Goal: Task Accomplishment & Management: Complete application form

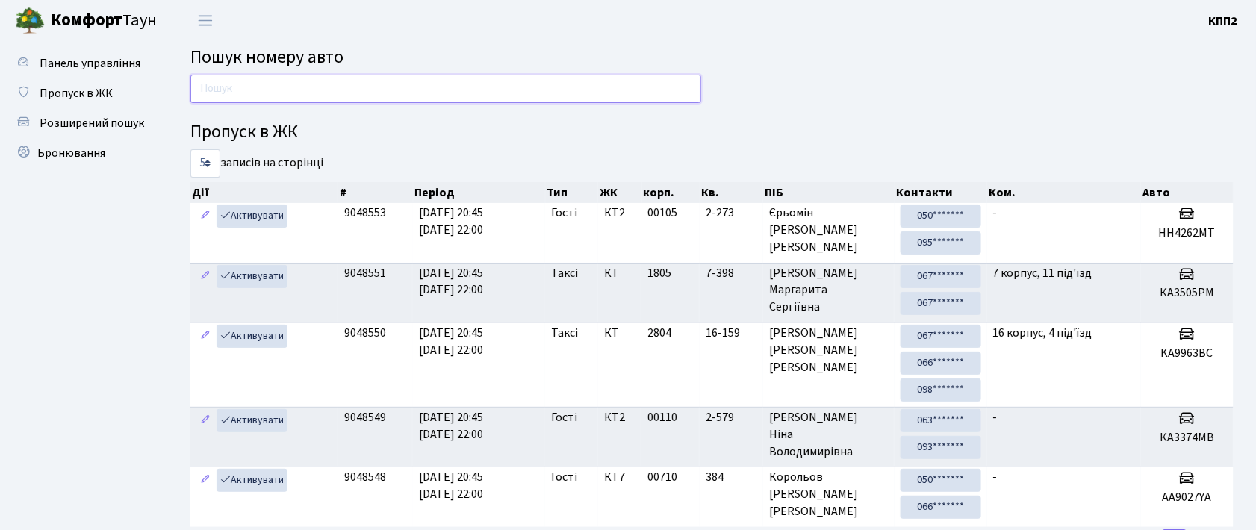
click at [288, 99] on input "text" at bounding box center [445, 89] width 511 height 28
click at [81, 159] on span "Бронювання" at bounding box center [71, 153] width 68 height 16
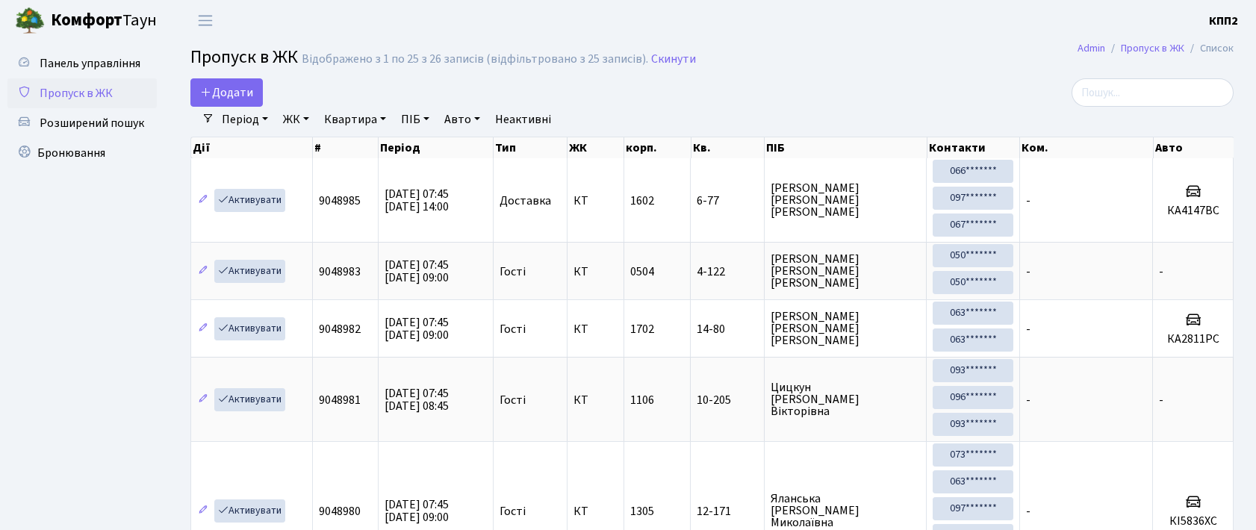
select select "25"
click at [220, 105] on link "Додати" at bounding box center [226, 92] width 72 height 28
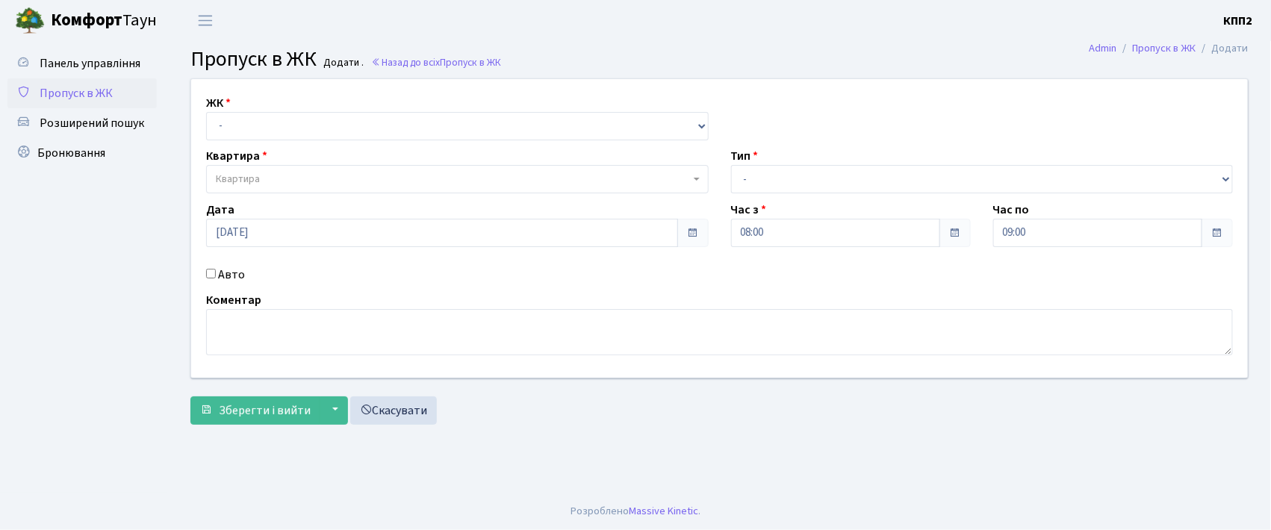
click at [212, 279] on div "Авто" at bounding box center [457, 275] width 525 height 18
click at [213, 275] on input "Авто" at bounding box center [211, 274] width 10 height 10
checkbox input "true"
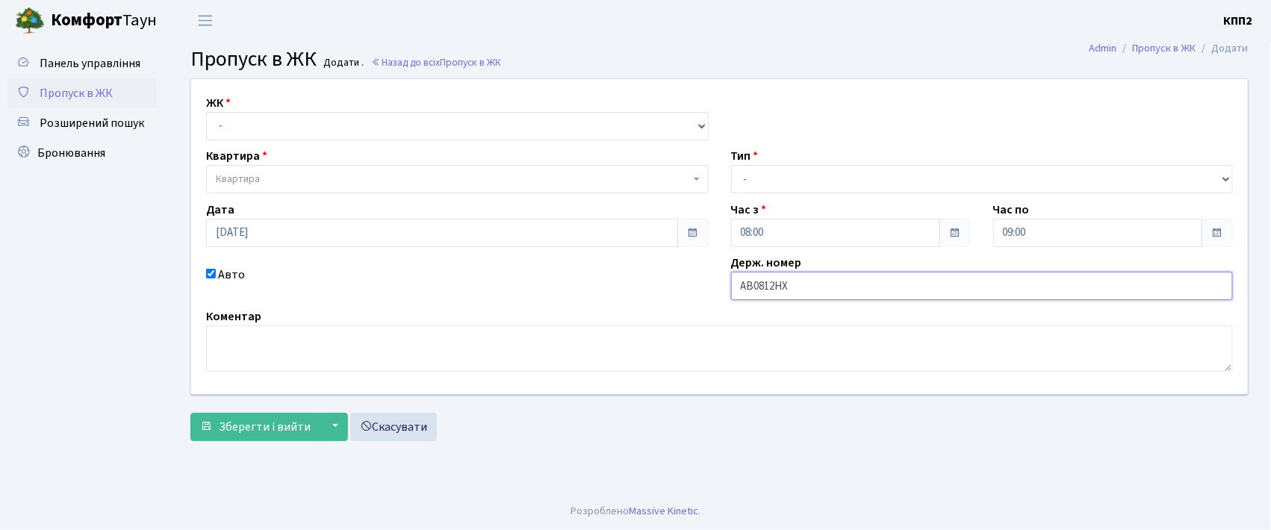
type input "АВ0812НХ"
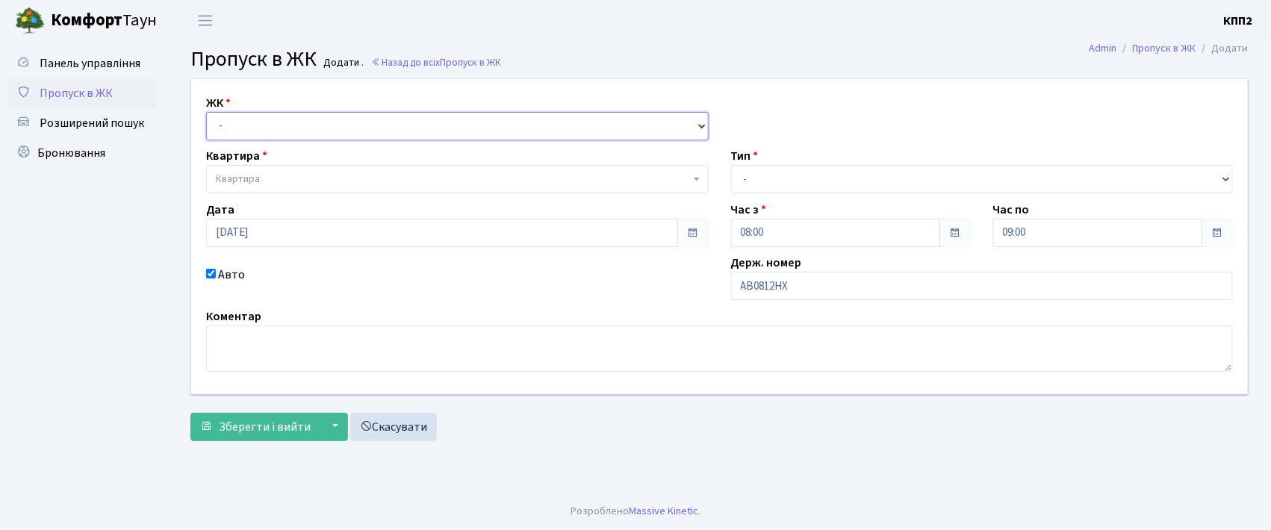
click at [285, 126] on select "- КТ, вул. Регенераторна, 4 КТ2, просп. Соборності, 17 КТ3, вул. Березнева, 16 …" at bounding box center [457, 126] width 503 height 28
select select "302"
click at [206, 112] on select "- КТ, вул. Регенераторна, 4 КТ2, просп. Соборності, 17 КТ3, вул. Березнева, 16 …" at bounding box center [457, 126] width 503 height 28
select select
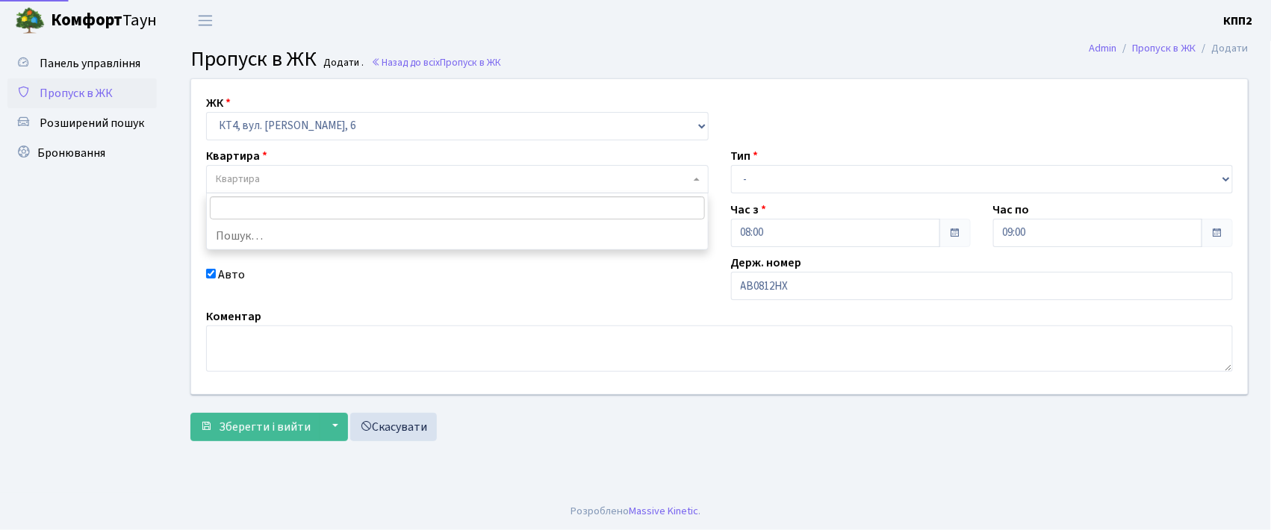
click at [267, 182] on span "Квартира" at bounding box center [453, 179] width 474 height 15
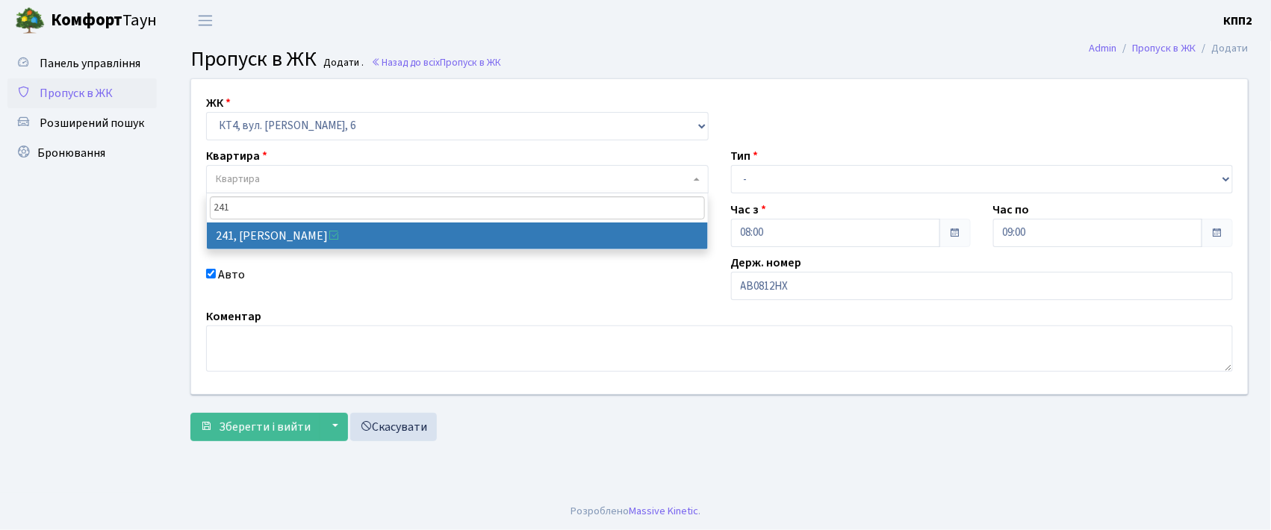
type input "241"
select select "16958"
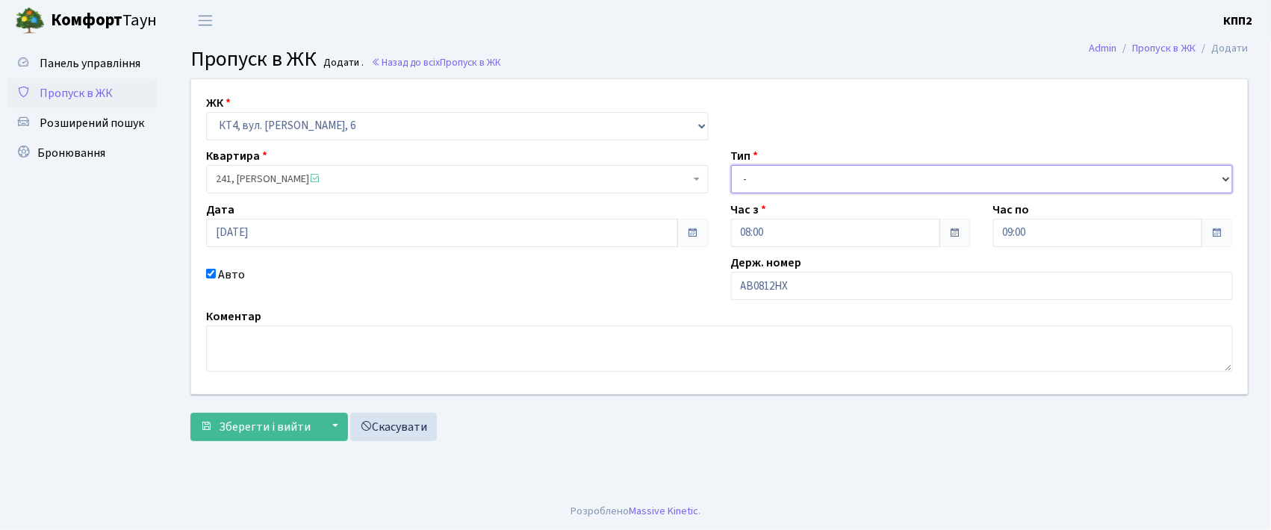
click at [781, 175] on select "- Доставка Таксі Гості Сервіс" at bounding box center [982, 179] width 503 height 28
select select "2"
click at [731, 165] on select "- Доставка Таксі Гості Сервіс" at bounding box center [982, 179] width 503 height 28
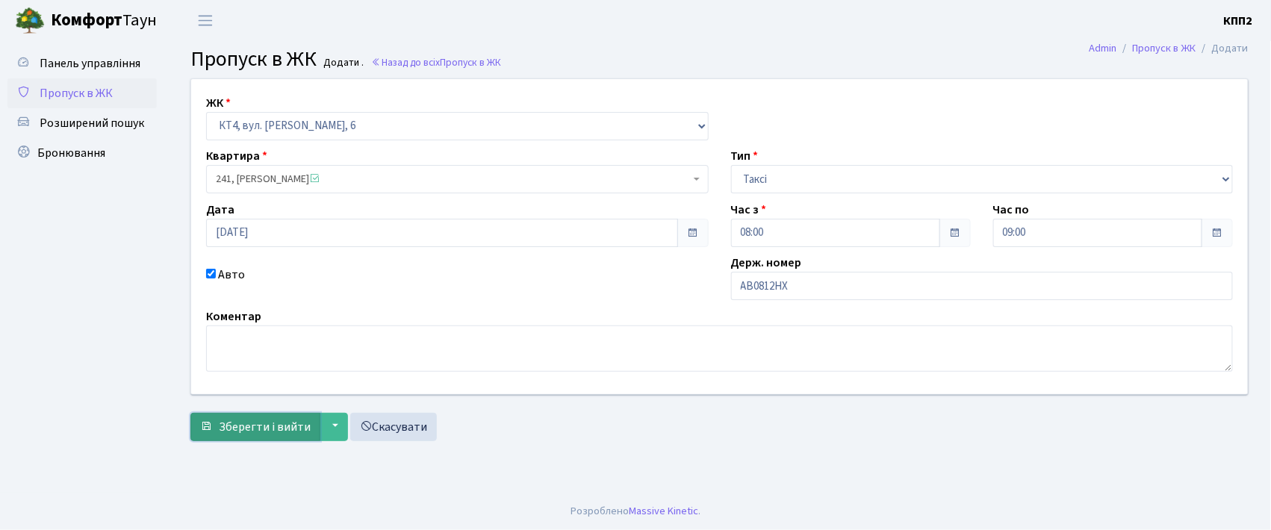
click at [236, 425] on span "Зберегти і вийти" at bounding box center [265, 427] width 92 height 16
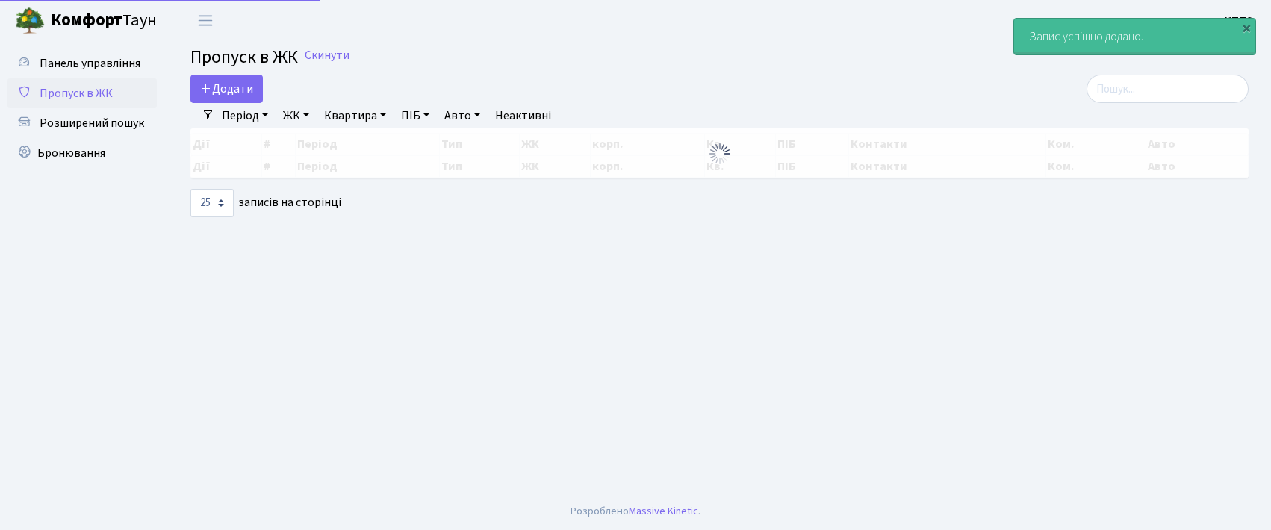
select select "25"
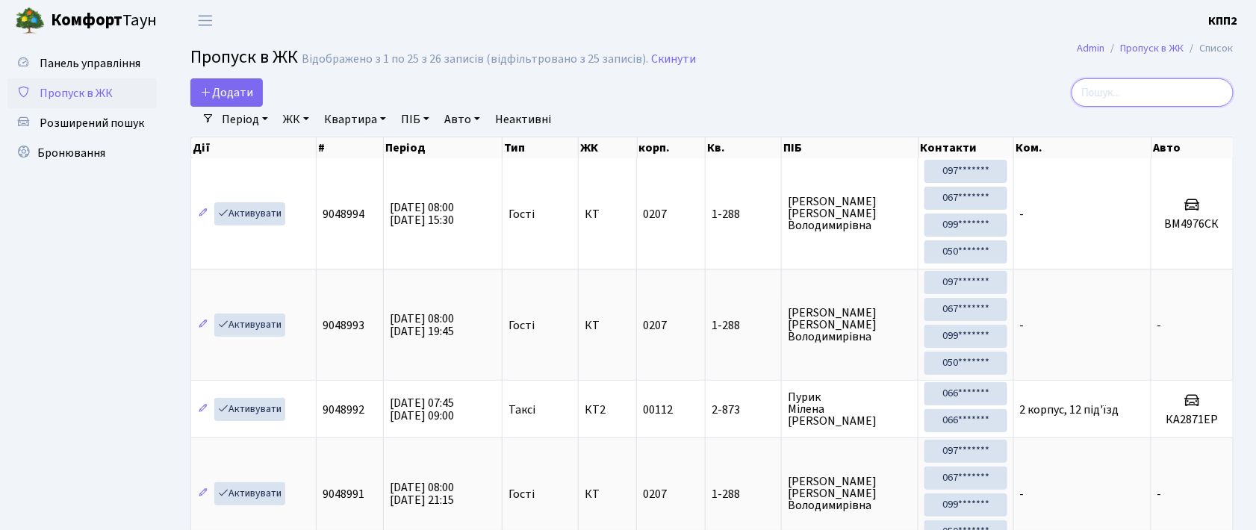
click at [1135, 99] on input "search" at bounding box center [1153, 92] width 162 height 28
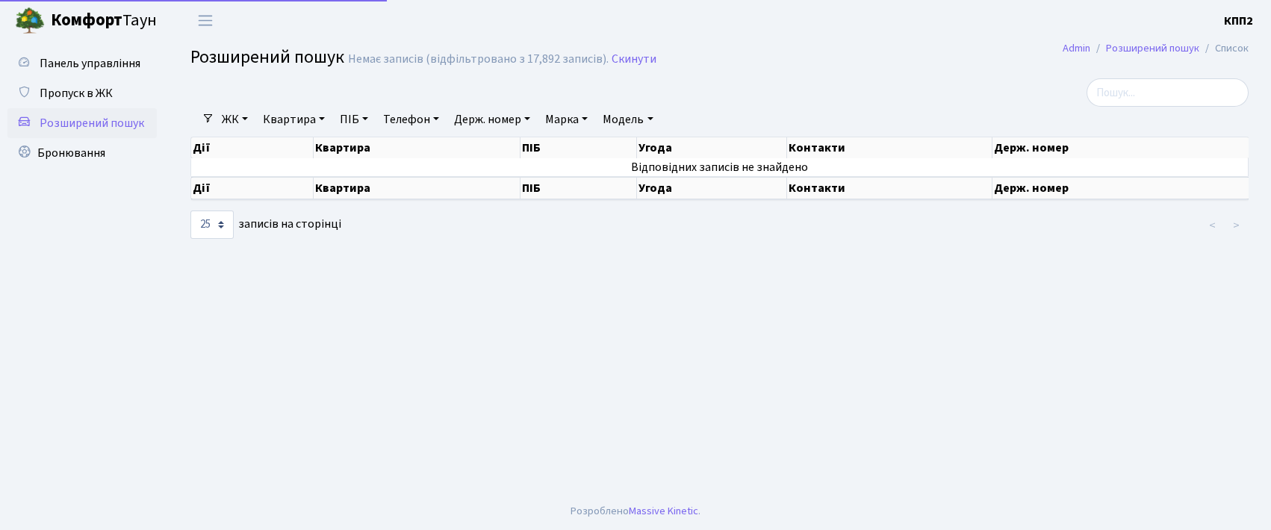
select select "25"
click at [75, 87] on span "Пропуск в ЖК" at bounding box center [76, 93] width 73 height 16
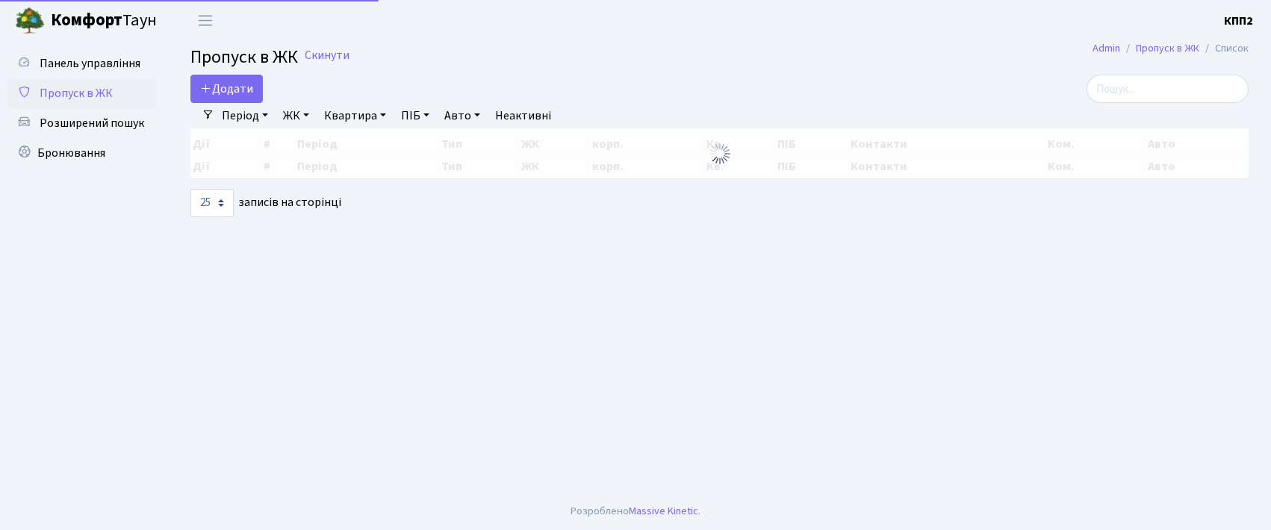
select select "25"
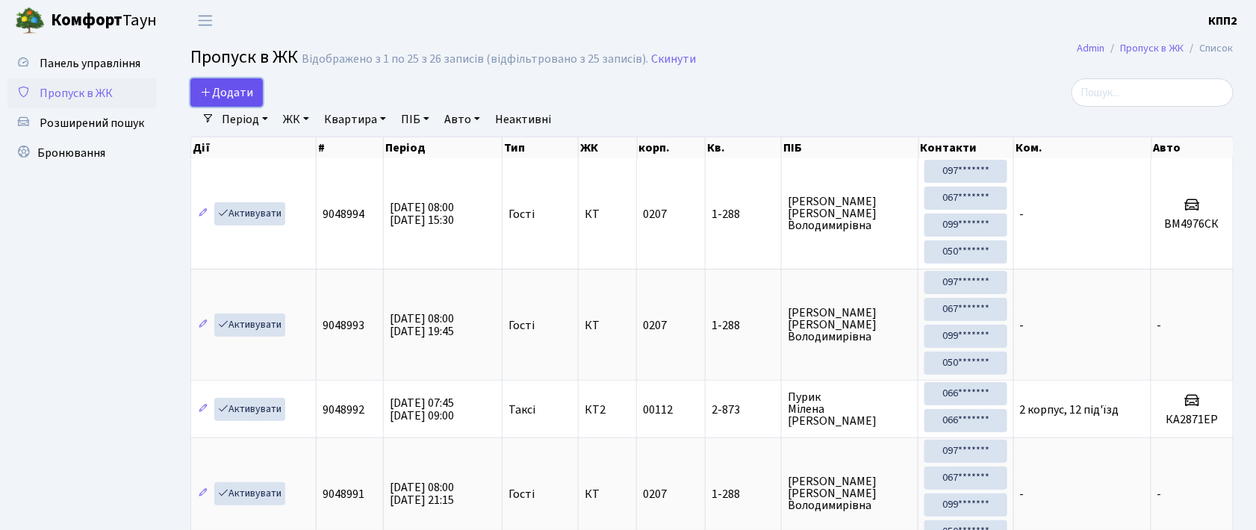
click at [224, 91] on span "Додати" at bounding box center [226, 92] width 53 height 16
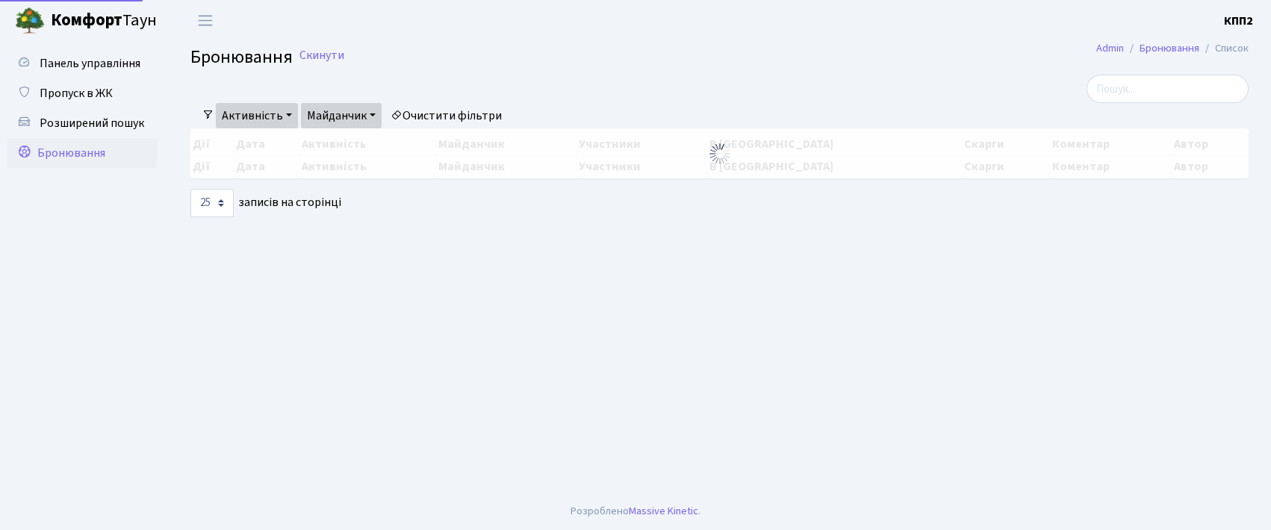
select select "25"
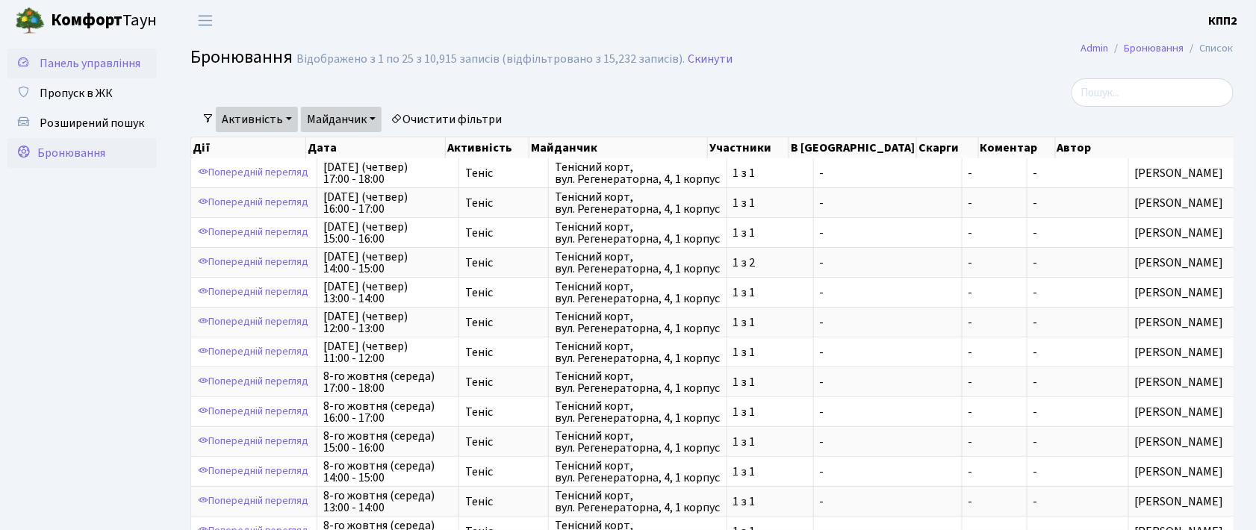
click at [85, 66] on span "Панель управління" at bounding box center [90, 63] width 101 height 16
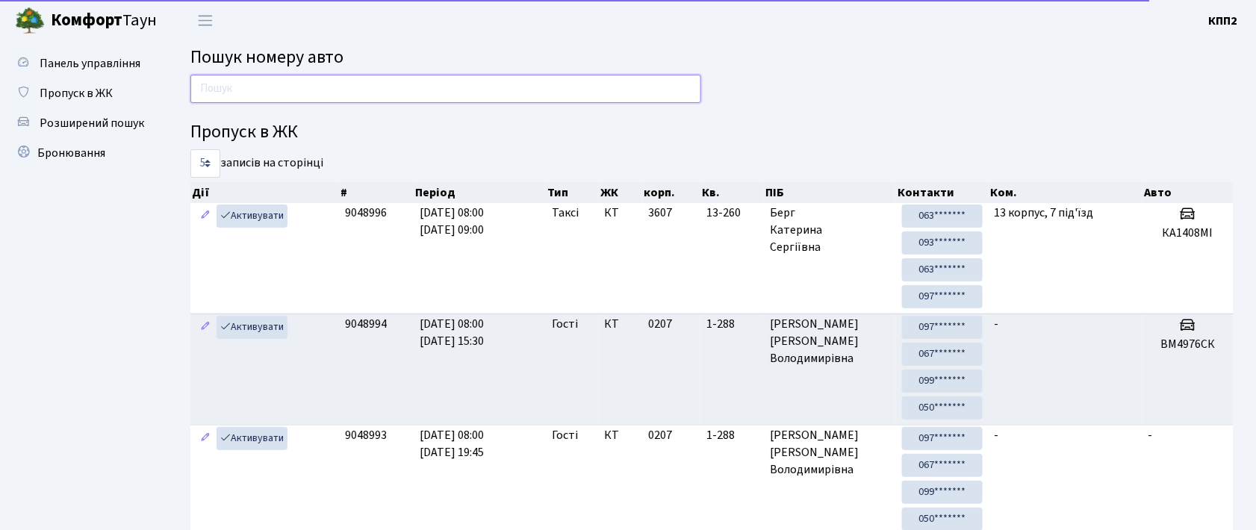
click at [212, 90] on input "text" at bounding box center [445, 89] width 511 height 28
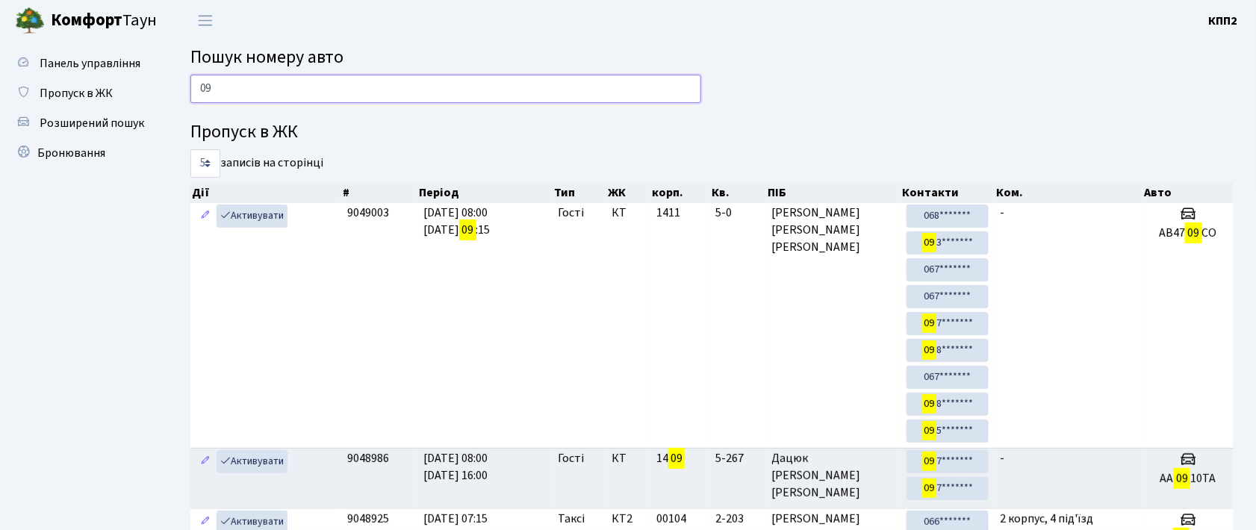
type input "0"
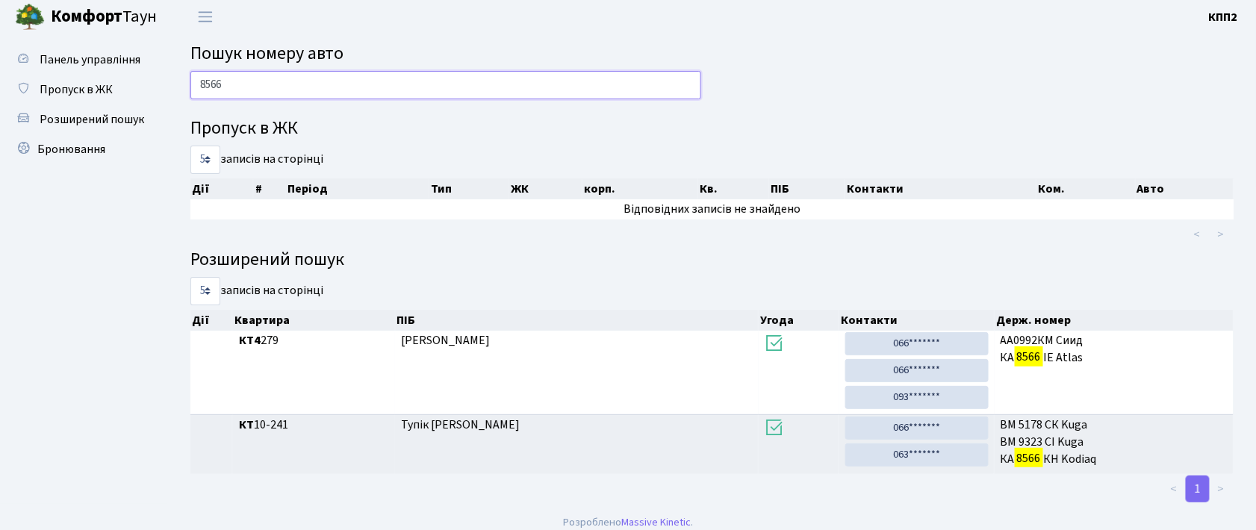
scroll to position [16, 0]
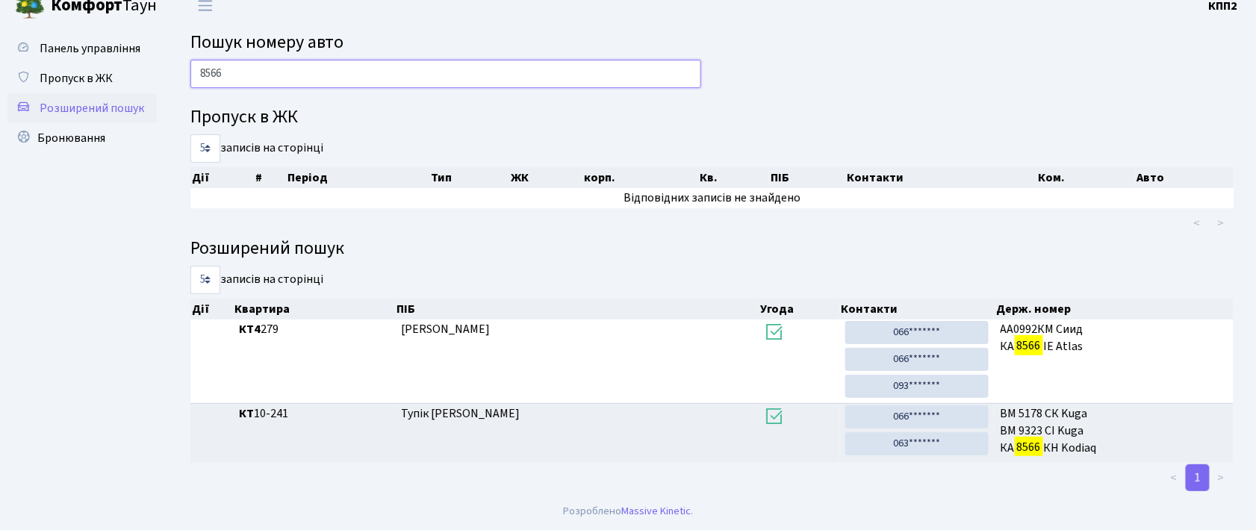
type input "8566"
click at [87, 100] on span "Розширений пошук" at bounding box center [92, 108] width 105 height 16
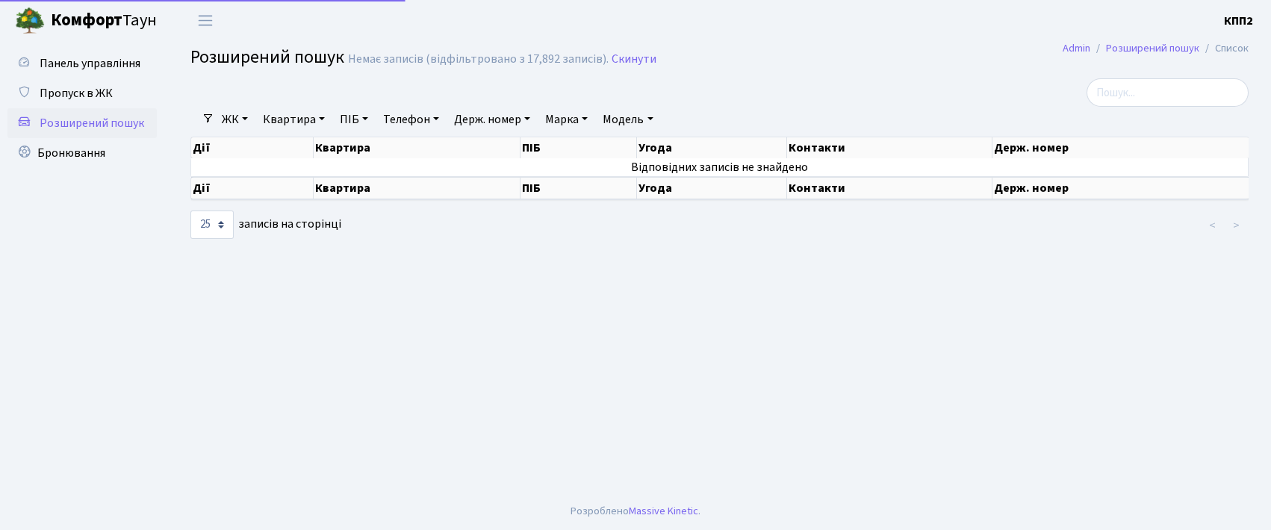
select select "25"
click at [494, 123] on link "Держ. номер" at bounding box center [492, 119] width 88 height 25
type input "8566"
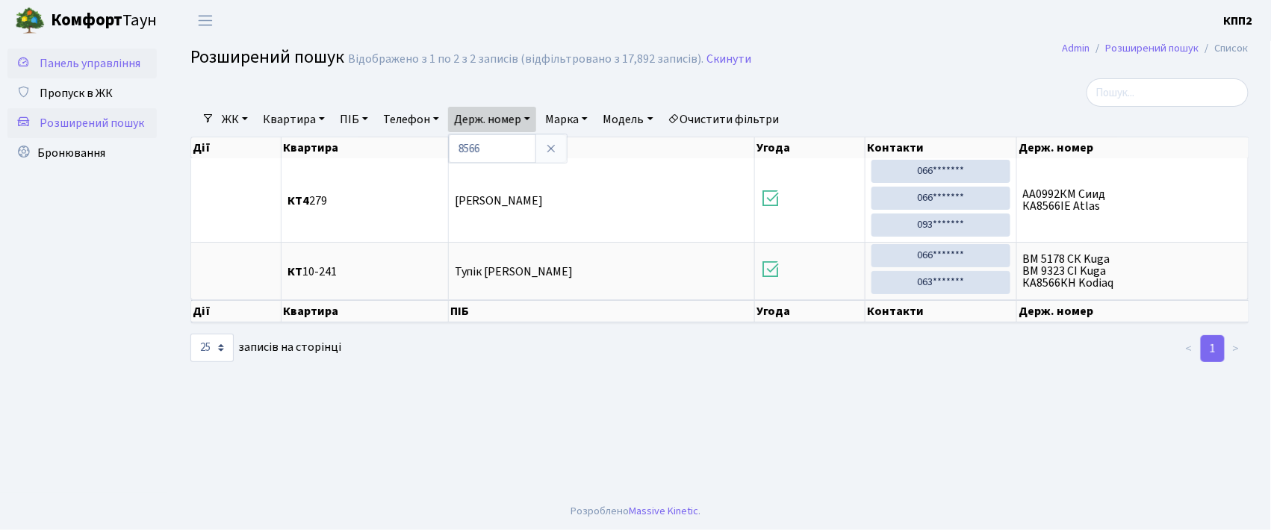
click at [133, 60] on span "Панель управління" at bounding box center [90, 63] width 101 height 16
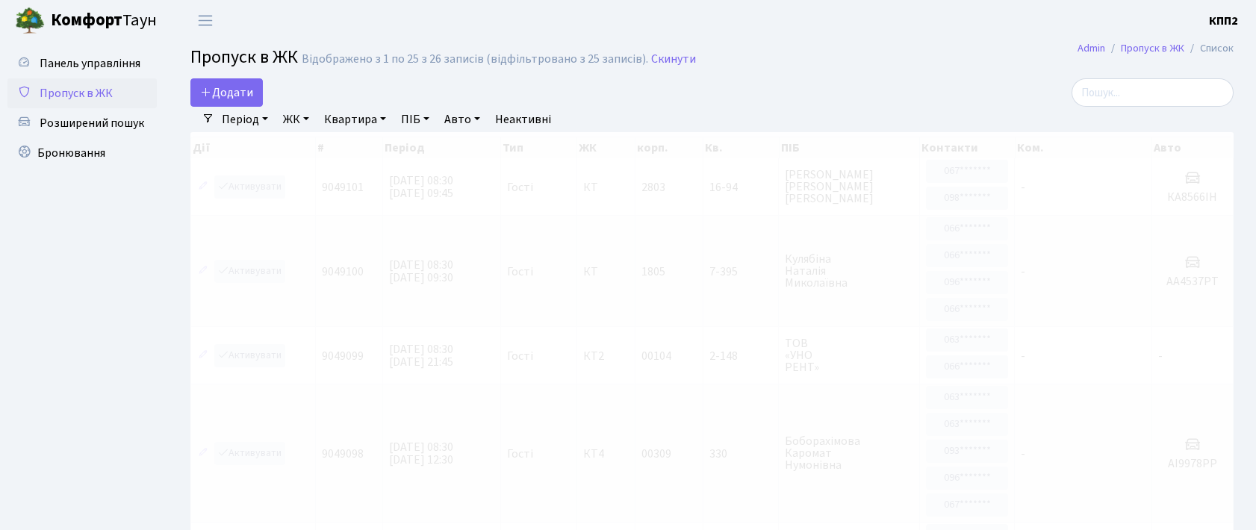
select select "25"
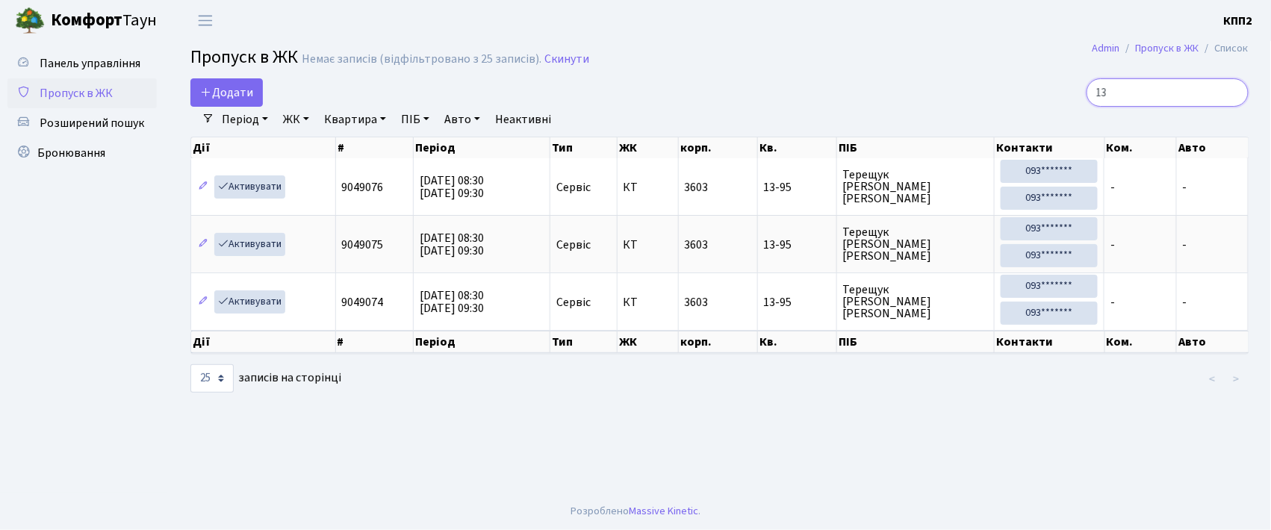
type input "1"
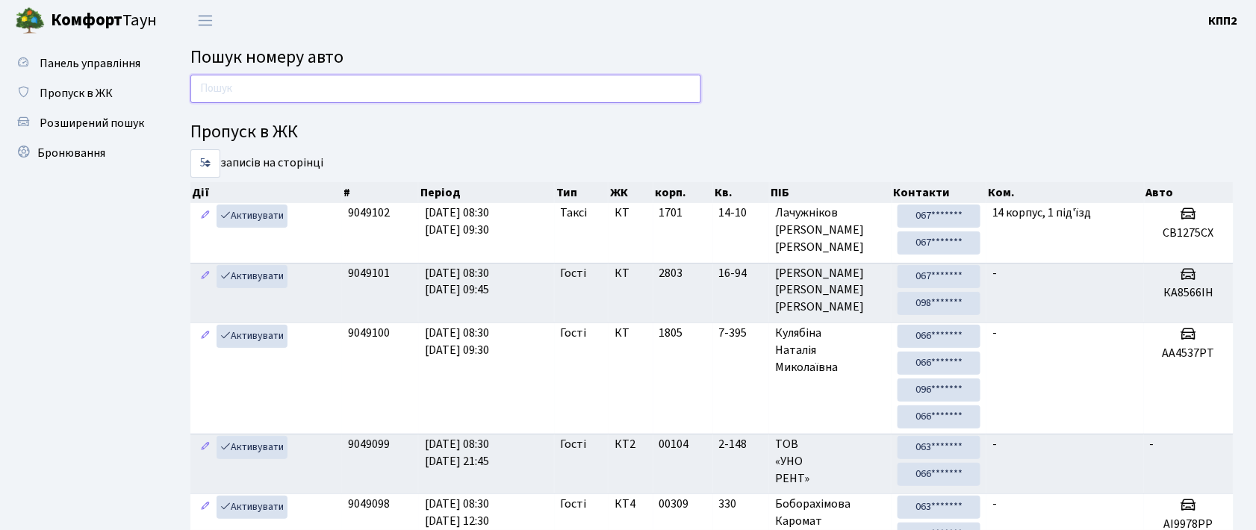
click at [235, 97] on input "text" at bounding box center [445, 89] width 511 height 28
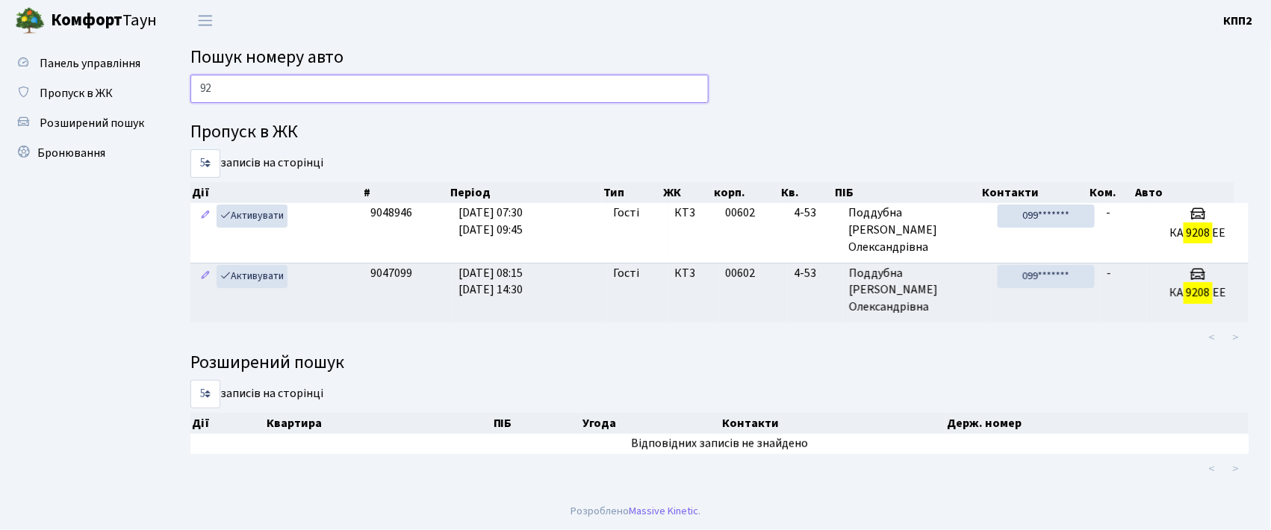
type input "9"
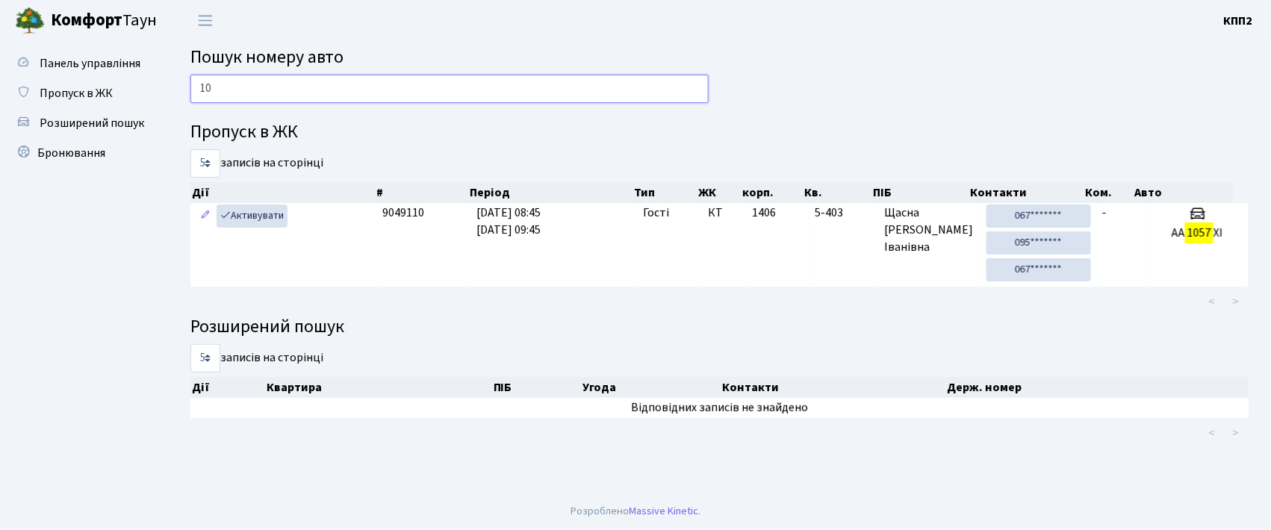
type input "1"
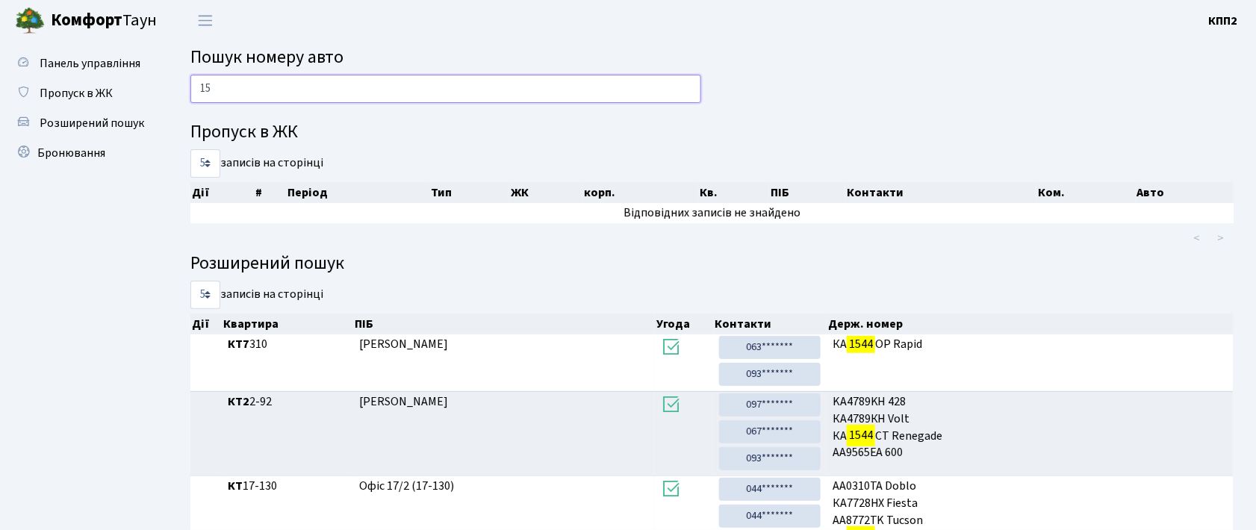
type input "1"
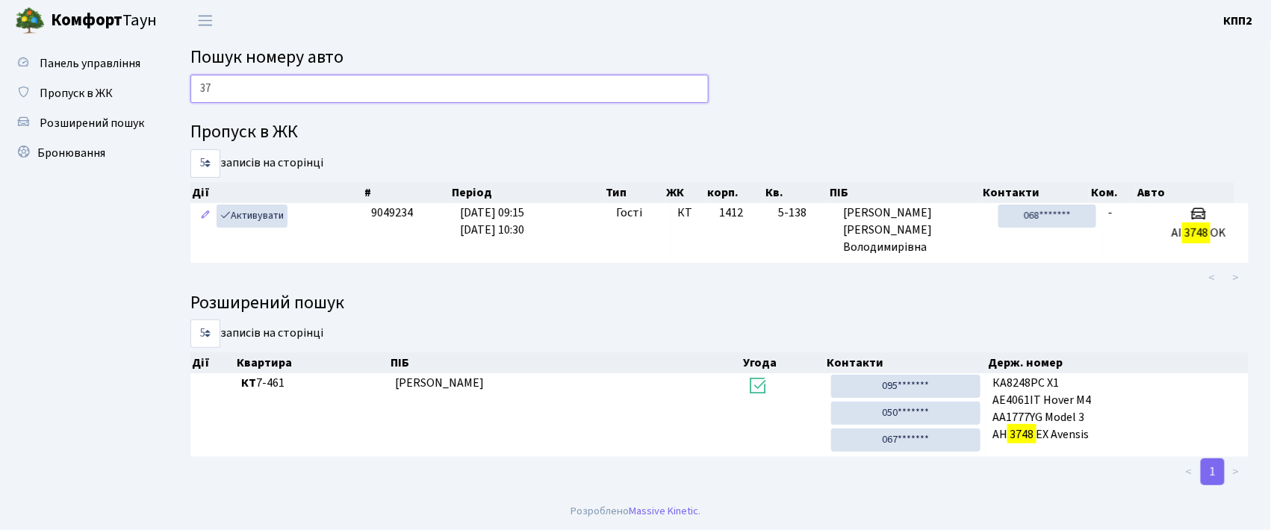
type input "3"
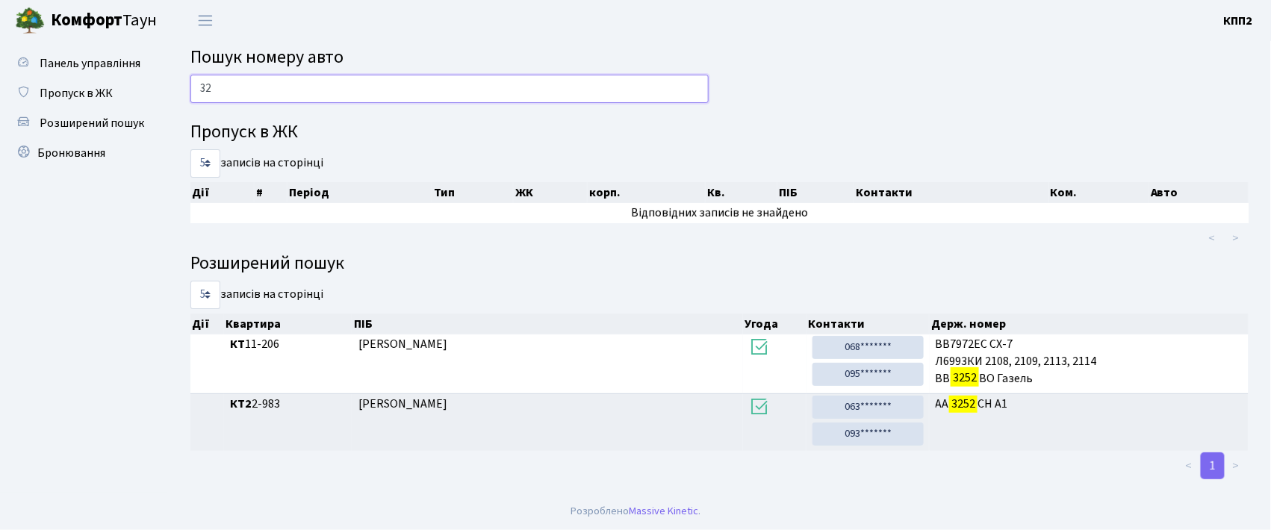
type input "3"
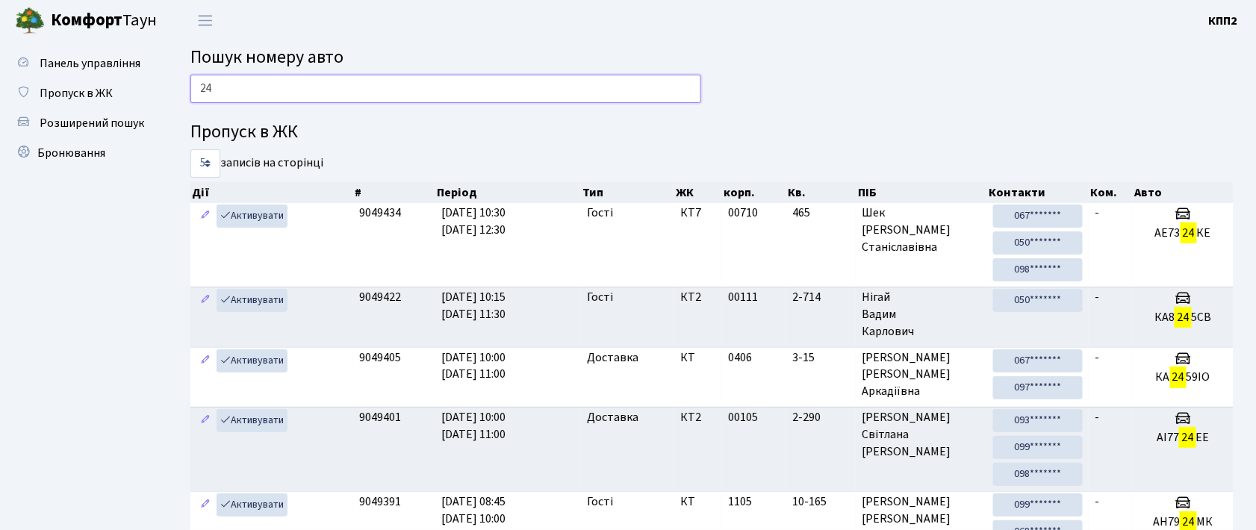
type input "2"
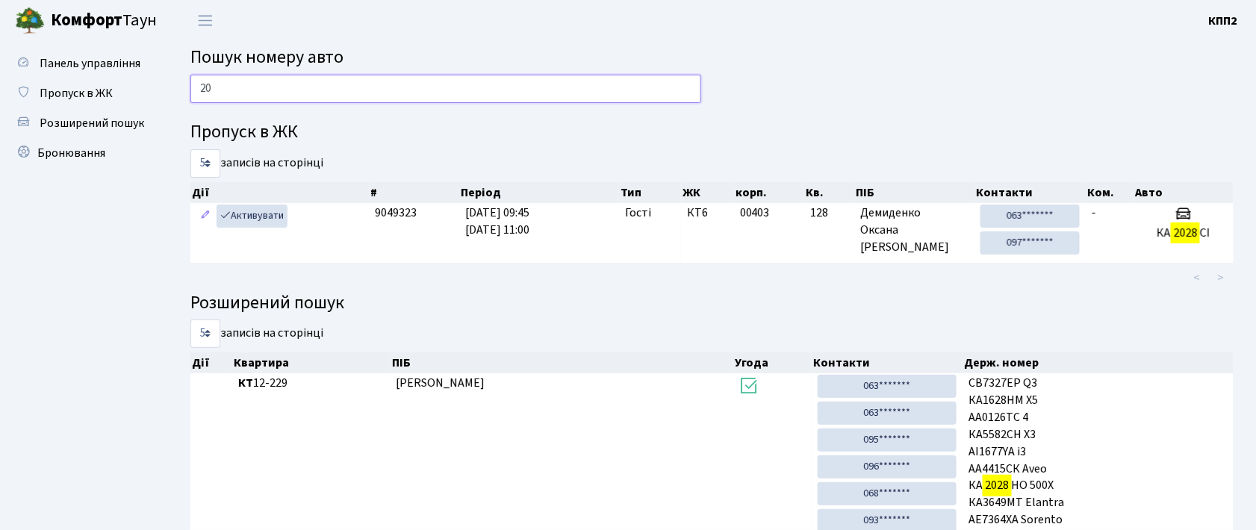
type input "2"
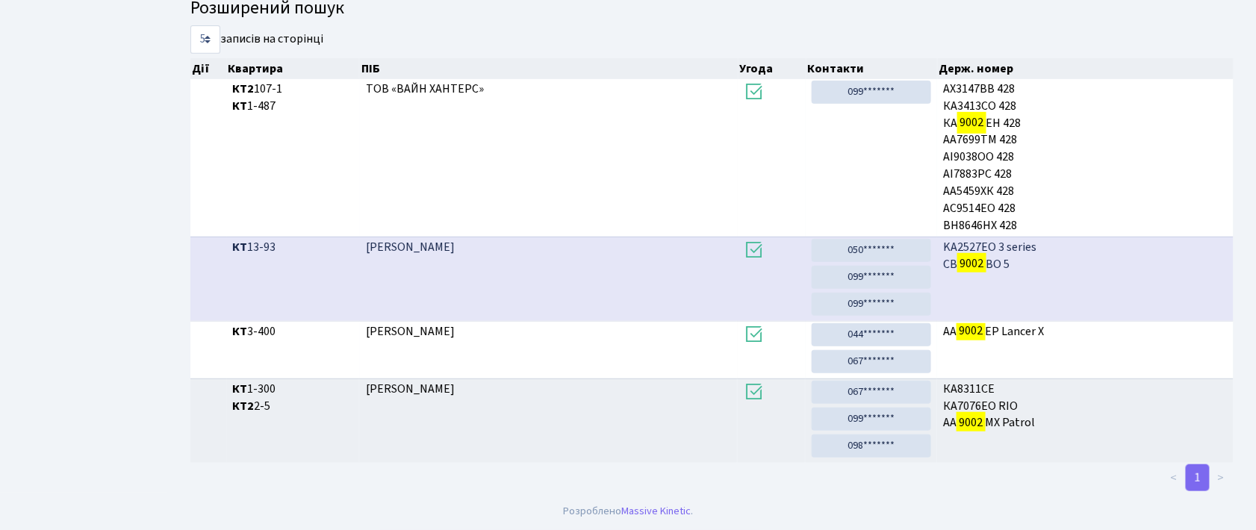
scroll to position [81, 0]
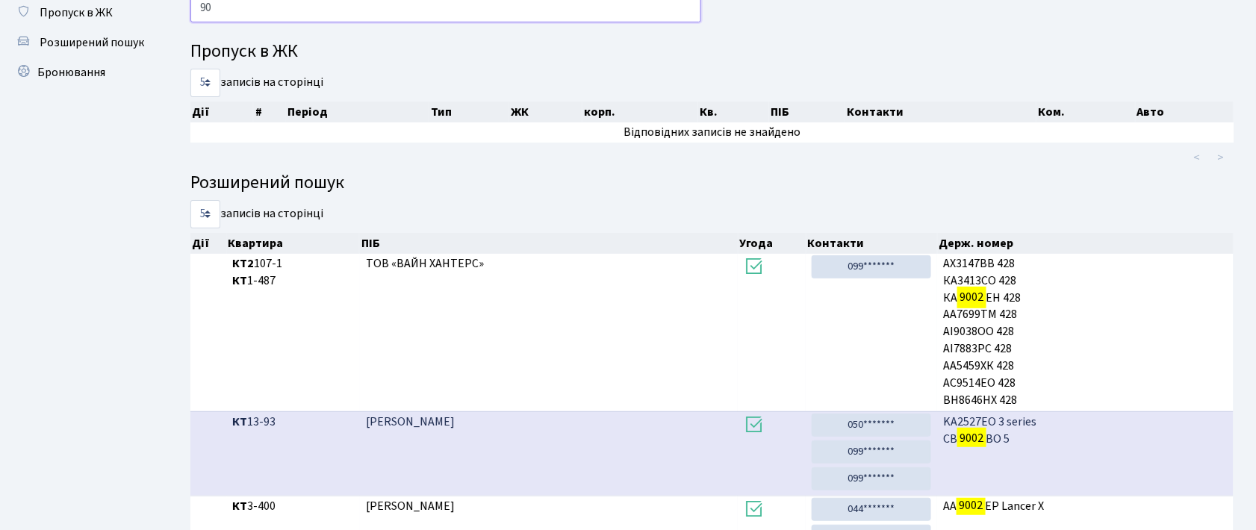
type input "9"
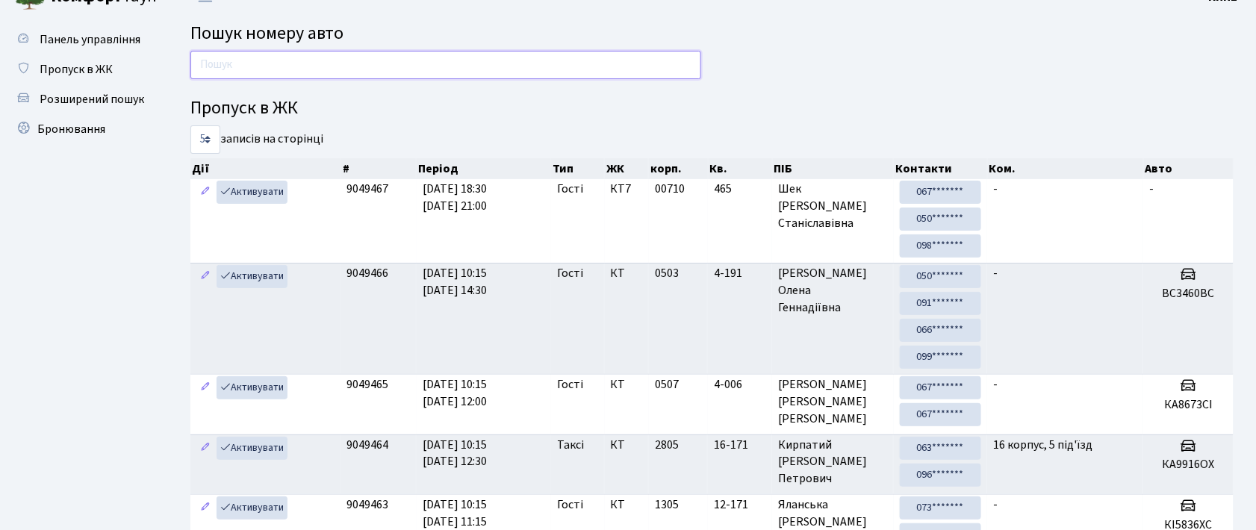
scroll to position [0, 0]
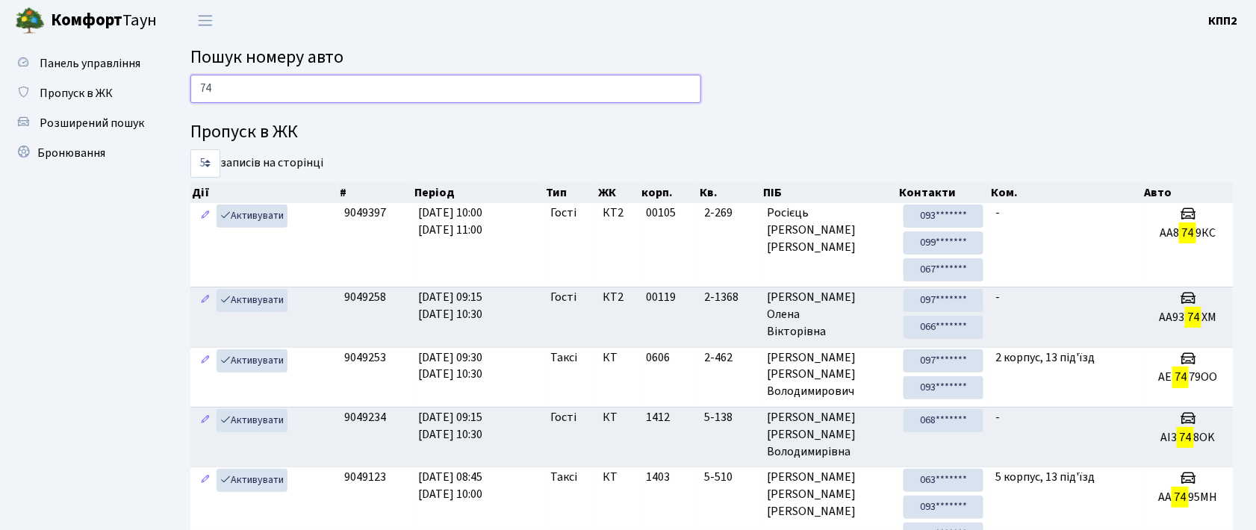
type input "7"
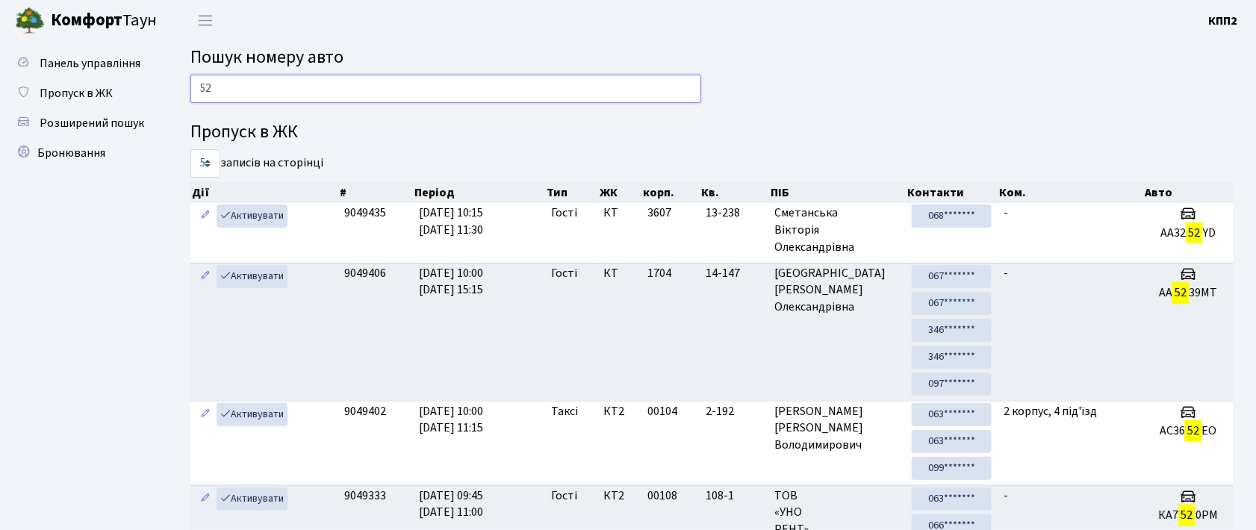
type input "5"
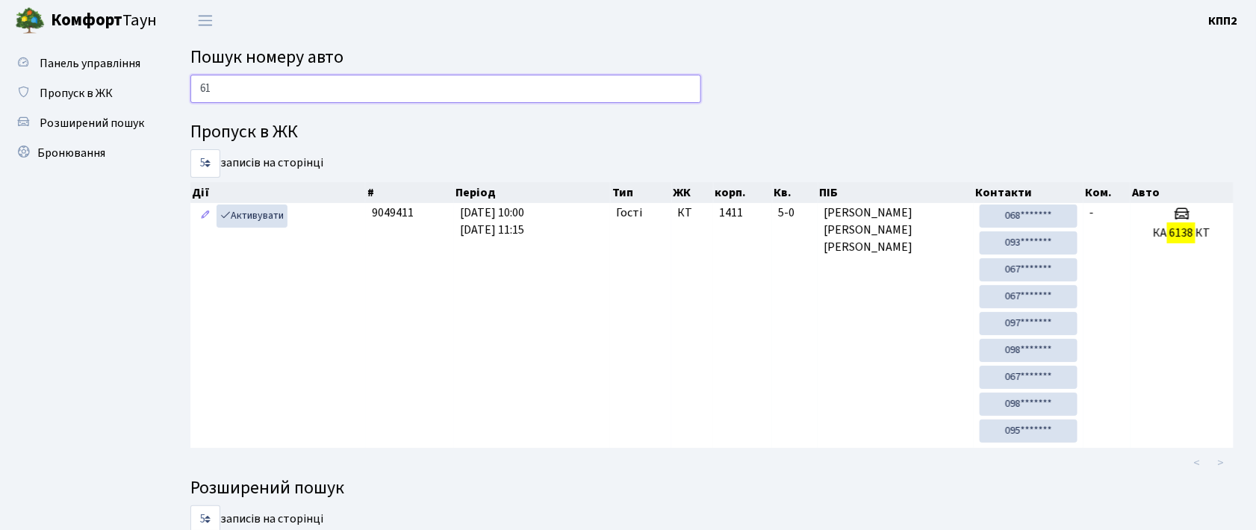
type input "6"
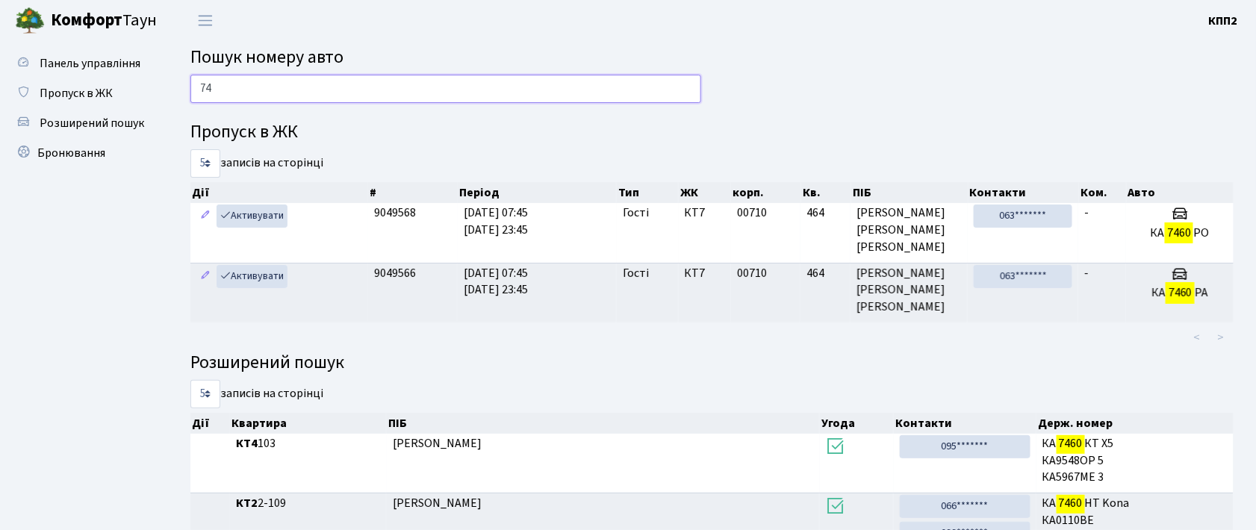
type input "7"
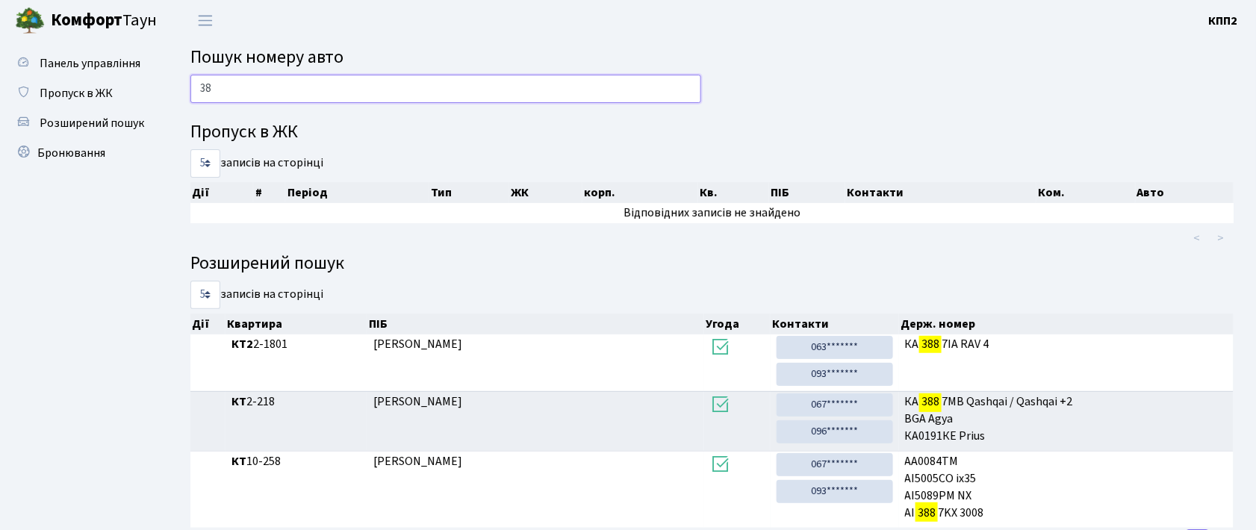
type input "3"
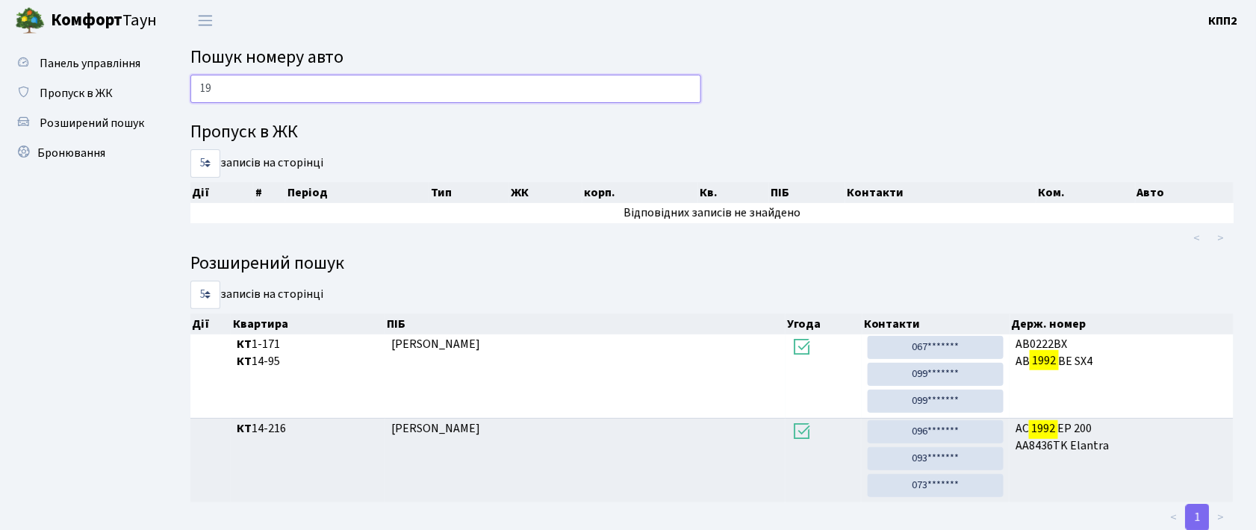
type input "1"
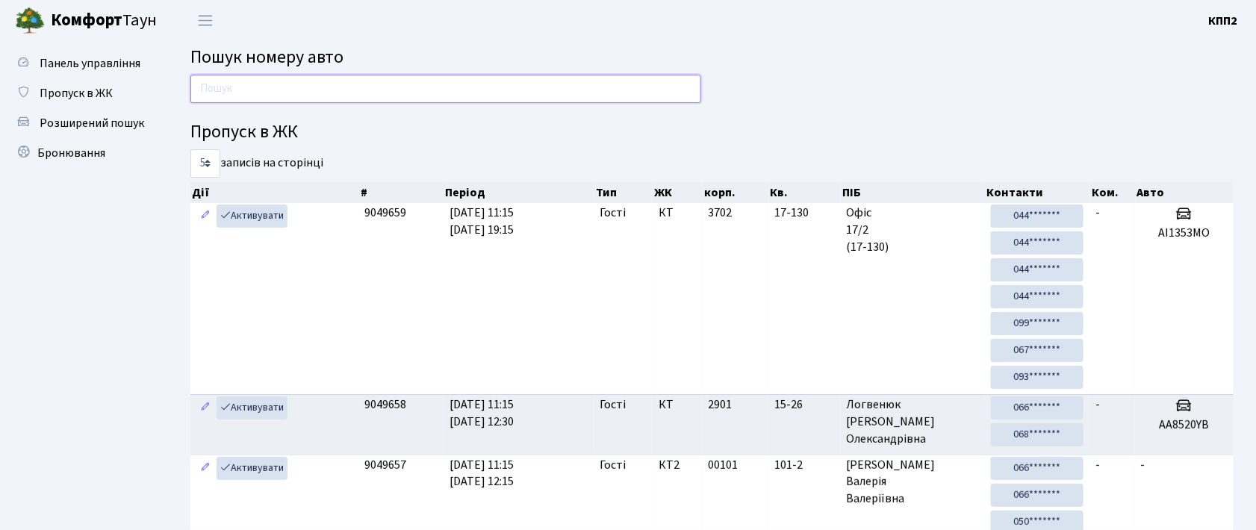
type input "6"
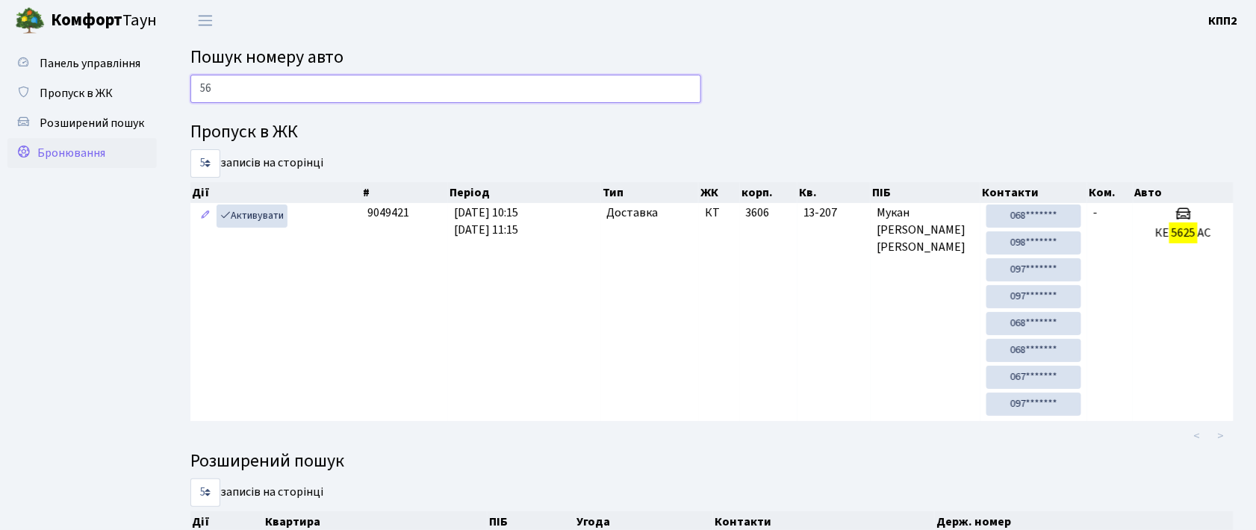
type input "5"
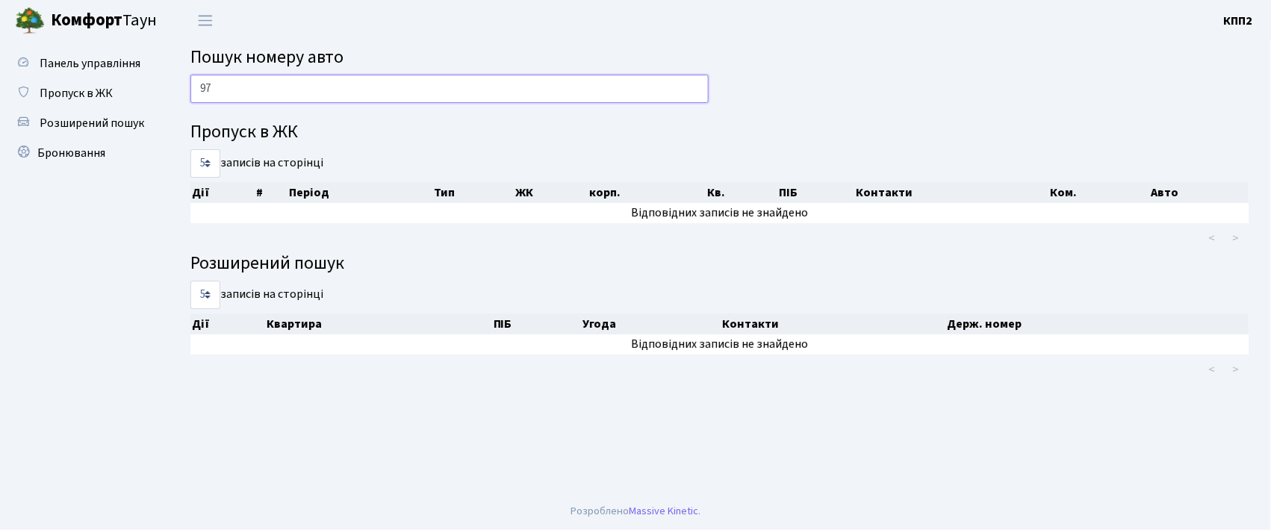
type input "9"
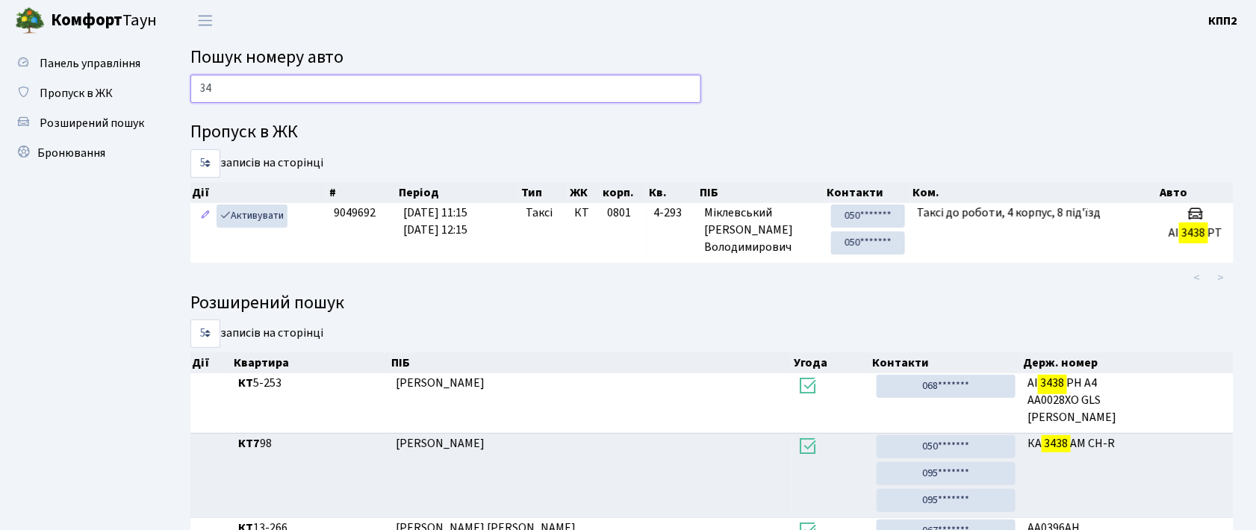
type input "3"
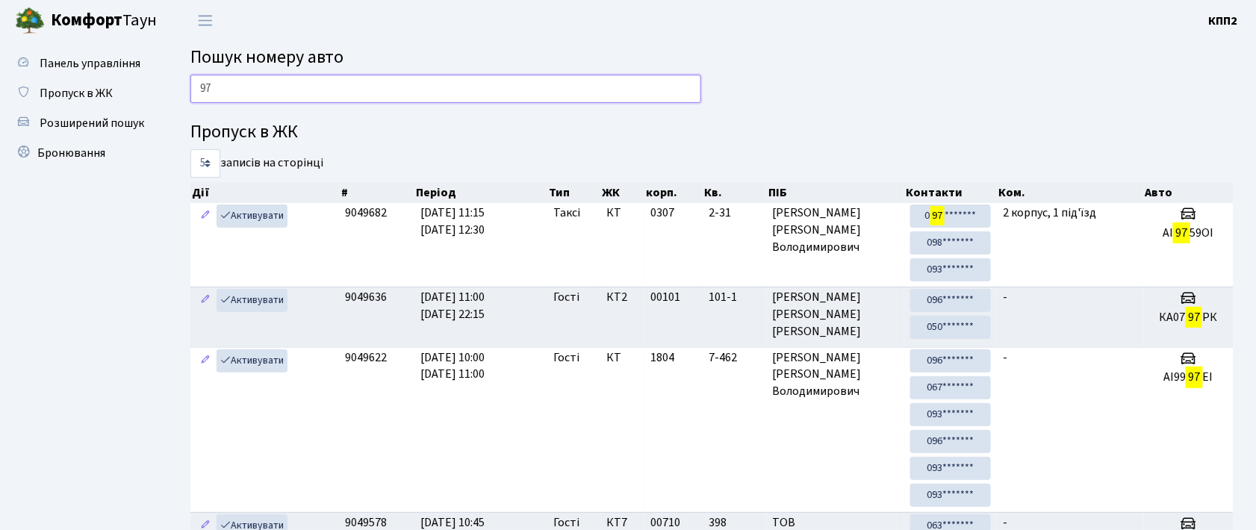
type input "9"
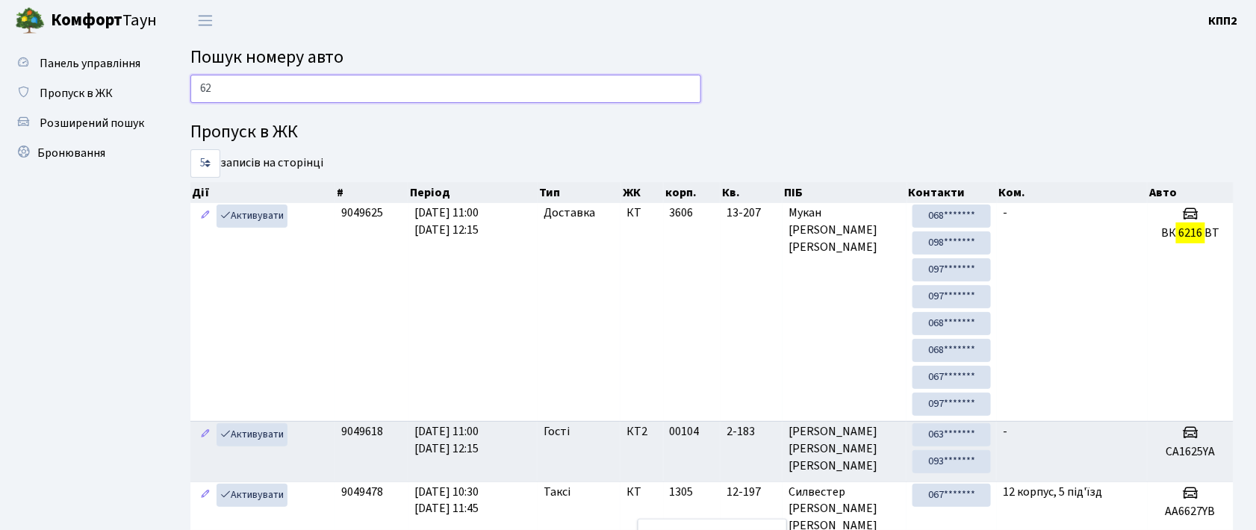
type input "6"
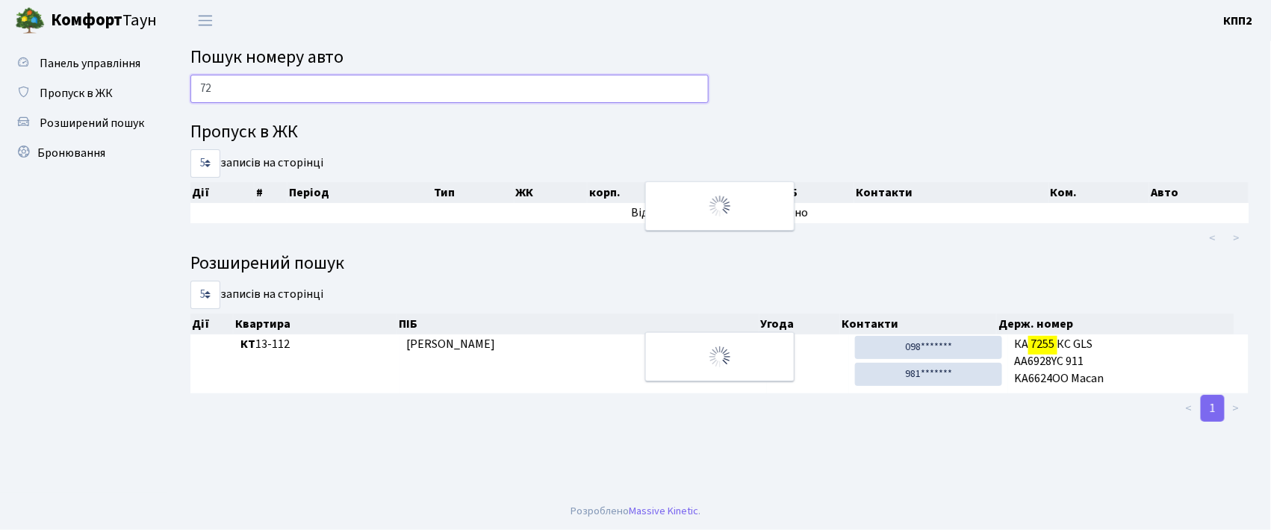
type input "7"
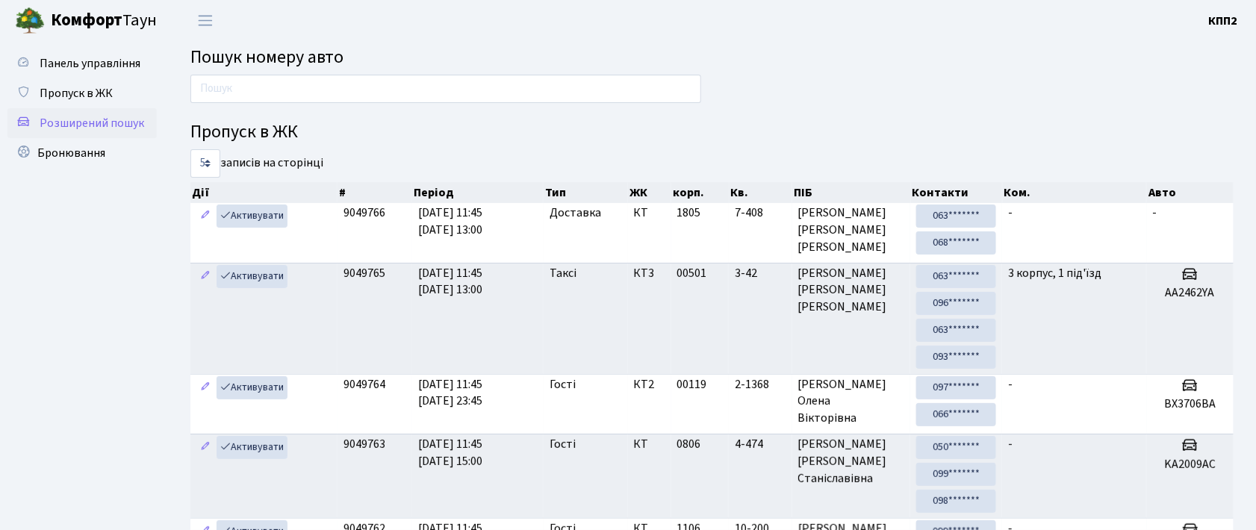
click at [111, 122] on span "Розширений пошук" at bounding box center [92, 123] width 105 height 16
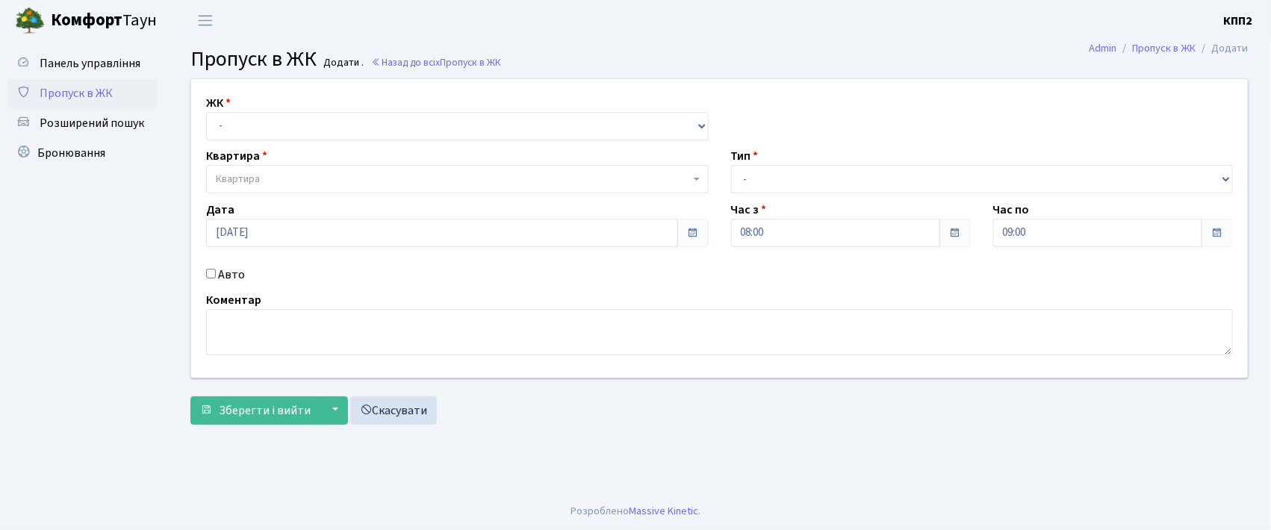
click at [210, 276] on input "Авто" at bounding box center [211, 274] width 10 height 10
checkbox input "true"
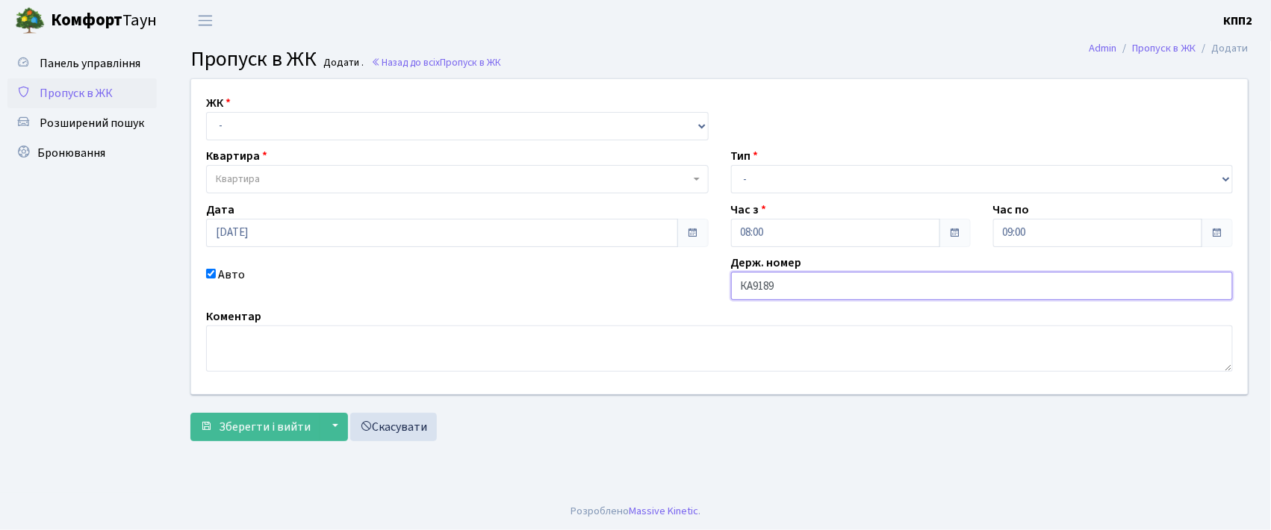
type input "КА9189КК"
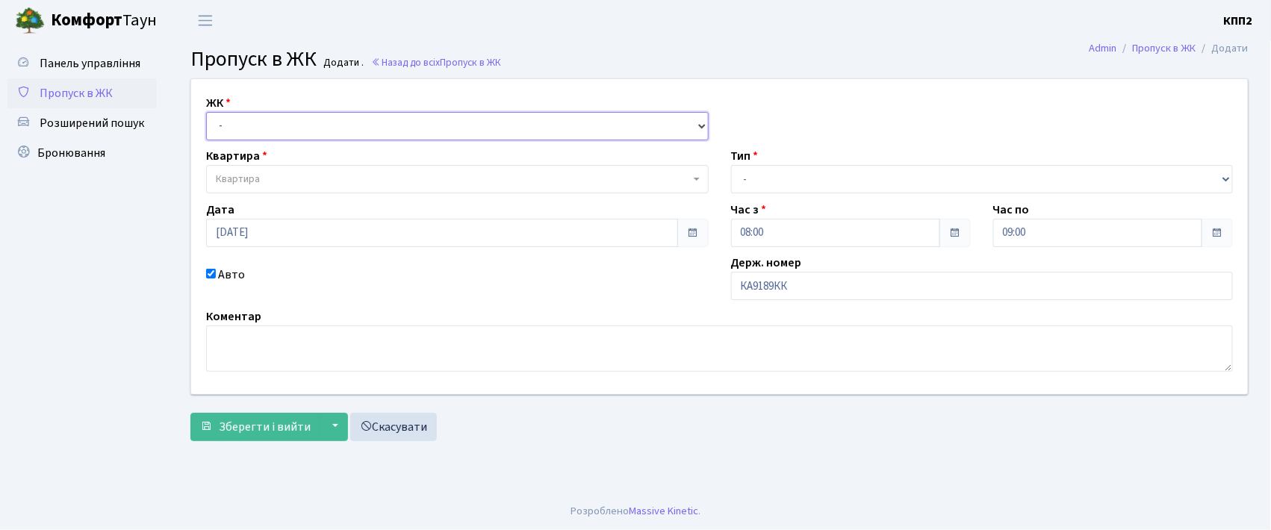
click at [252, 127] on select "- КТ, вул. Регенераторна, 4 КТ2, просп. [STREET_ADDRESS] [STREET_ADDRESS] [PERS…" at bounding box center [457, 126] width 503 height 28
select select "271"
click at [206, 112] on select "- КТ, вул. Регенераторна, 4 КТ2, просп. [STREET_ADDRESS] [STREET_ADDRESS] [PERS…" at bounding box center [457, 126] width 503 height 28
select select
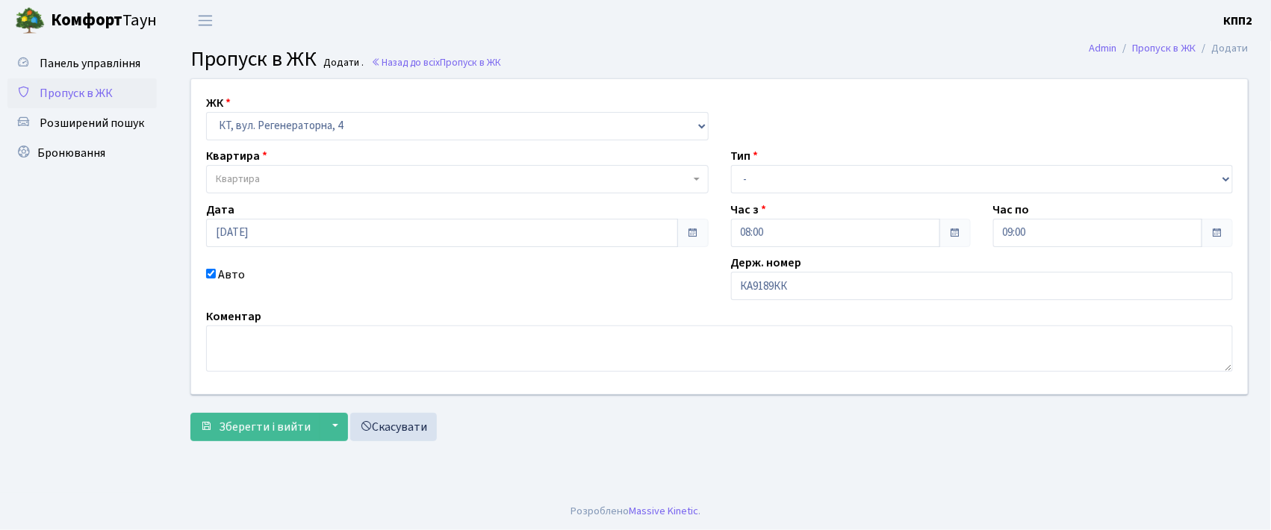
click at [288, 183] on span "Квартира" at bounding box center [453, 179] width 474 height 15
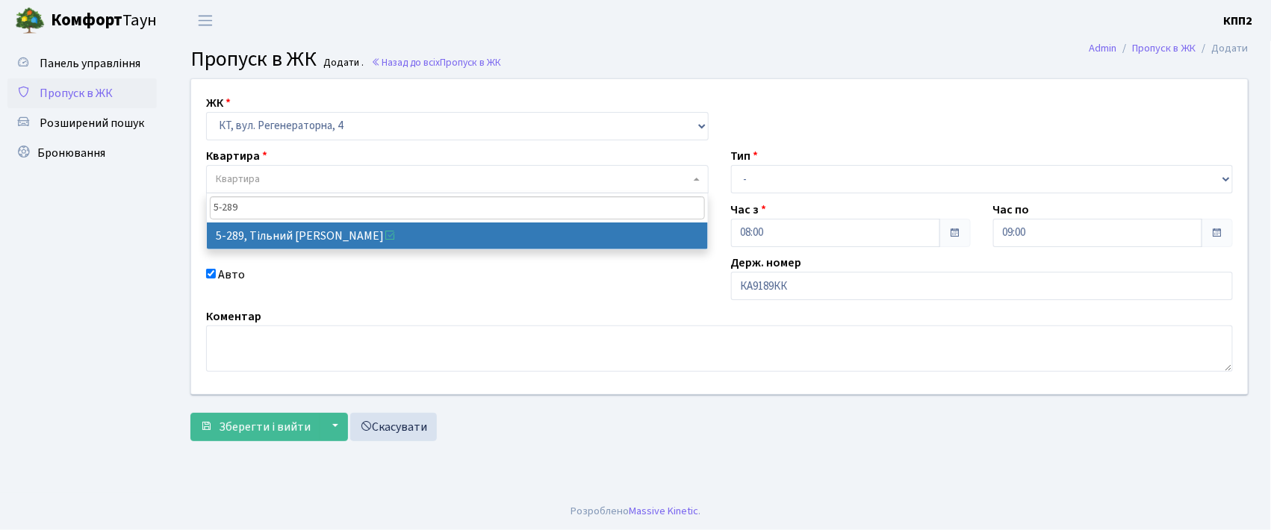
type input "5-289"
select select "2212"
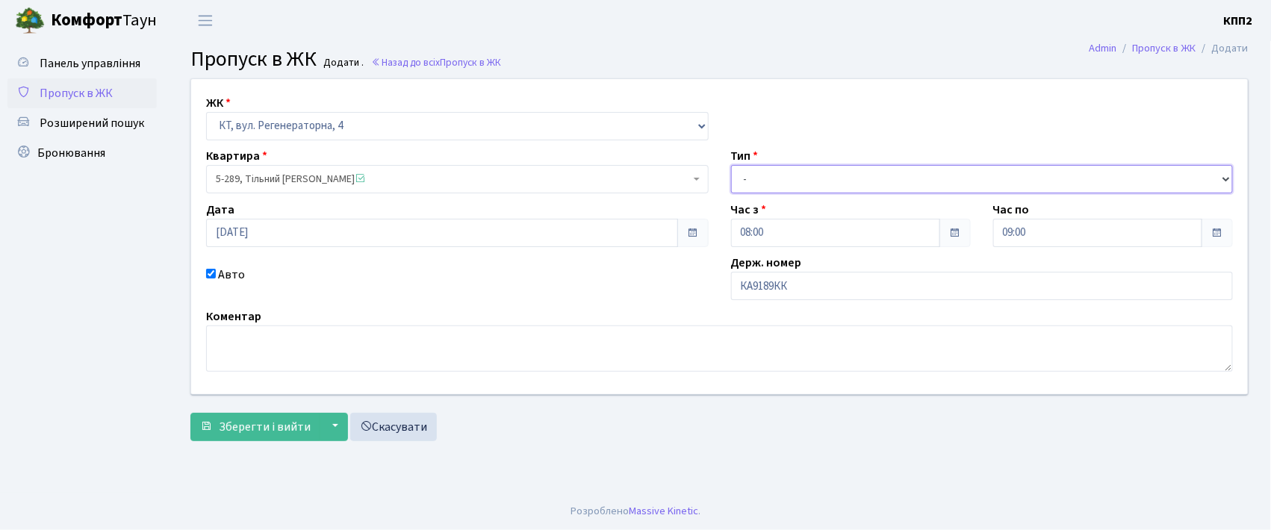
click at [750, 177] on select "- Доставка Таксі Гості Сервіс" at bounding box center [982, 179] width 503 height 28
select select "3"
click at [731, 165] on select "- Доставка Таксі Гості Сервіс" at bounding box center [982, 179] width 503 height 28
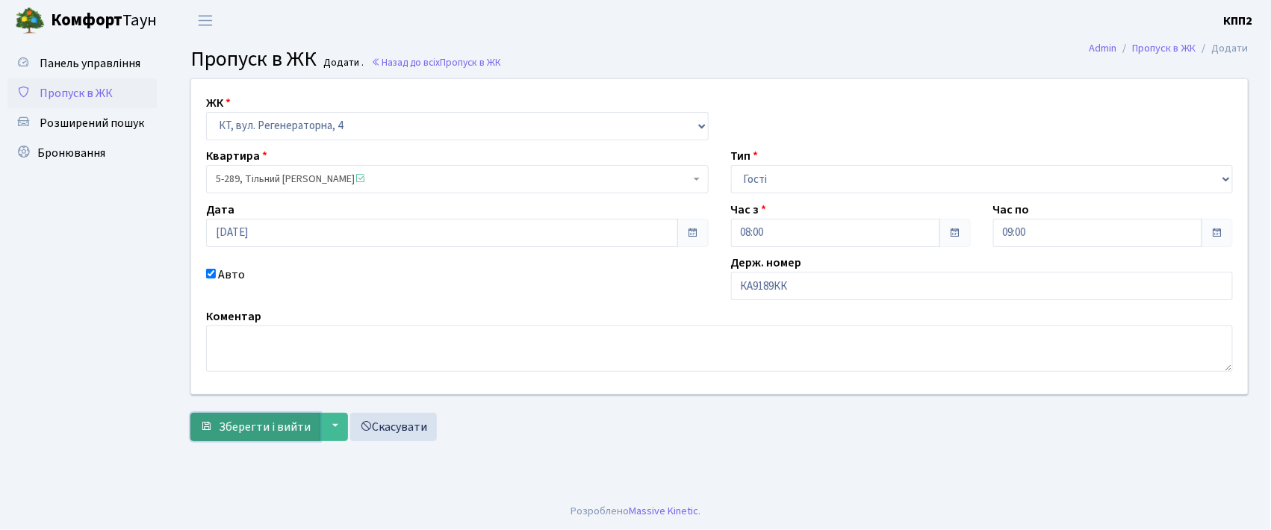
click at [285, 428] on span "Зберегти і вийти" at bounding box center [265, 427] width 92 height 16
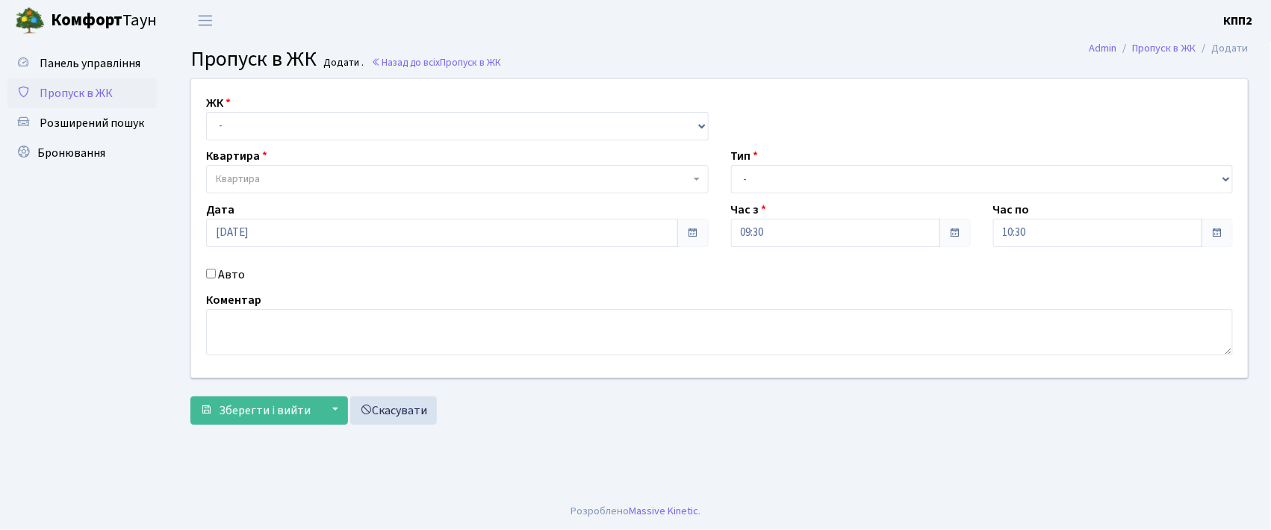
click at [209, 279] on div "Авто" at bounding box center [457, 275] width 525 height 18
click at [208, 272] on input "Авто" at bounding box center [211, 274] width 10 height 10
checkbox input "true"
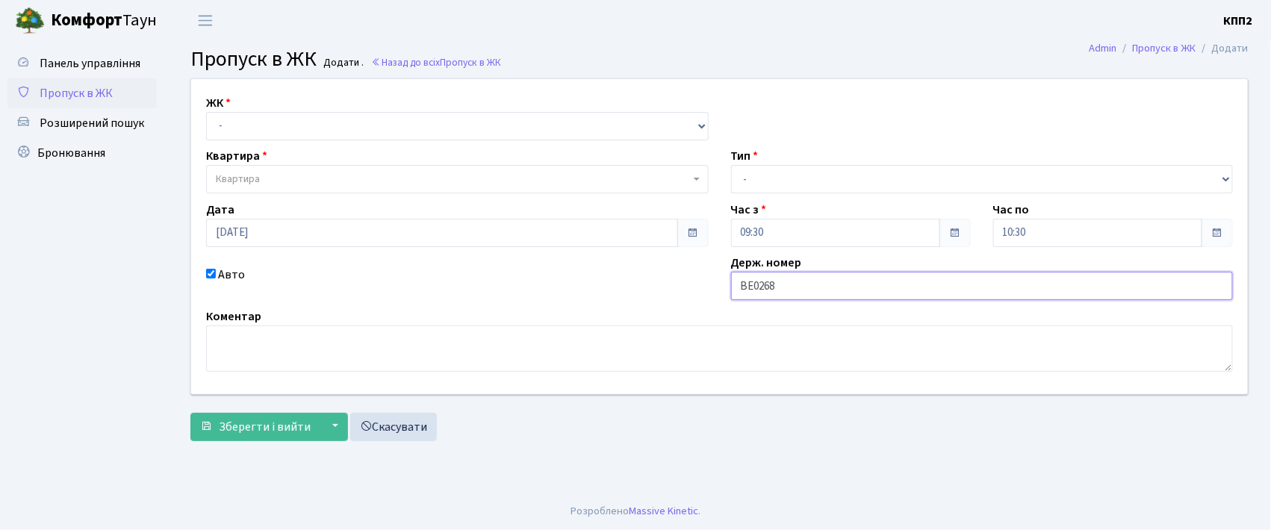
type input "ВЕ0268ТЕ"
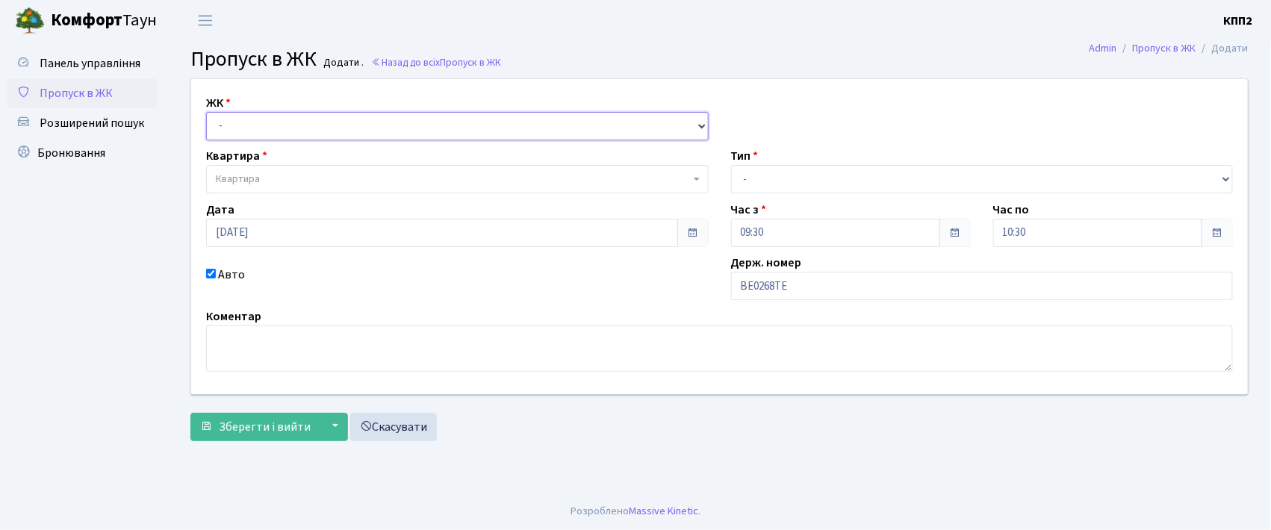
click at [248, 120] on select "- КТ, вул. Регенераторна, 4 КТ2, просп. [STREET_ADDRESS] [STREET_ADDRESS] [PERS…" at bounding box center [457, 126] width 503 height 28
select select "271"
click at [206, 112] on select "- КТ, вул. Регенераторна, 4 КТ2, просп. [STREET_ADDRESS] [STREET_ADDRESS] [PERS…" at bounding box center [457, 126] width 503 height 28
select select
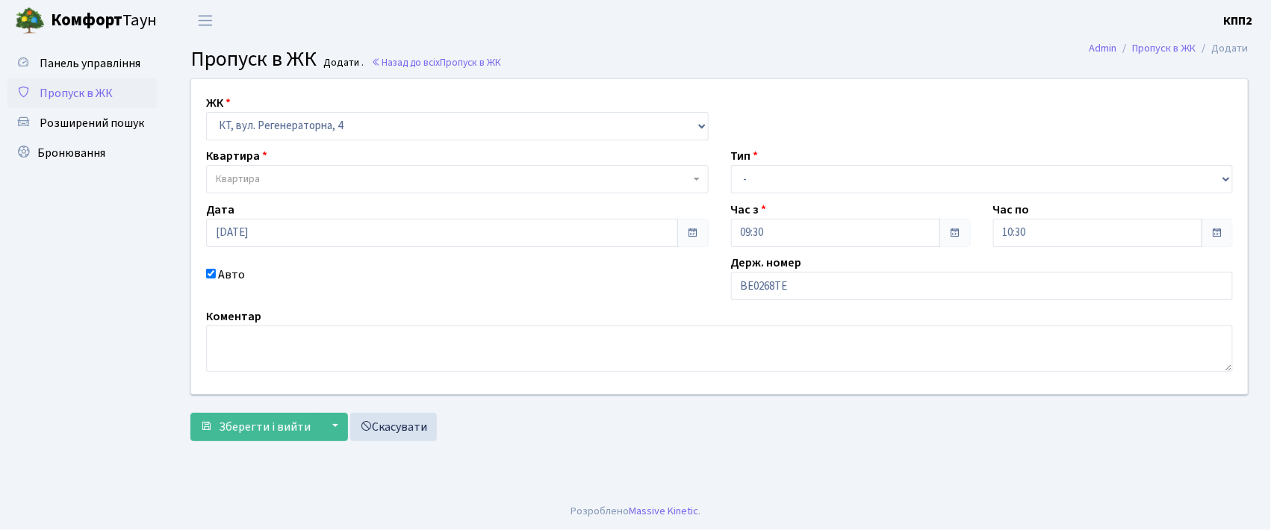
click at [252, 178] on span "Квартира" at bounding box center [238, 179] width 44 height 15
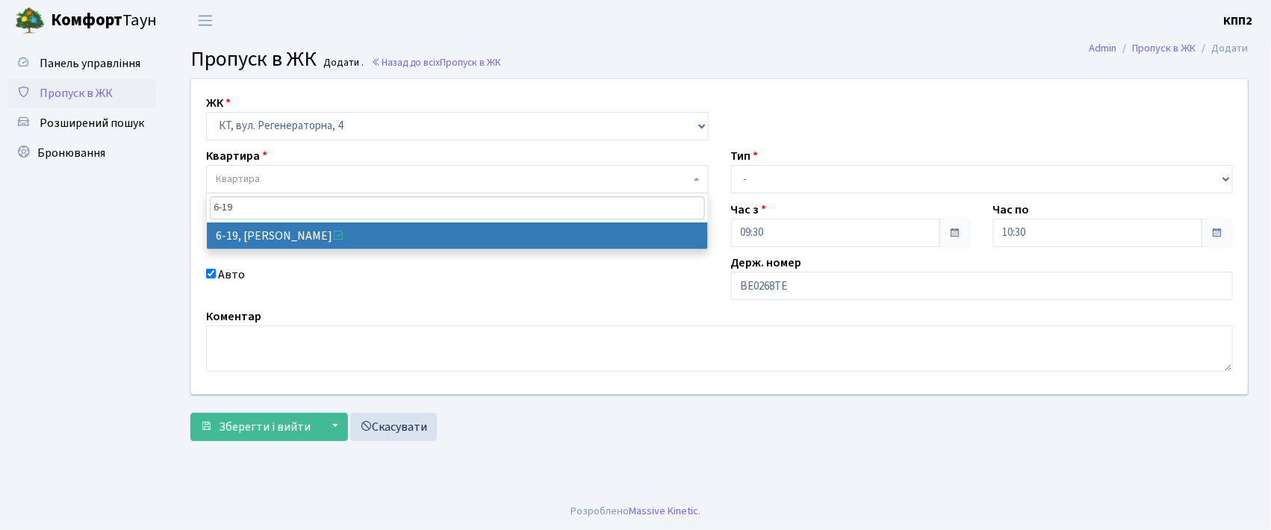
type input "6-19"
select select "5199"
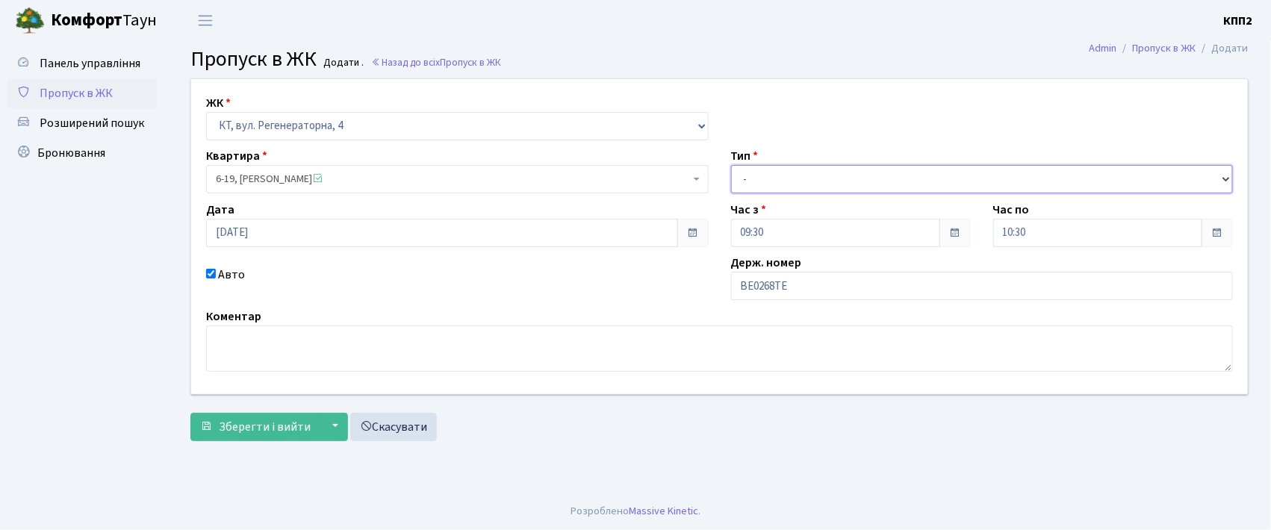
click at [774, 175] on select "- Доставка Таксі Гості Сервіс" at bounding box center [982, 179] width 503 height 28
select select "3"
click at [731, 165] on select "- Доставка Таксі Гості Сервіс" at bounding box center [982, 179] width 503 height 28
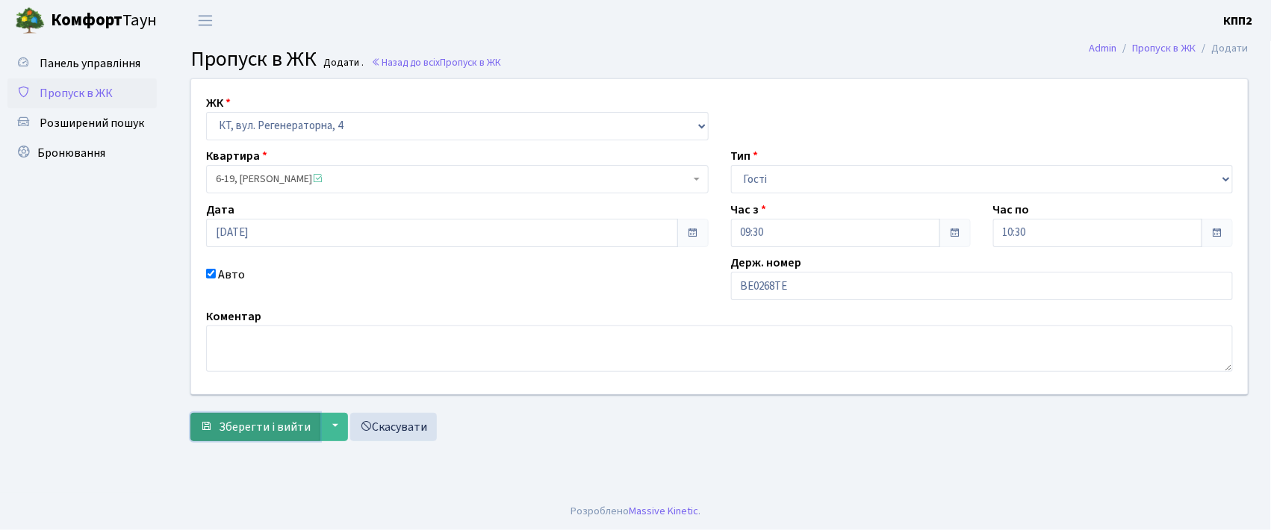
click at [246, 425] on span "Зберегти і вийти" at bounding box center [265, 427] width 92 height 16
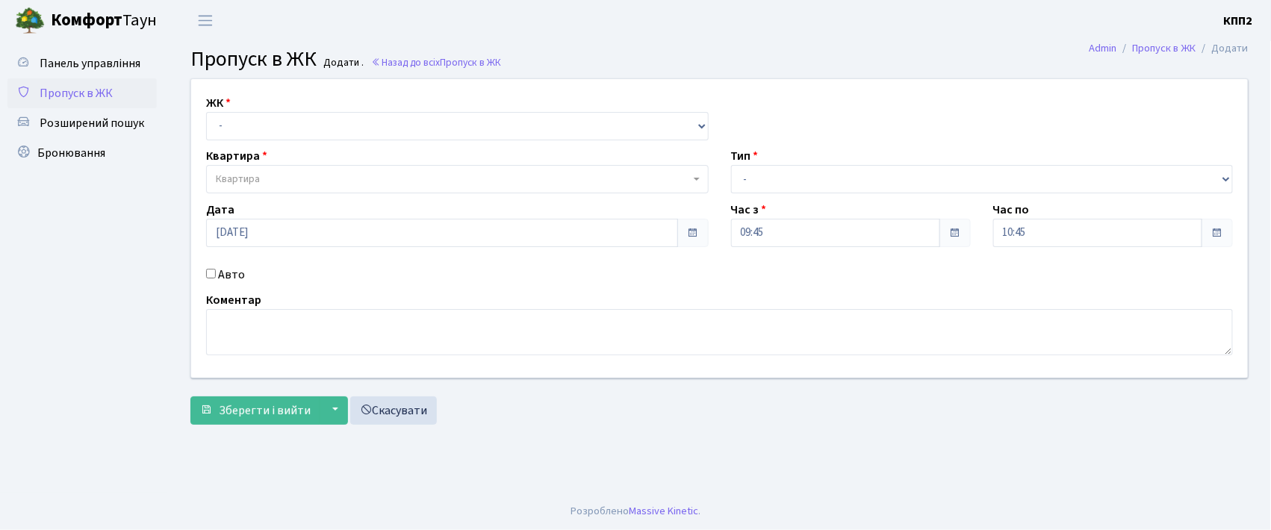
click at [211, 273] on input "Авто" at bounding box center [211, 274] width 10 height 10
checkbox input "true"
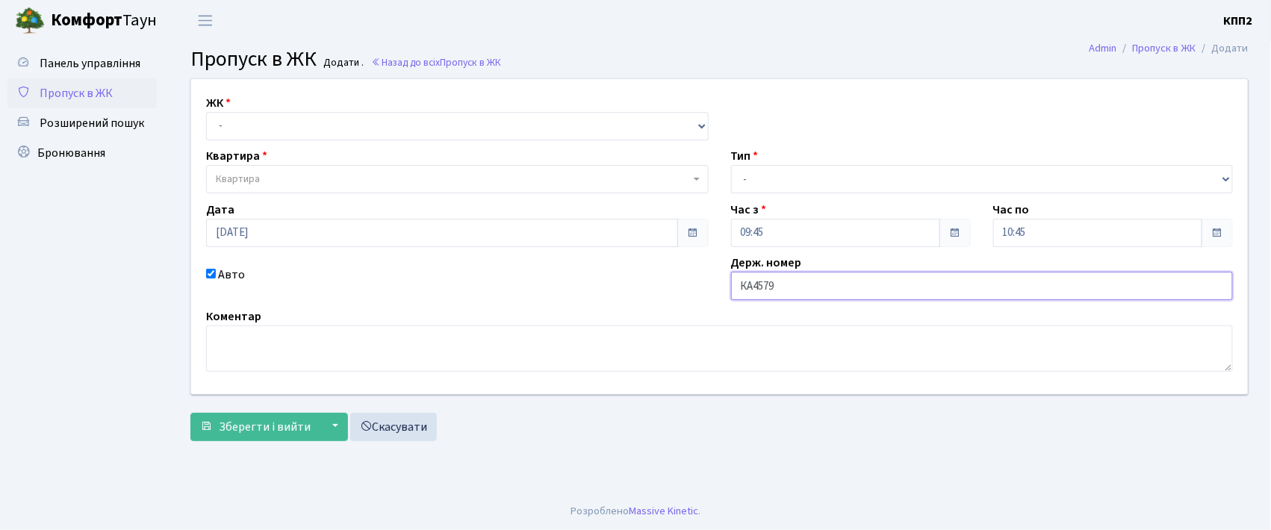
type input "КА4579НР"
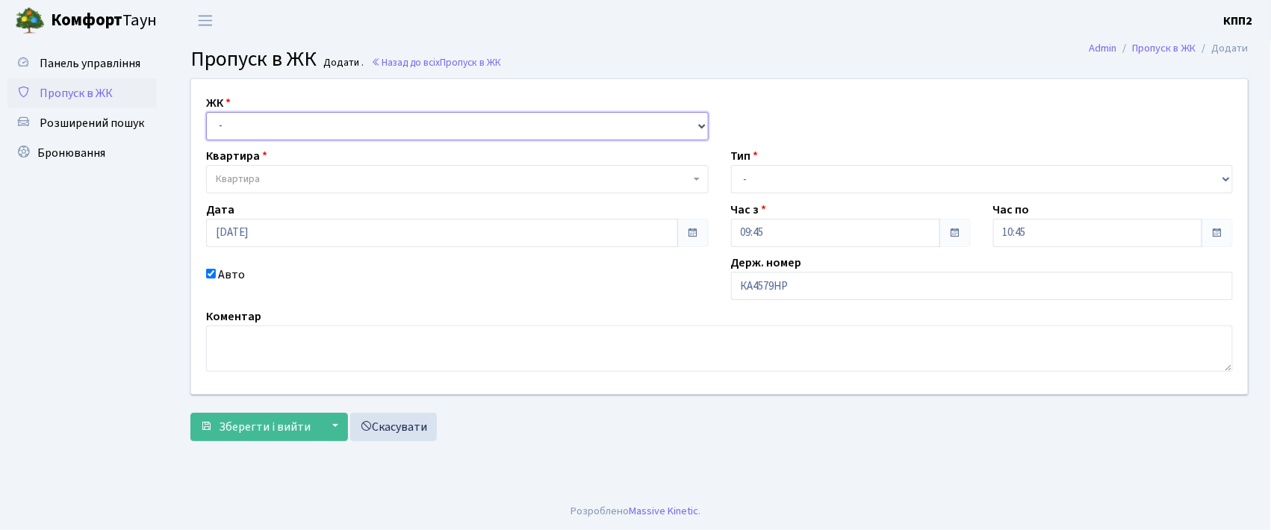
click at [302, 122] on select "- КТ, вул. Регенераторна, 4 КТ2, просп. [STREET_ADDRESS] [STREET_ADDRESS] [PERS…" at bounding box center [457, 126] width 503 height 28
select select "271"
click at [206, 112] on select "- КТ, вул. Регенераторна, 4 КТ2, просп. [STREET_ADDRESS] [STREET_ADDRESS] [PERS…" at bounding box center [457, 126] width 503 height 28
select select
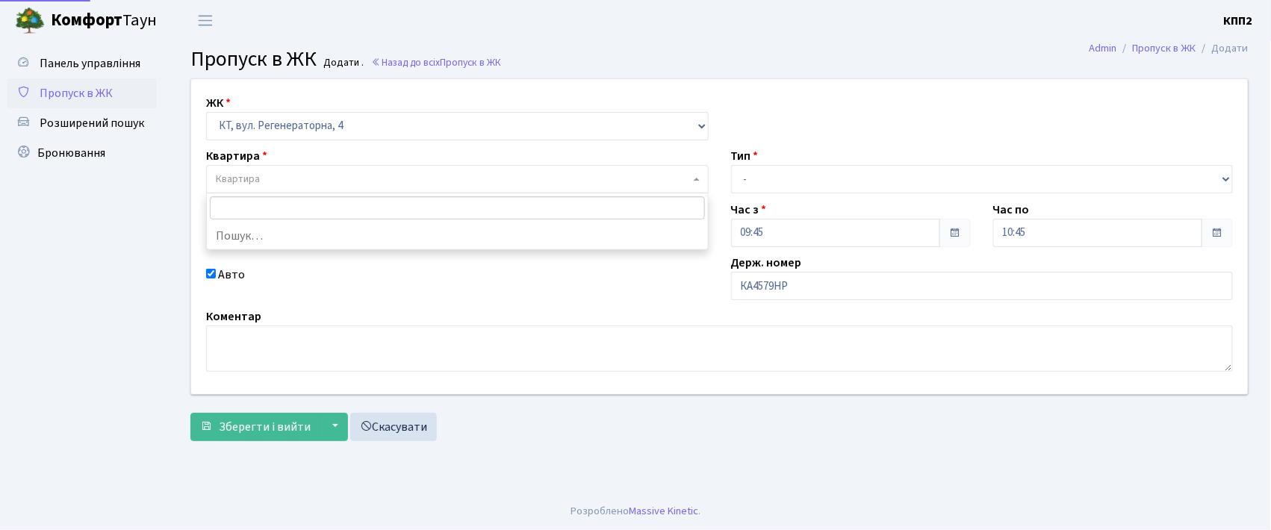
click at [296, 172] on span "Квартира" at bounding box center [453, 179] width 474 height 15
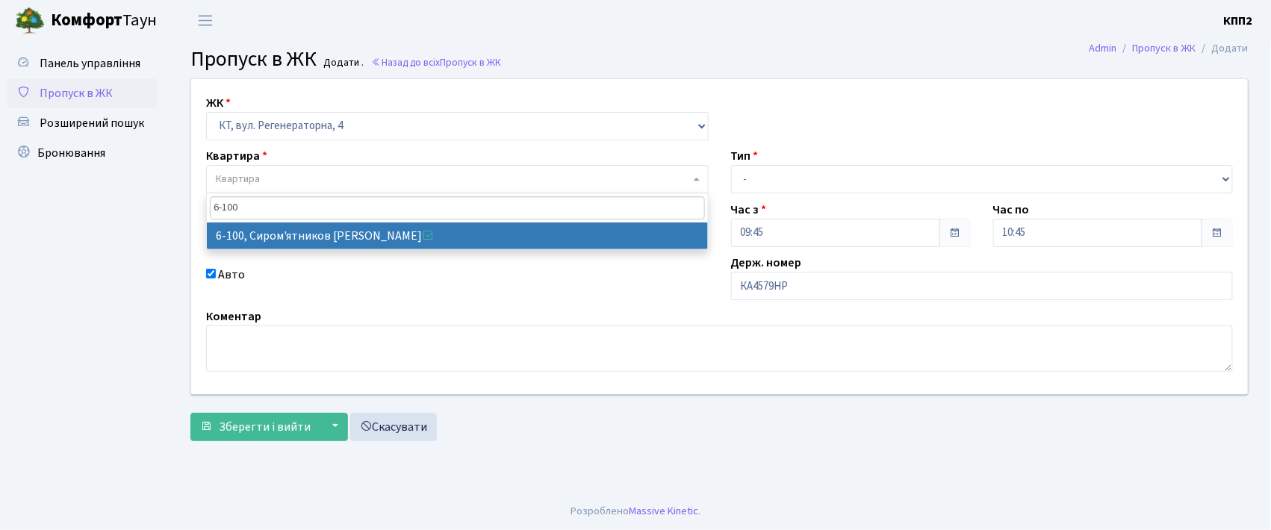
type input "6-100"
select select "5236"
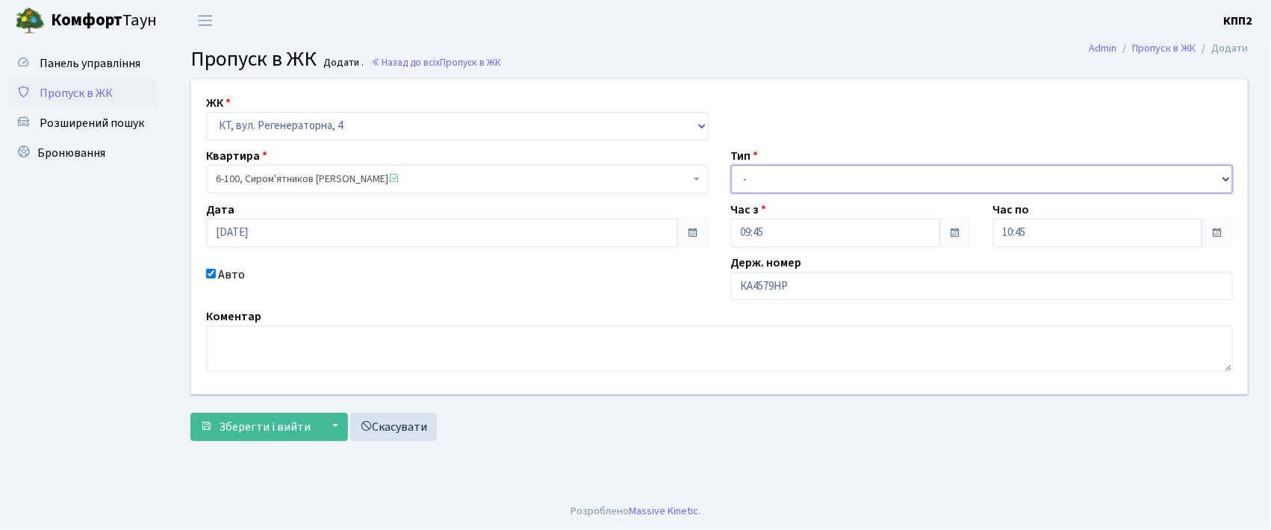
click at [747, 172] on select "- Доставка Таксі Гості Сервіс" at bounding box center [982, 179] width 503 height 28
select select "2"
click at [731, 165] on select "- Доставка Таксі Гості Сервіс" at bounding box center [982, 179] width 503 height 28
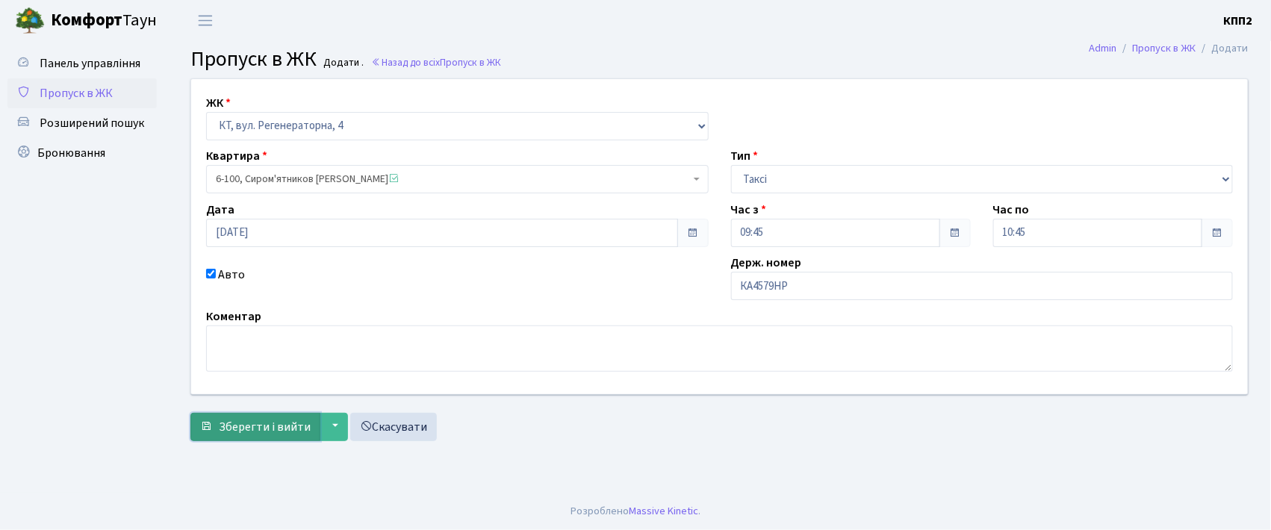
click at [282, 425] on span "Зберегти і вийти" at bounding box center [265, 427] width 92 height 16
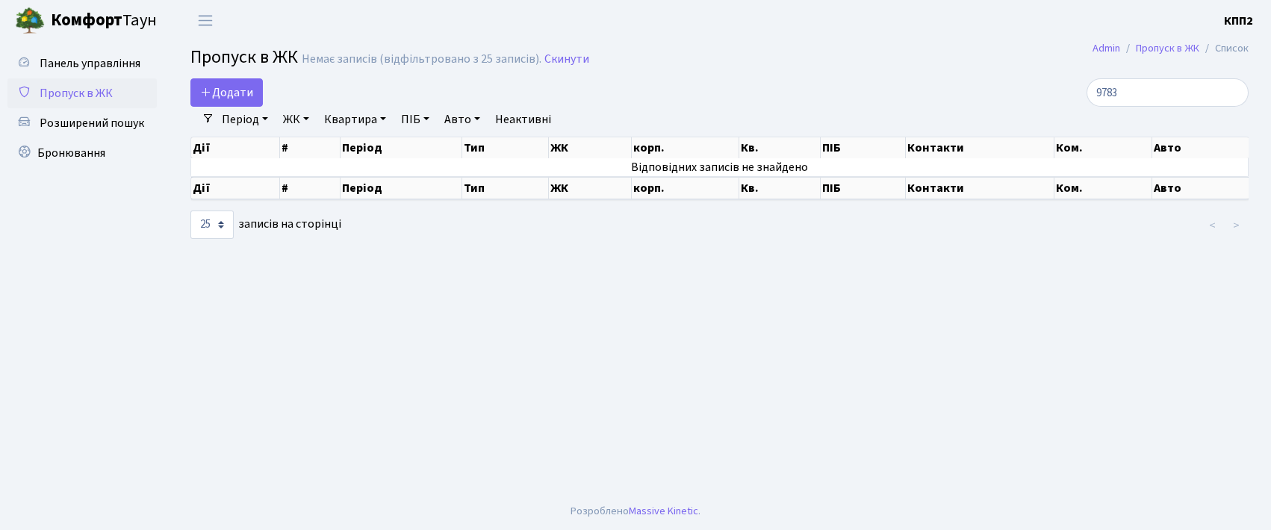
select select "25"
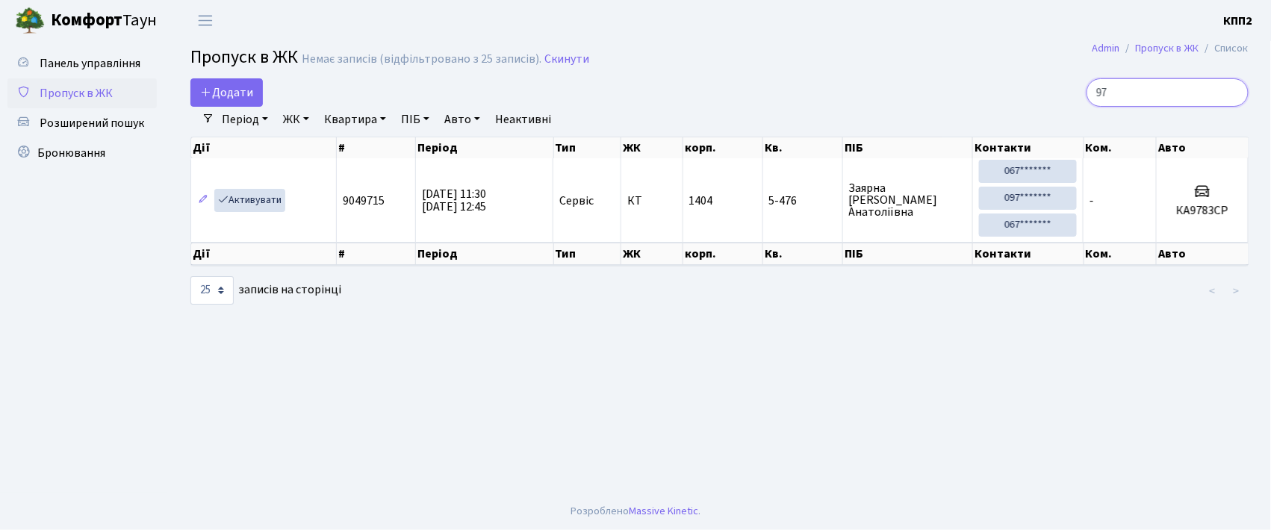
type input "9"
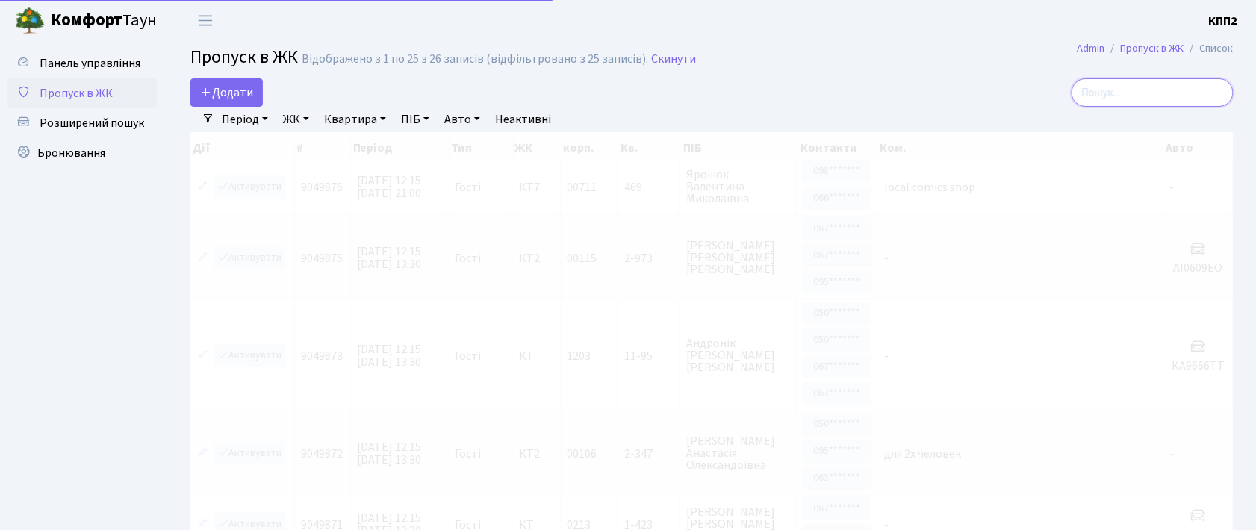
click at [1126, 93] on input "search" at bounding box center [1153, 92] width 162 height 28
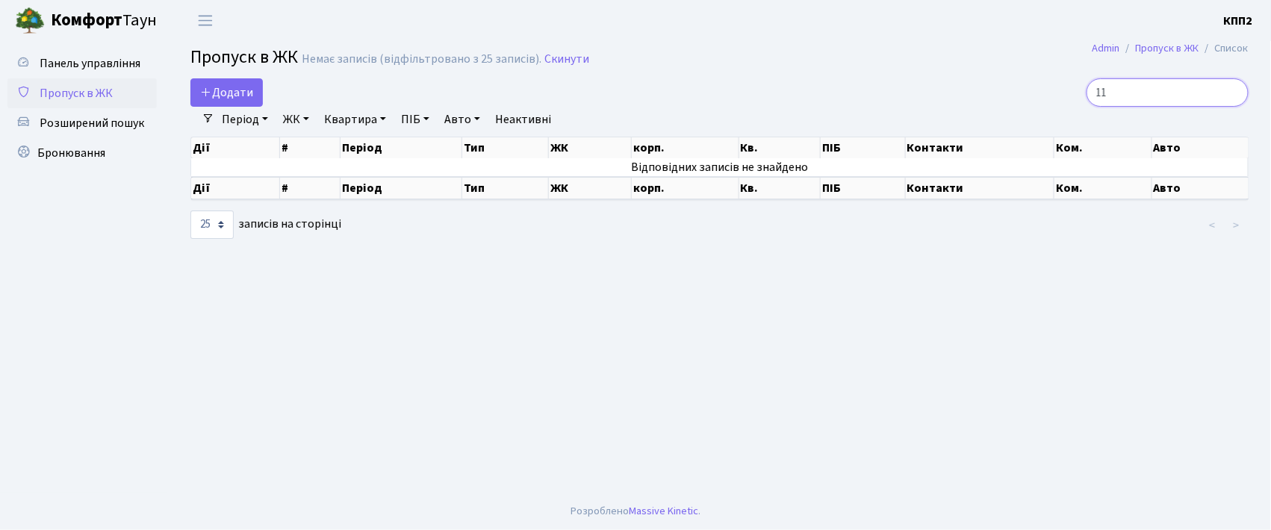
type input "1"
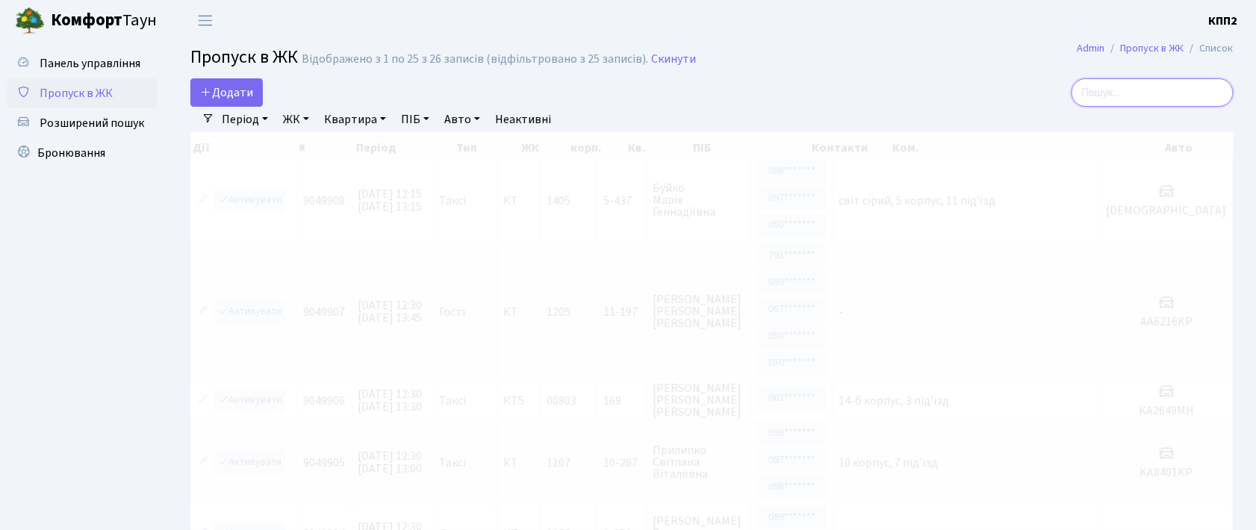
click at [1169, 105] on input "search" at bounding box center [1153, 92] width 162 height 28
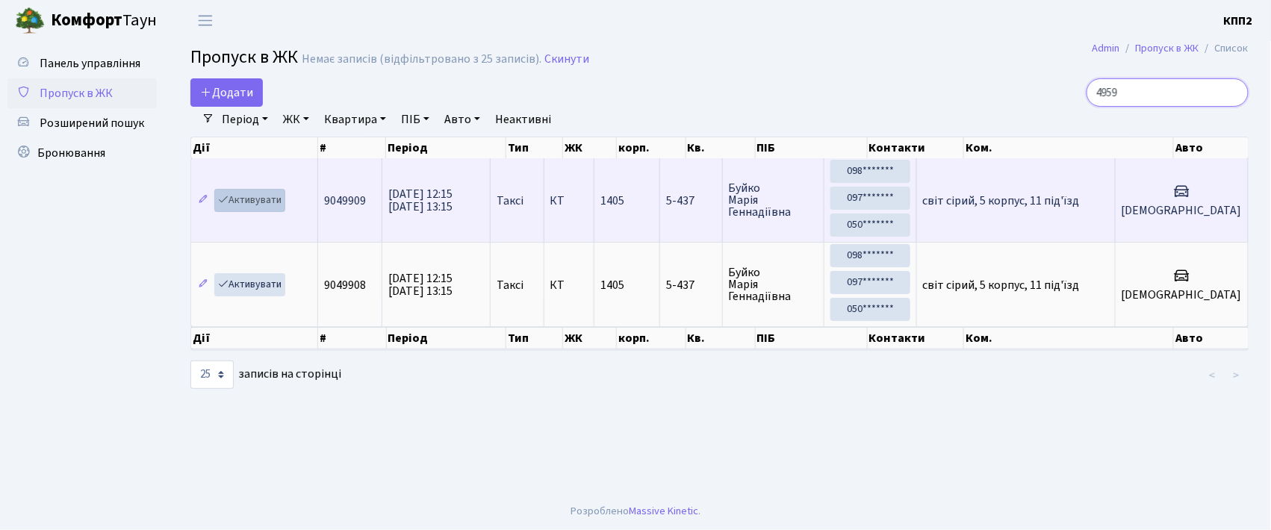
type input "4959"
click at [266, 206] on link "Активувати" at bounding box center [249, 200] width 71 height 23
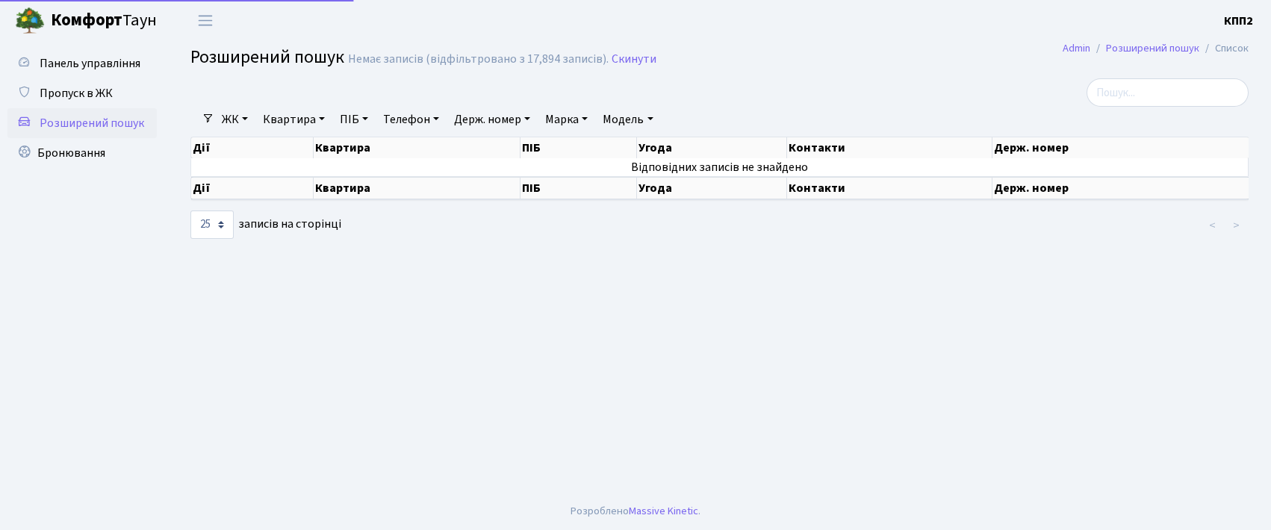
select select "25"
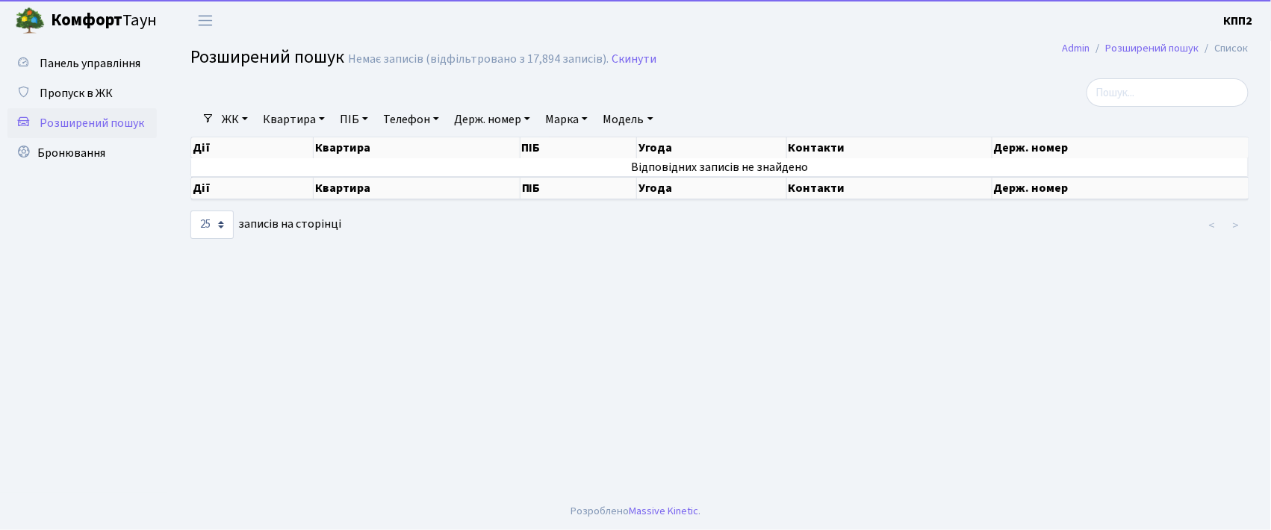
click at [467, 122] on link "Держ. номер" at bounding box center [492, 119] width 88 height 25
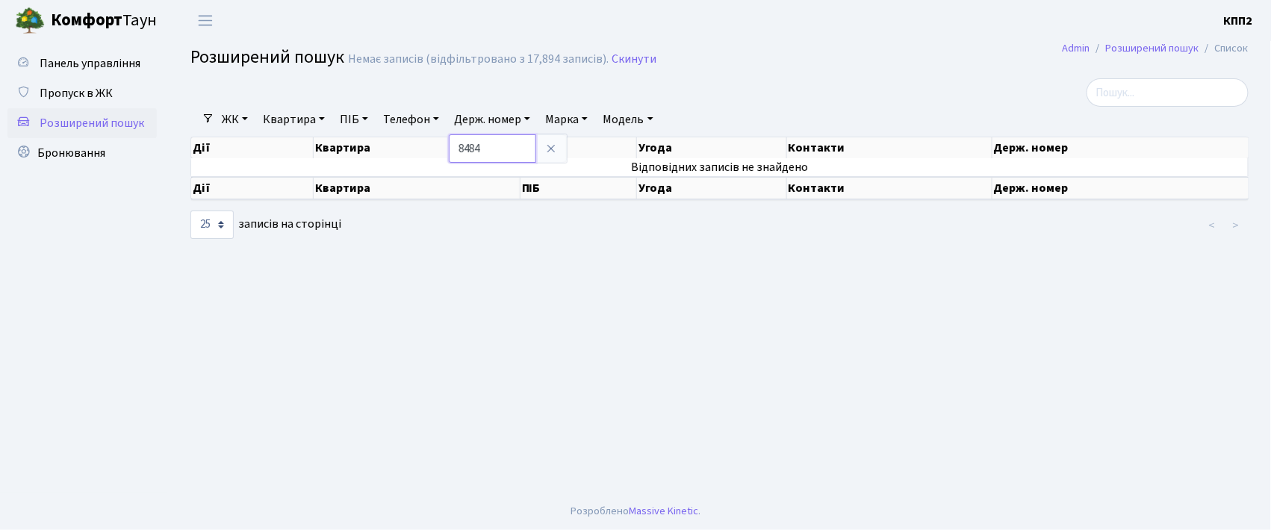
type input "8484"
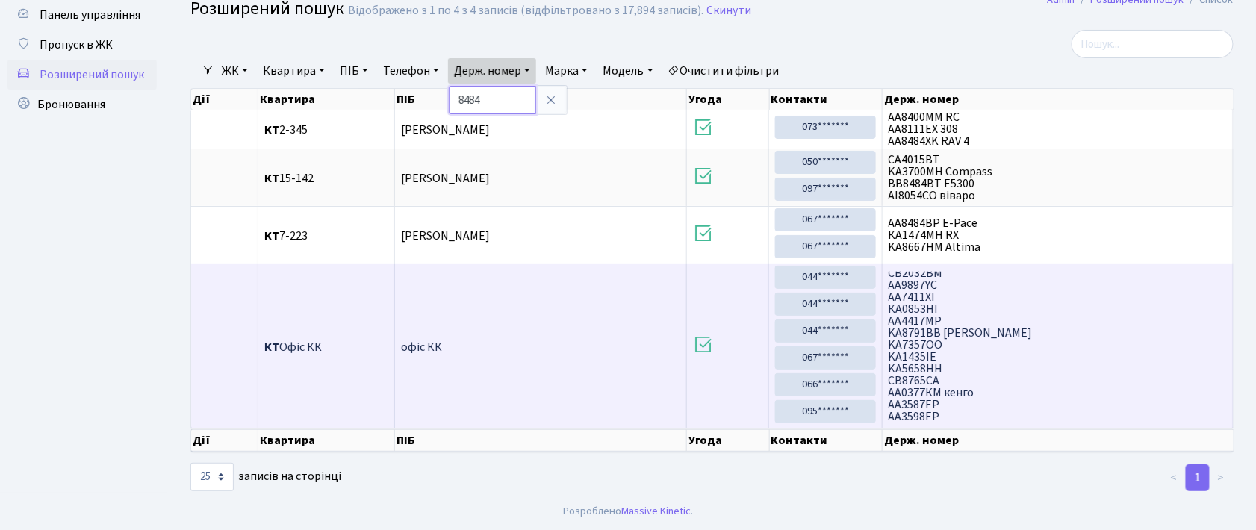
scroll to position [1273, 0]
click at [939, 297] on span "АА2536РА АА2940РН АА5142ХК KA2808MT КА1431МЕ КА1069РЕ" at bounding box center [1058, 346] width 338 height 149
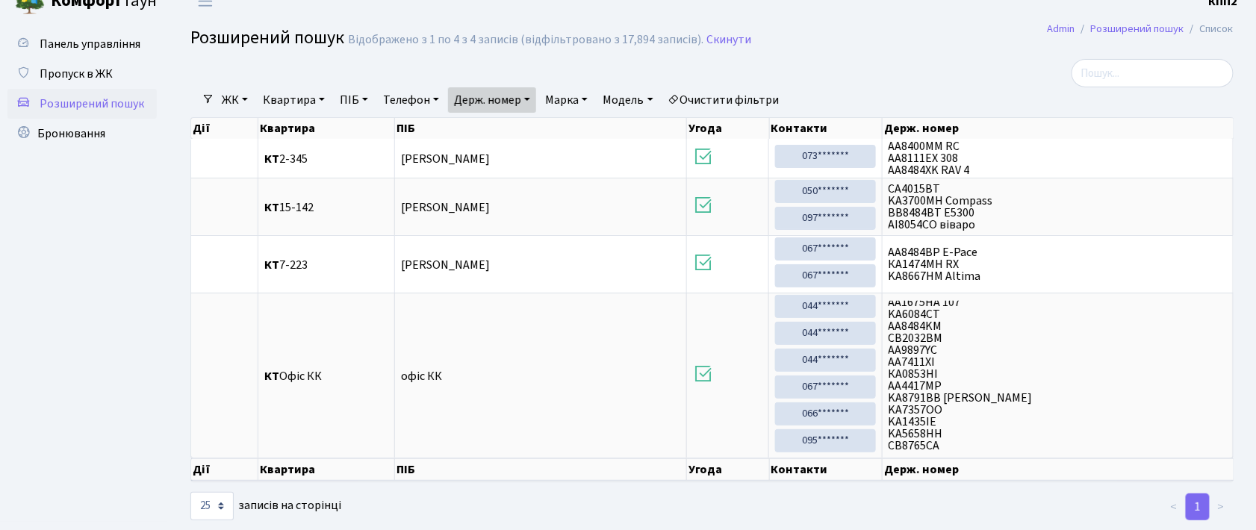
scroll to position [0, 0]
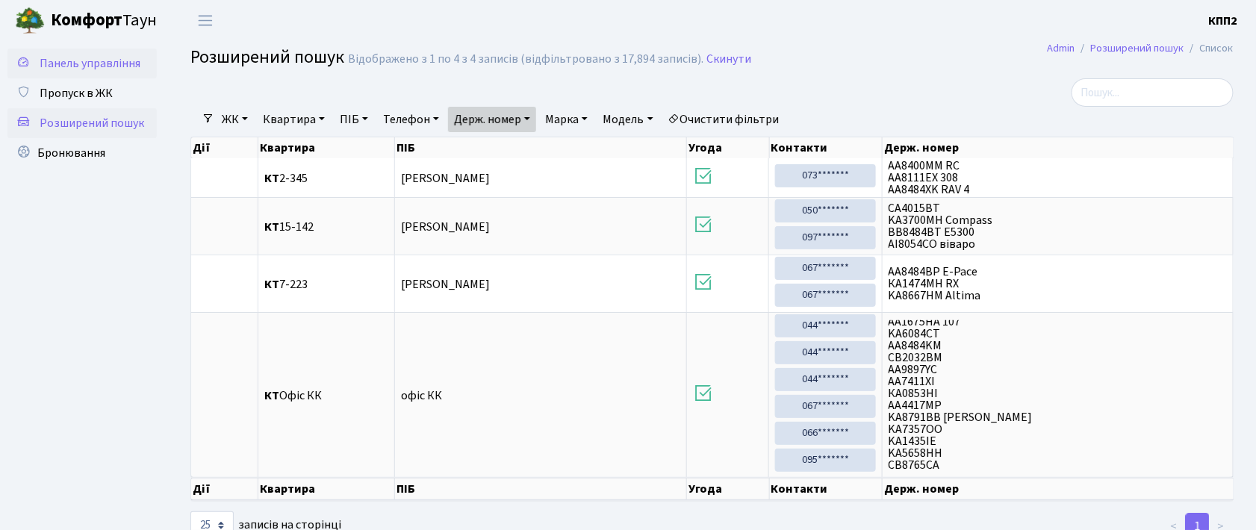
click at [123, 58] on span "Панель управління" at bounding box center [90, 63] width 101 height 16
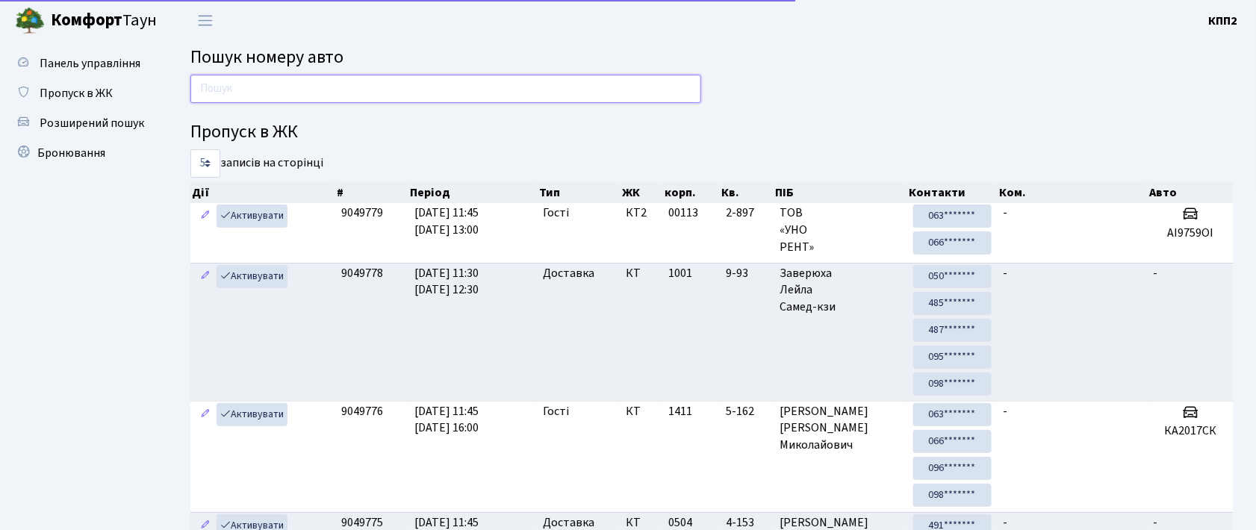
click at [261, 82] on input "text" at bounding box center [445, 89] width 511 height 28
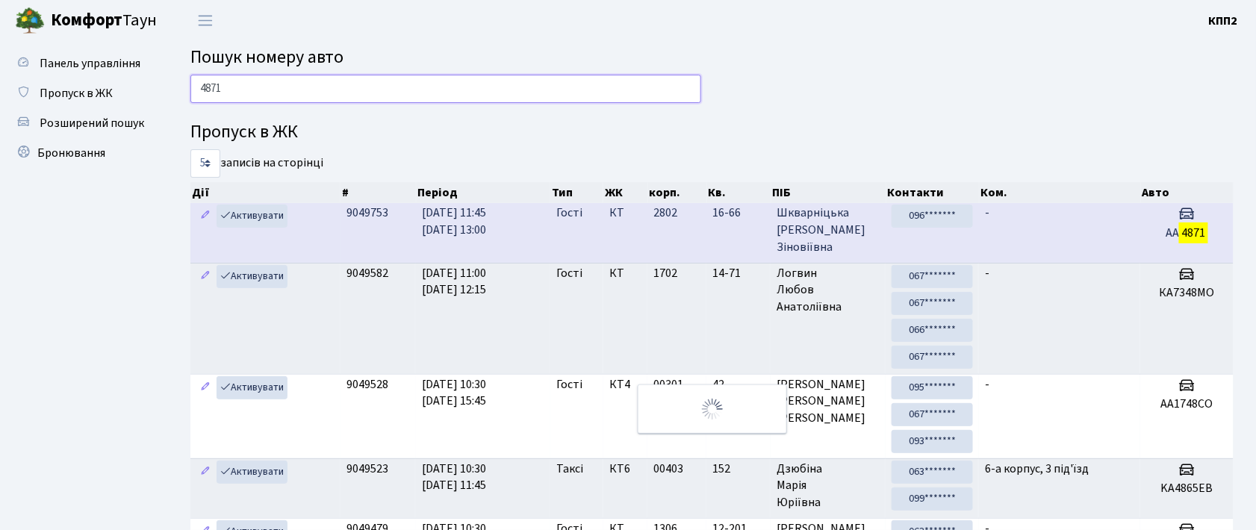
type input "4871"
click at [1121, 238] on td "-" at bounding box center [1059, 232] width 161 height 59
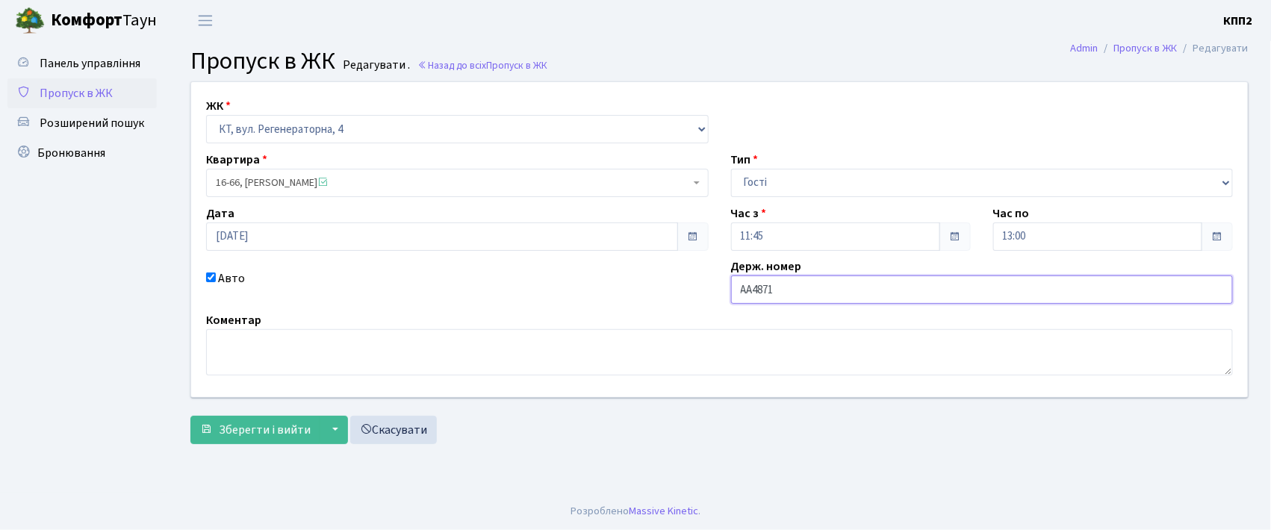
click at [805, 288] on input "АА4871" at bounding box center [982, 290] width 503 height 28
type input "АА4871ОХ"
click at [245, 431] on span "Зберегти і вийти" at bounding box center [265, 430] width 92 height 16
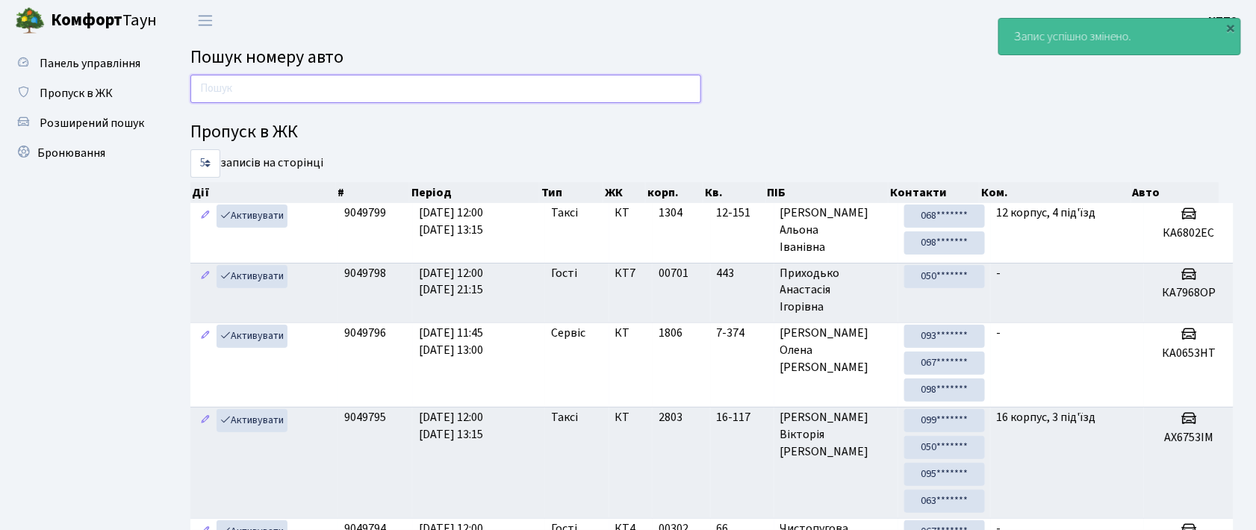
click at [217, 93] on input "text" at bounding box center [445, 89] width 511 height 28
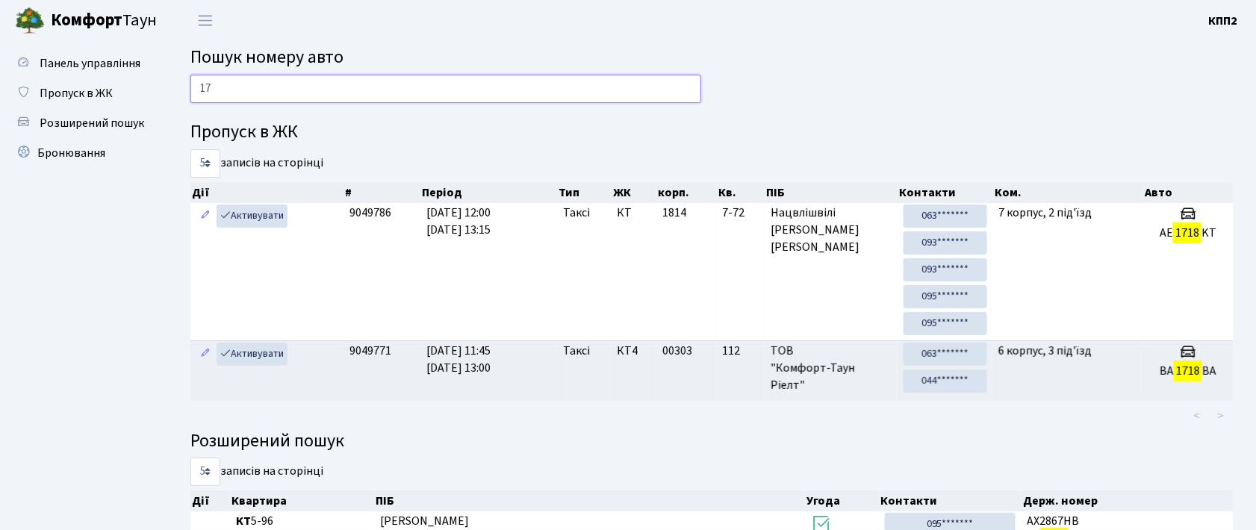
type input "1"
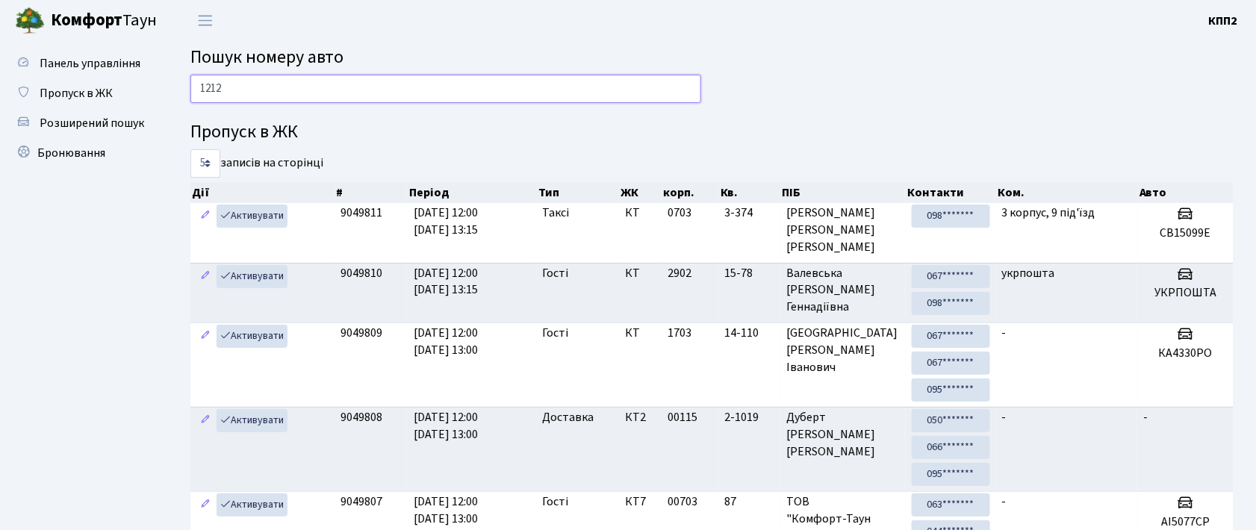
type input "1212"
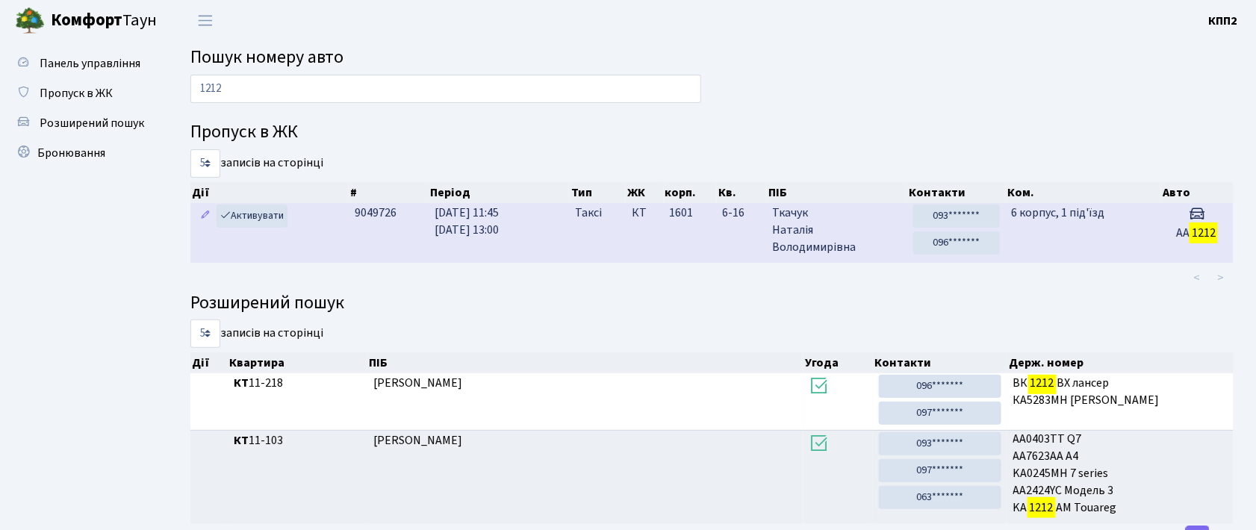
click at [1093, 248] on td "6 корпус, 1 під'їзд" at bounding box center [1083, 232] width 155 height 59
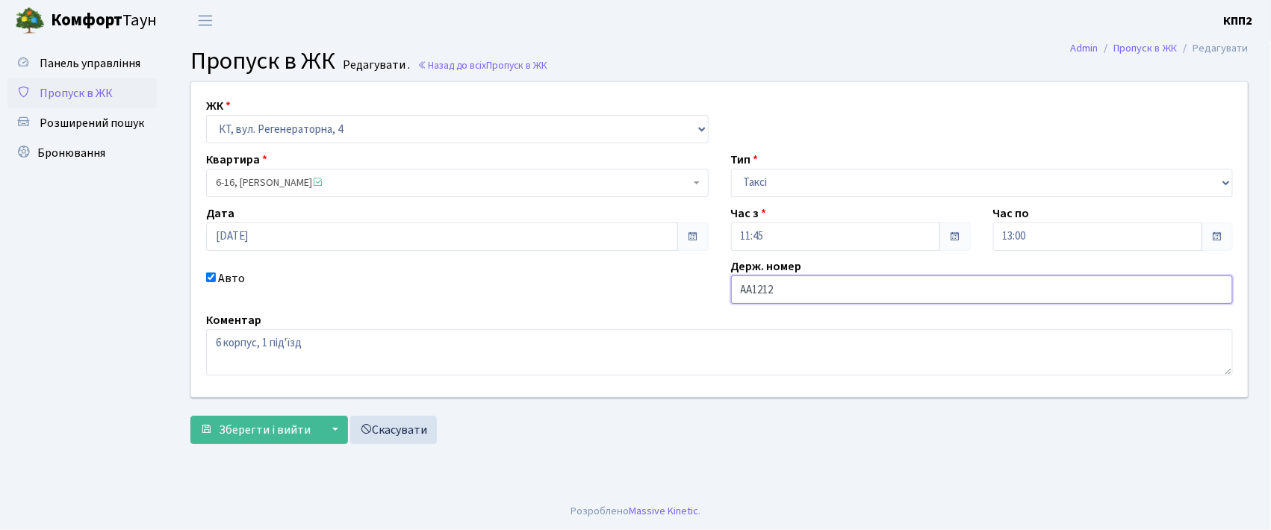
click at [816, 281] on input "АА1212" at bounding box center [982, 290] width 503 height 28
type input "АА1212UA"
click at [261, 422] on span "Зберегти і вийти" at bounding box center [265, 430] width 92 height 16
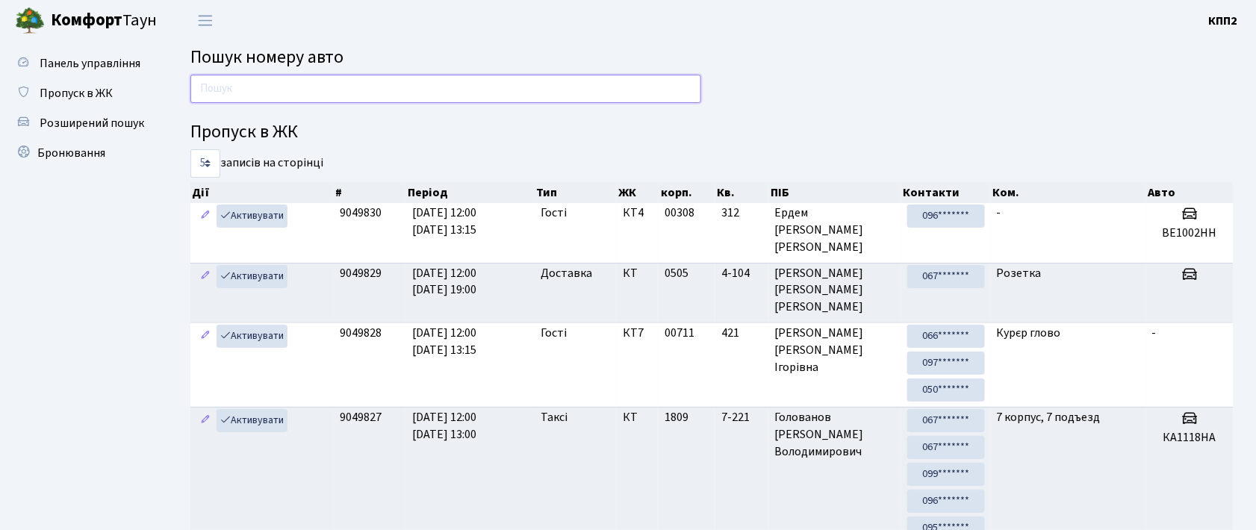
click at [431, 90] on input "text" at bounding box center [445, 89] width 511 height 28
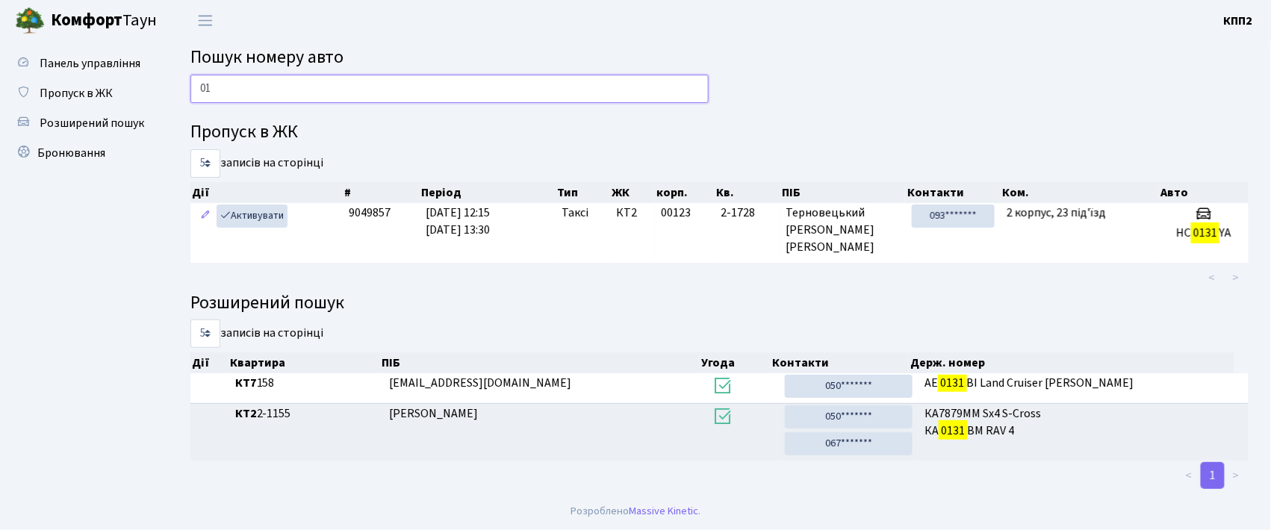
type input "0"
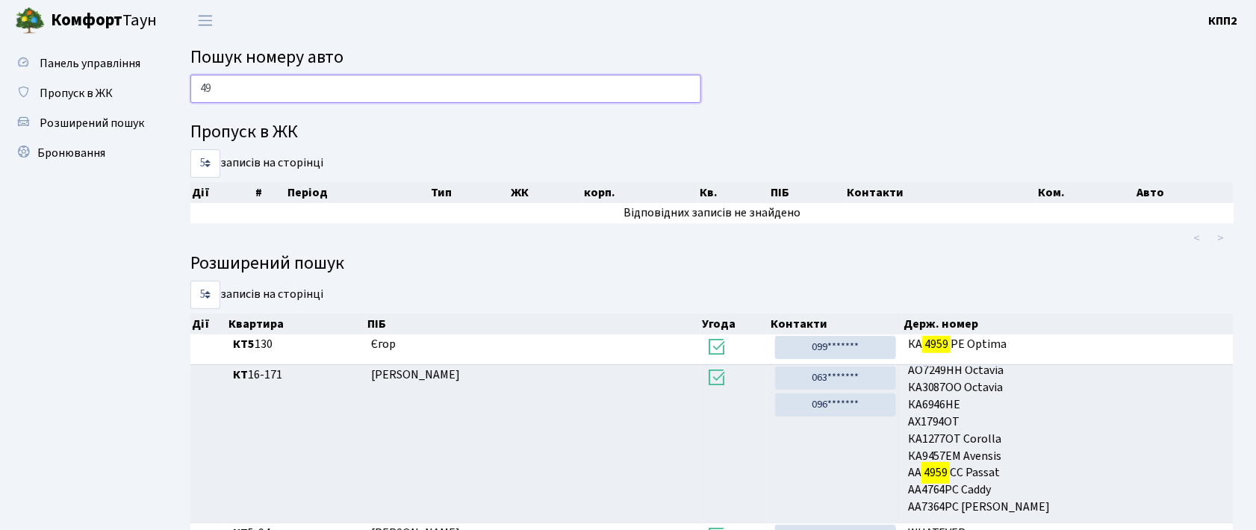
type input "4"
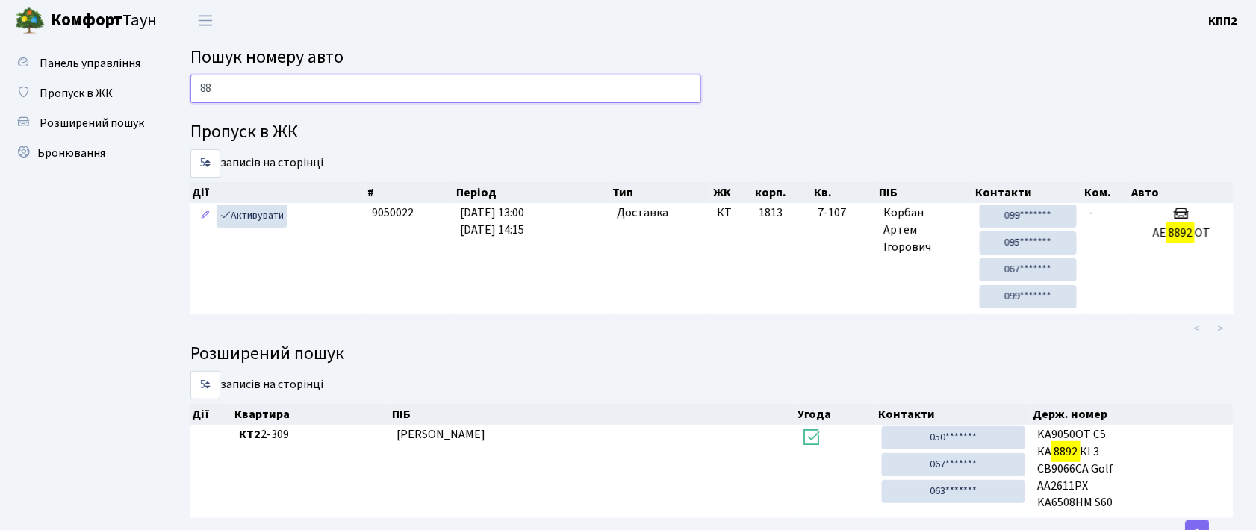
type input "8"
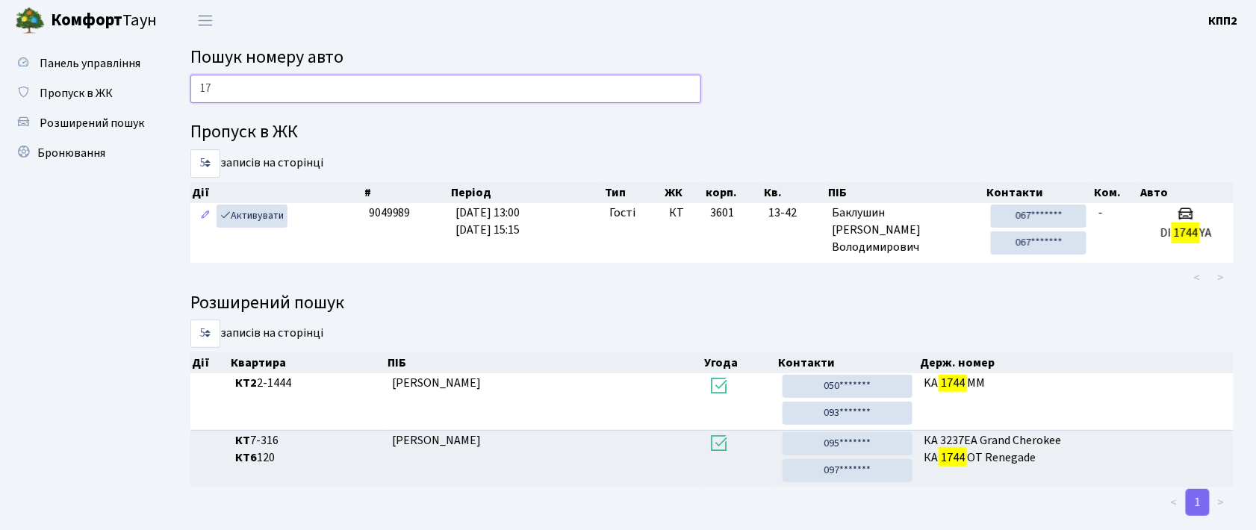
type input "1"
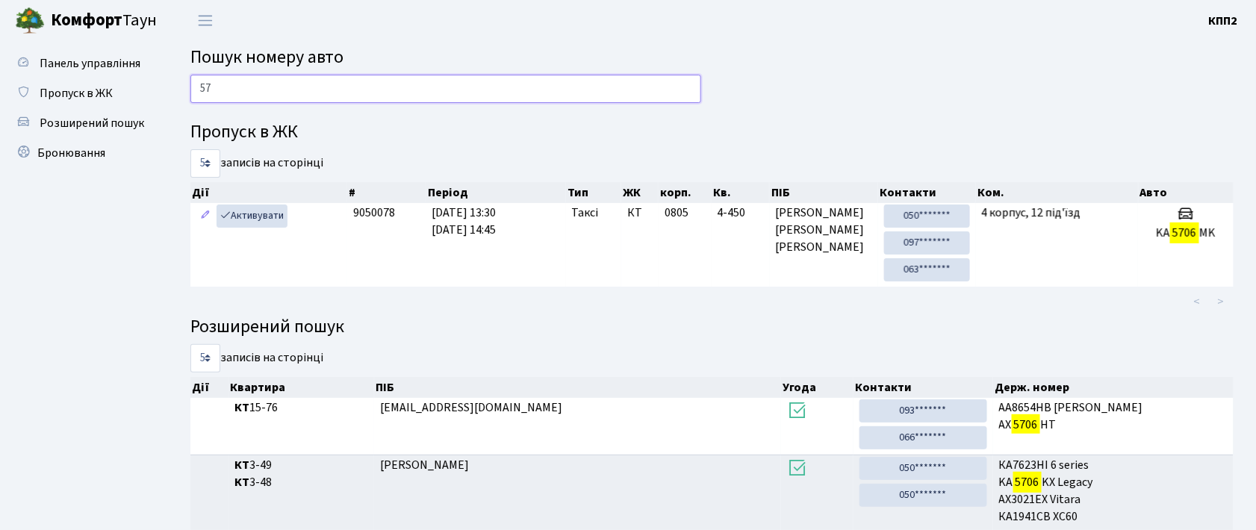
type input "5"
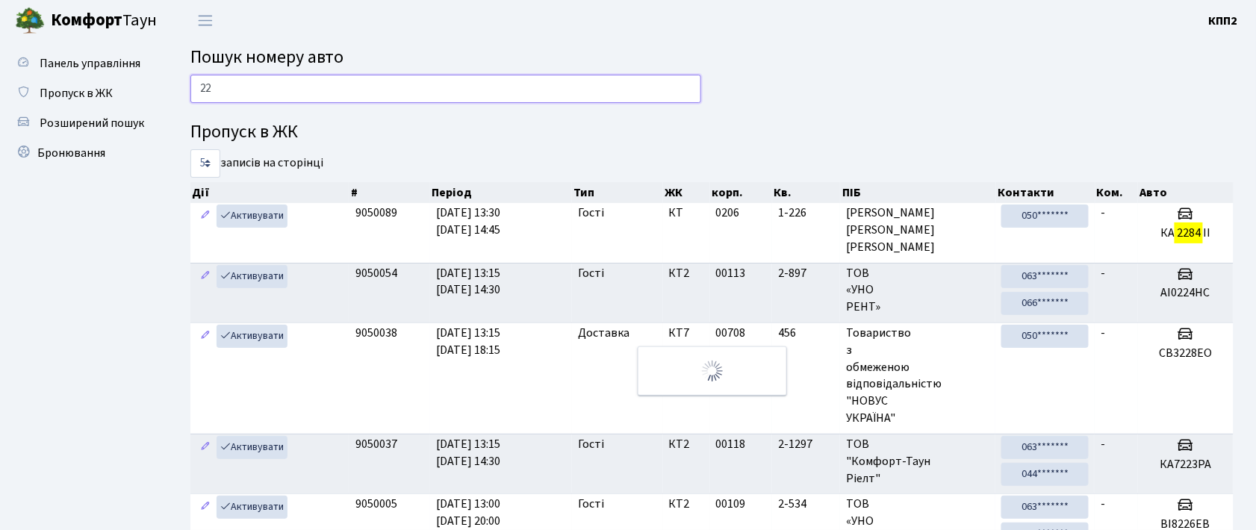
type input "2"
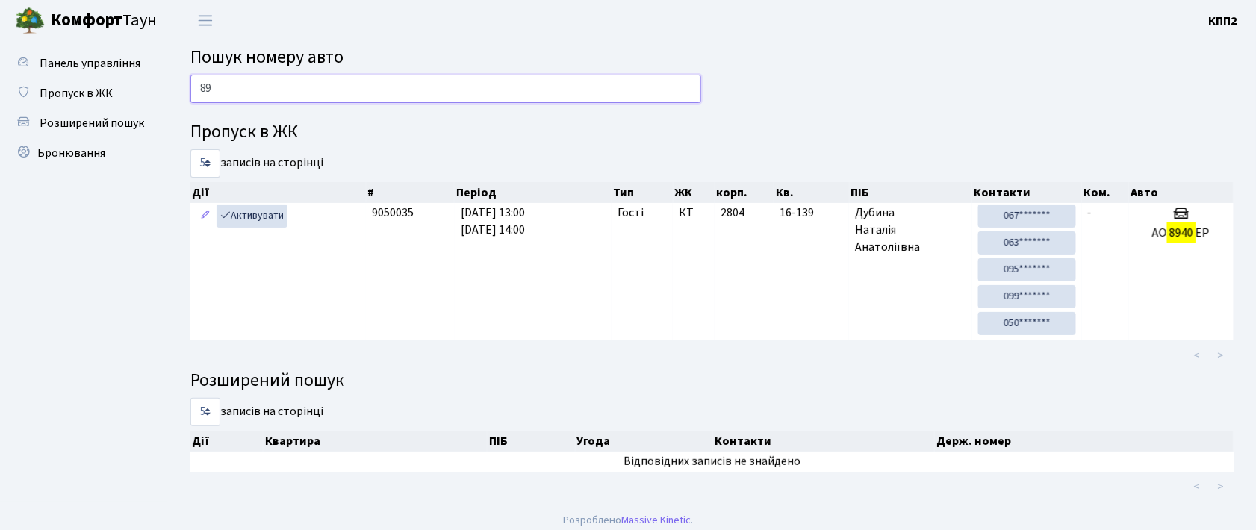
type input "8"
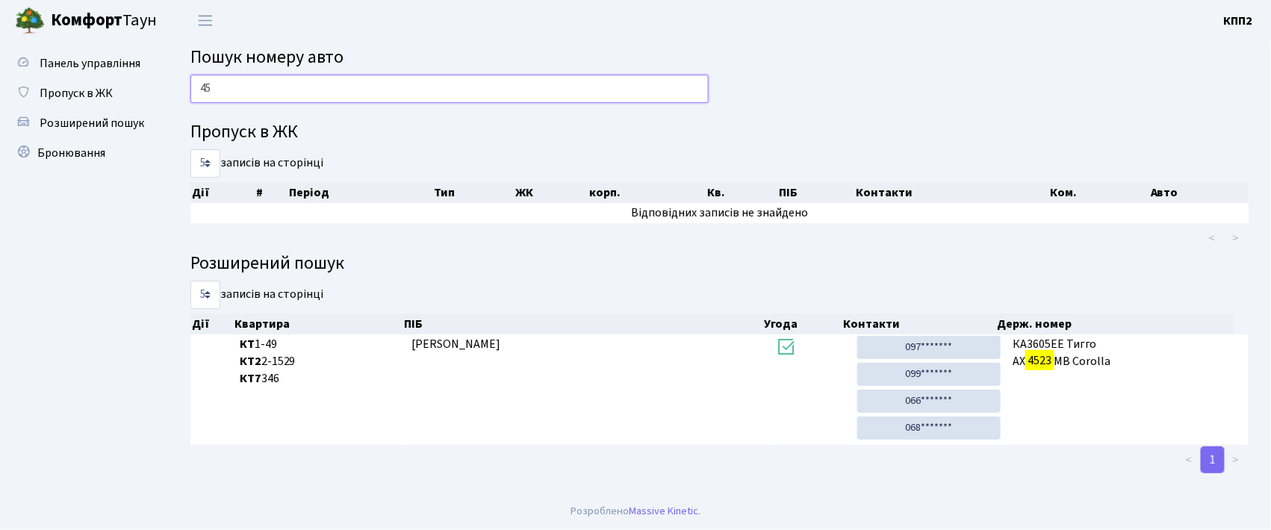
type input "4"
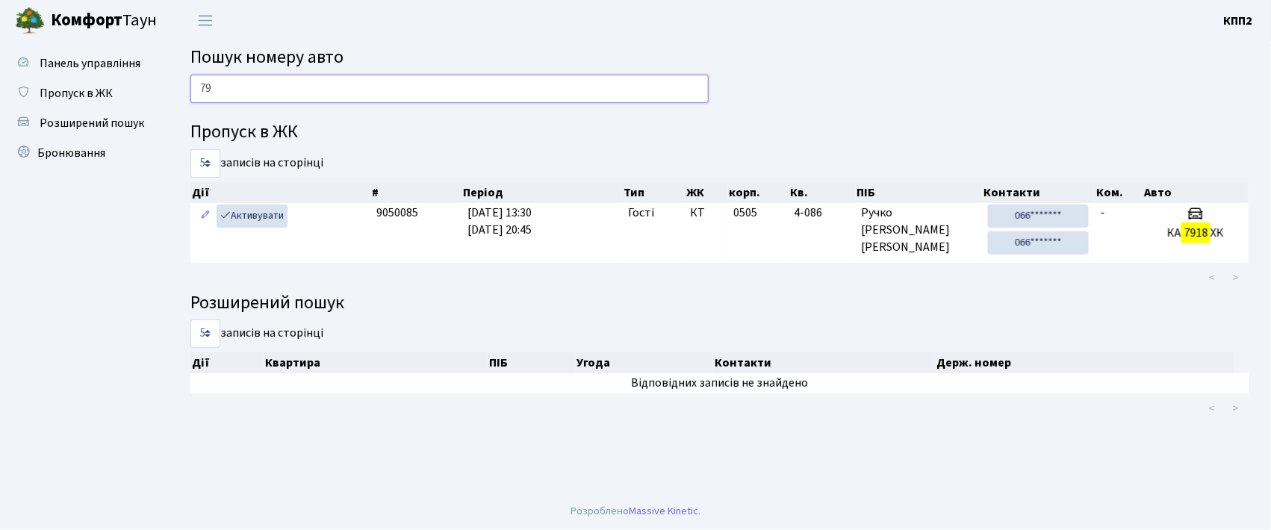
type input "7"
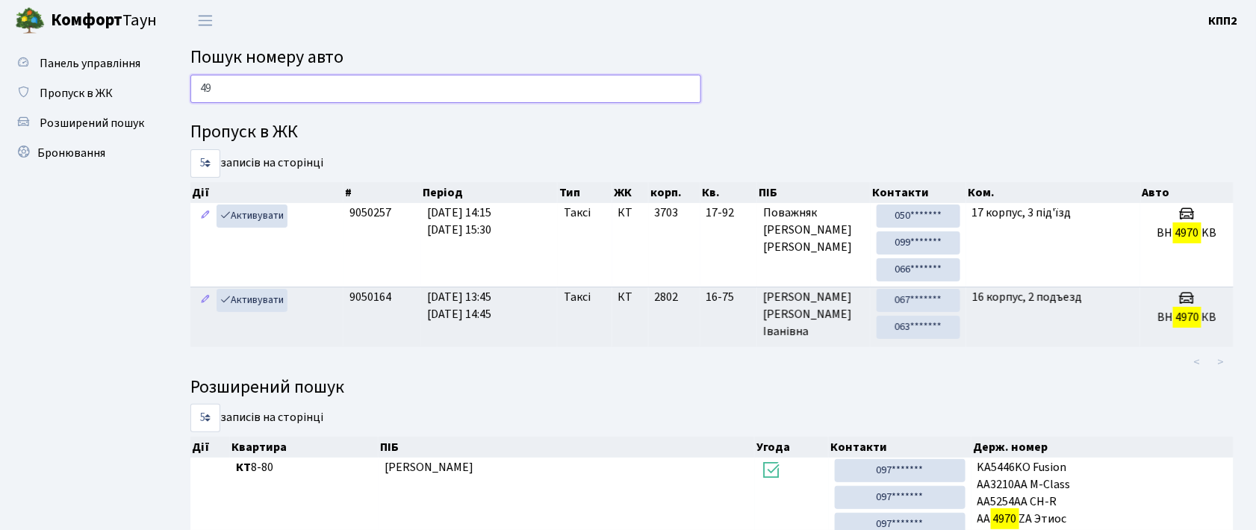
type input "4"
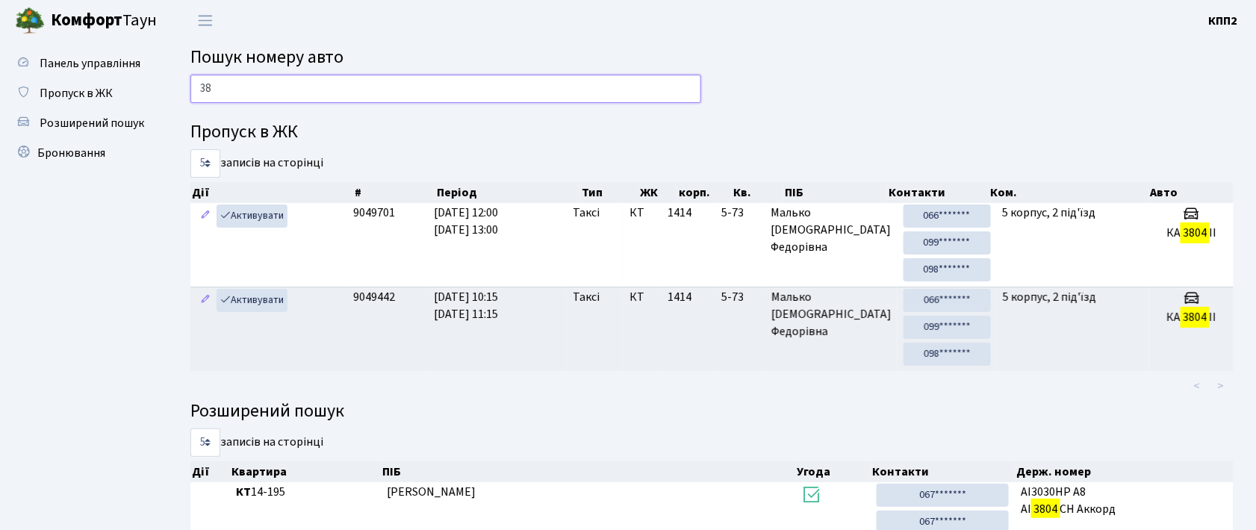
type input "3"
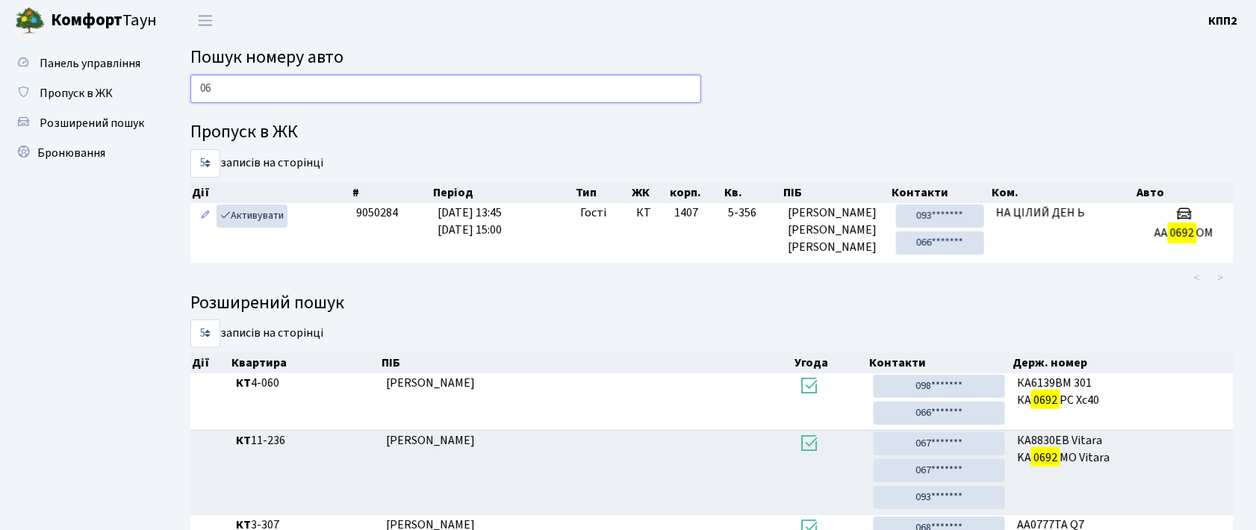
type input "0"
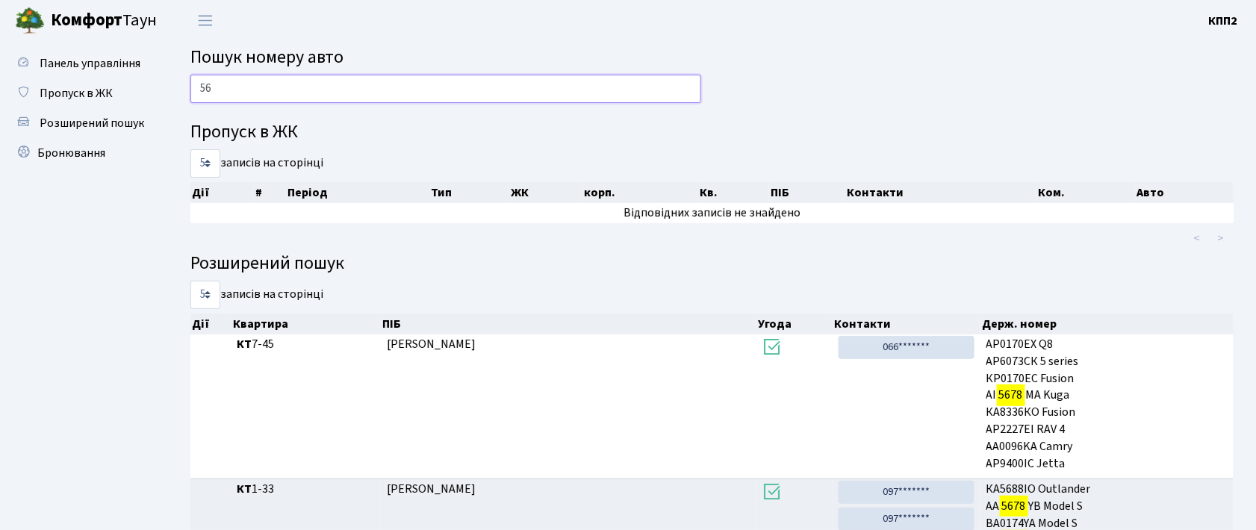
type input "5"
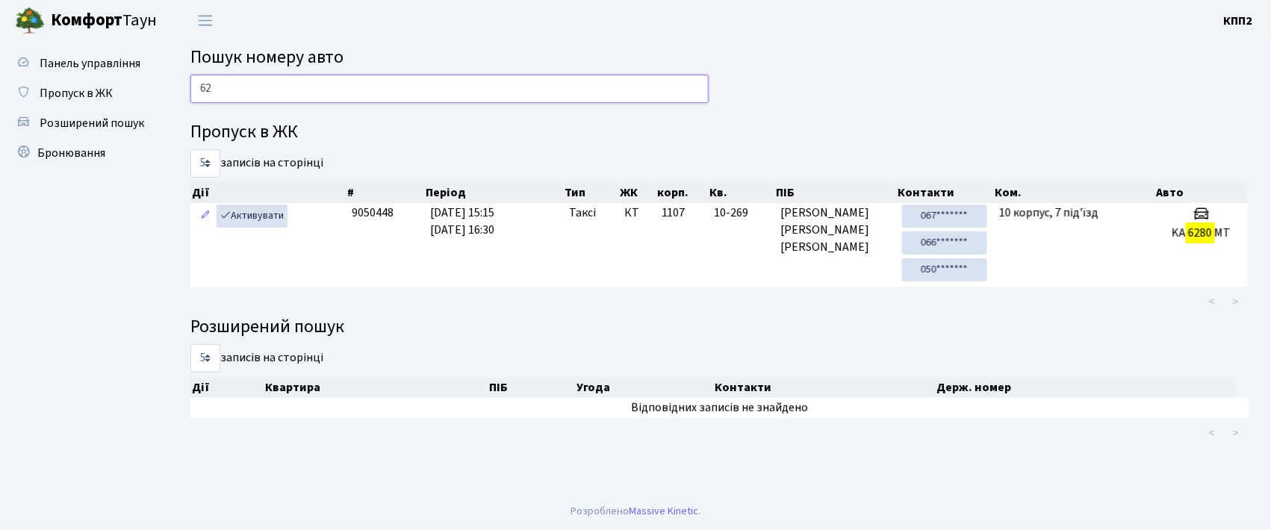
type input "6"
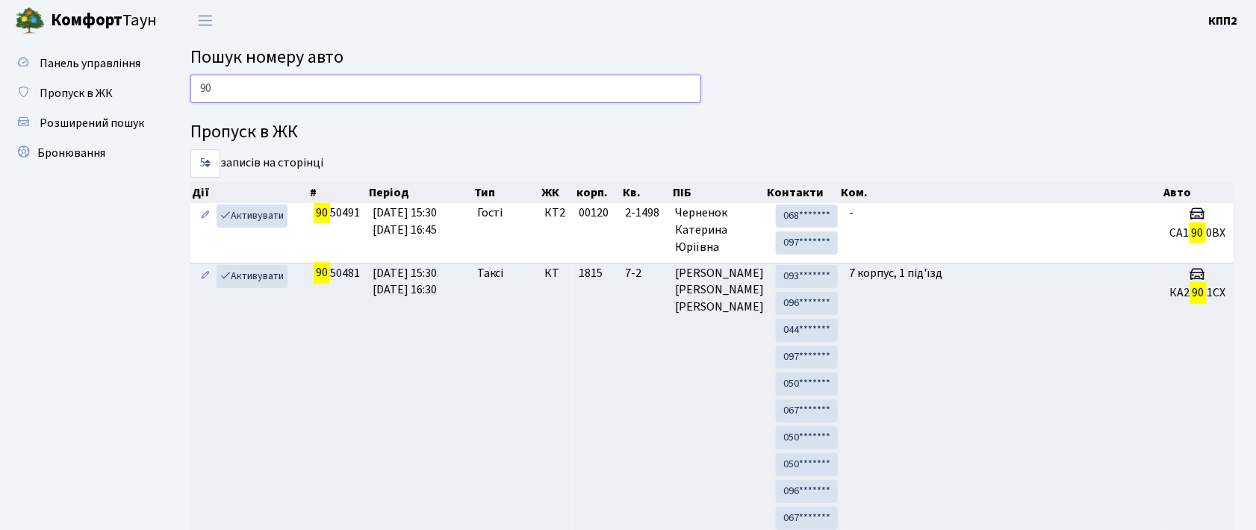
type input "9"
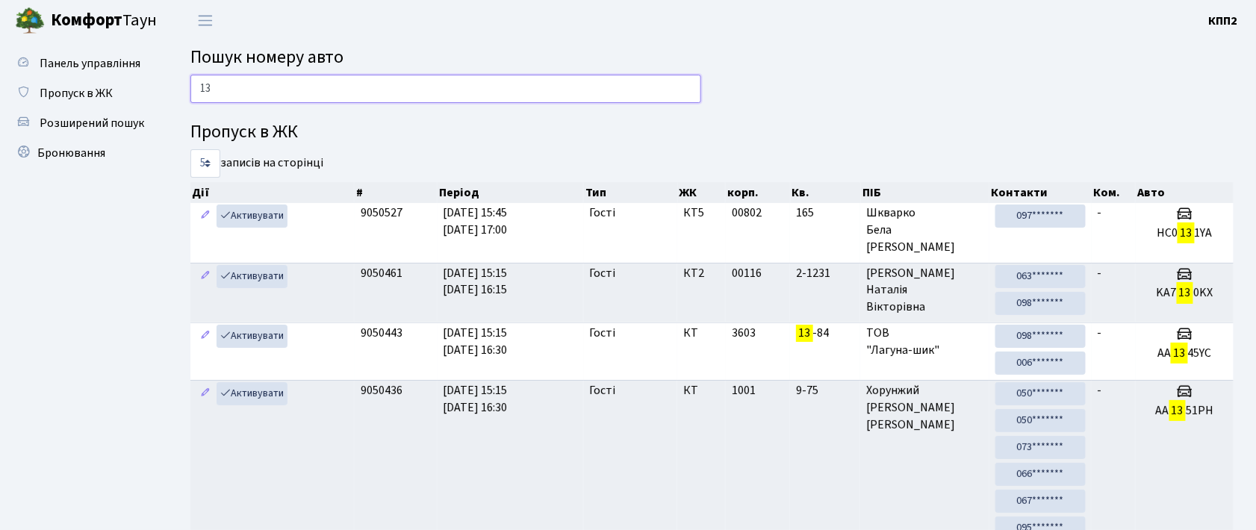
type input "1"
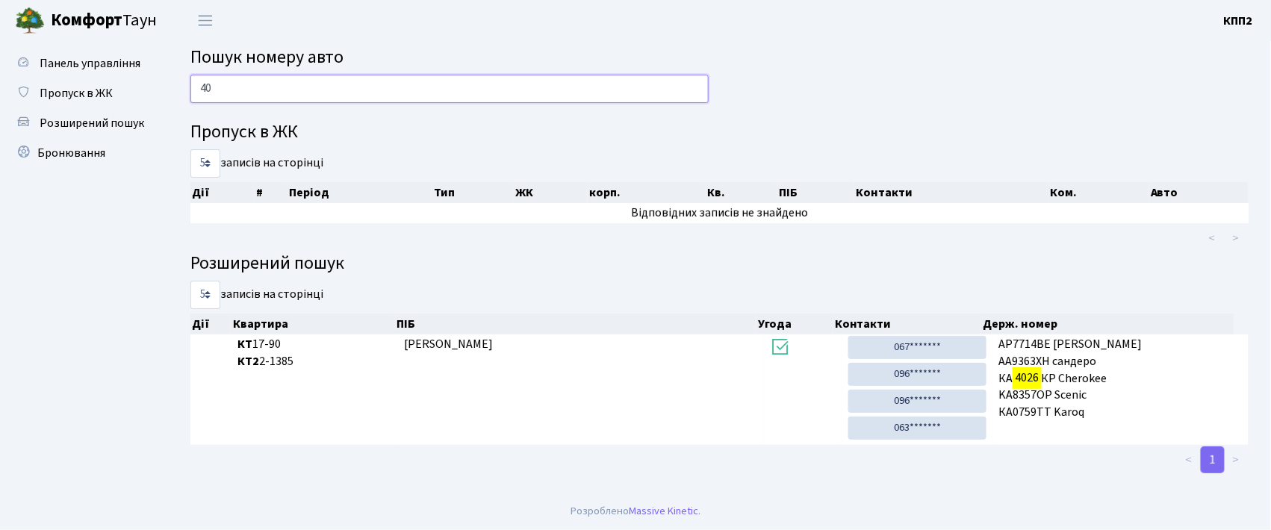
type input "4"
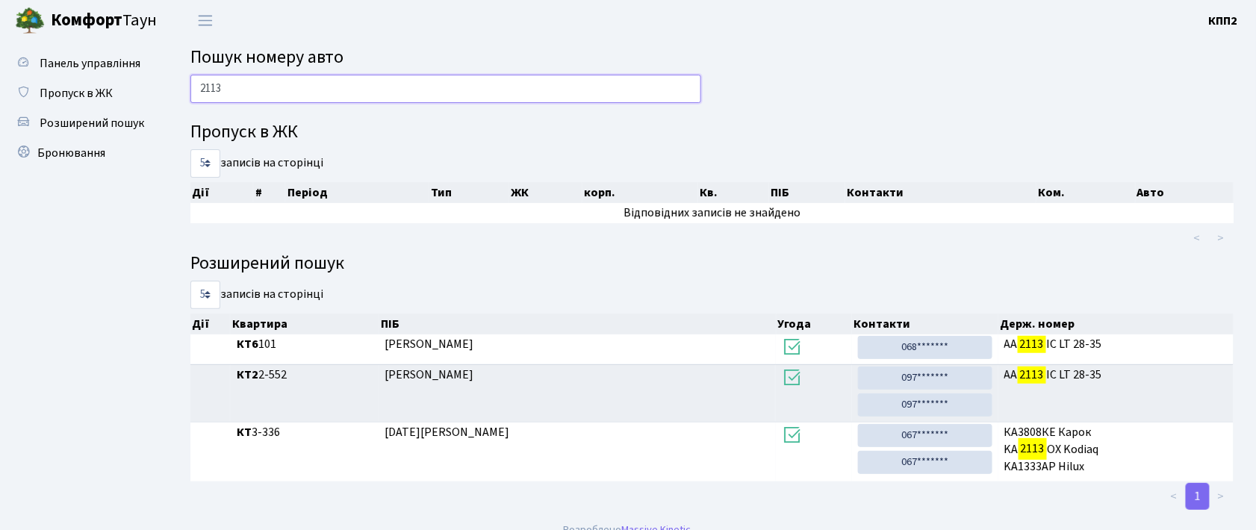
scroll to position [19, 0]
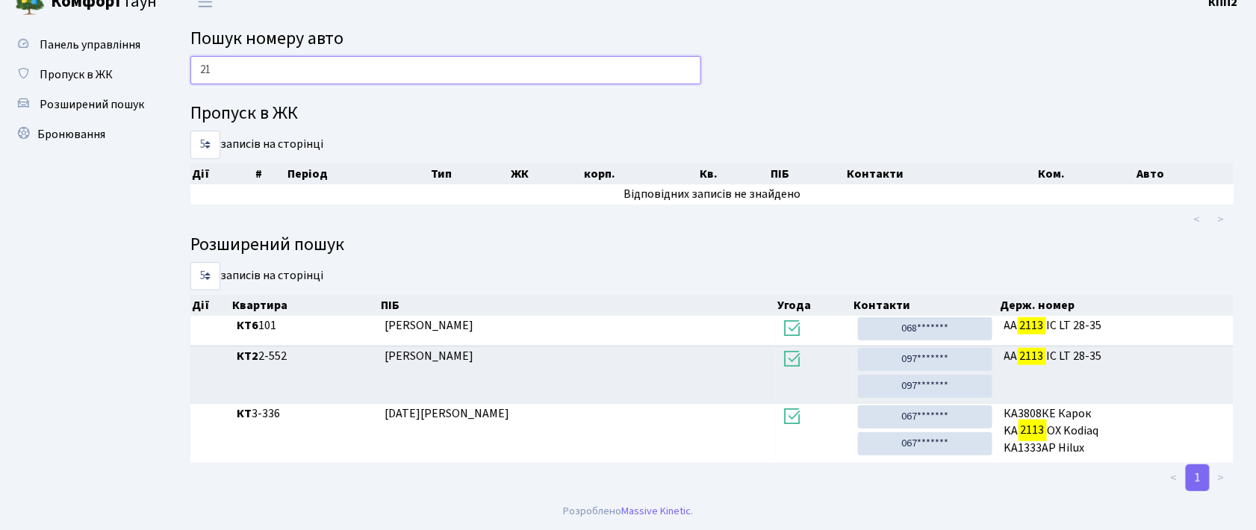
type input "2"
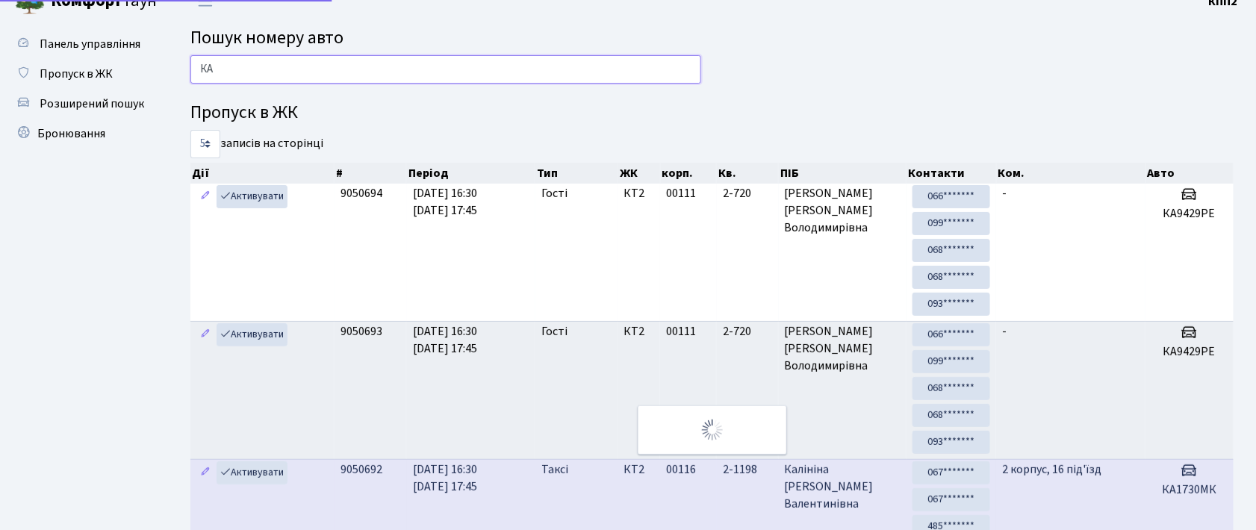
type input "К"
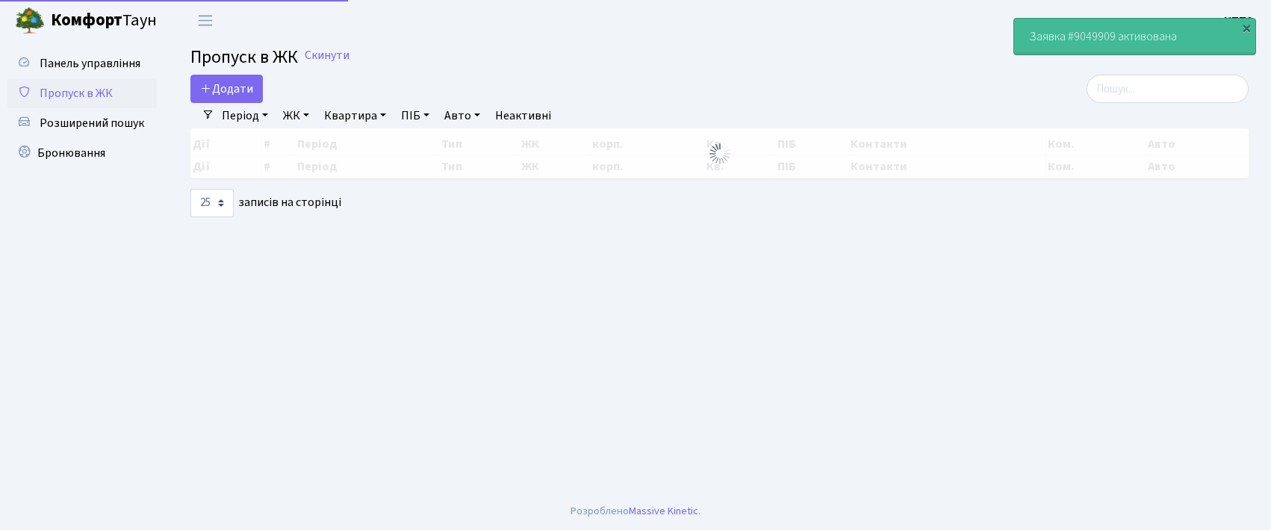
select select "25"
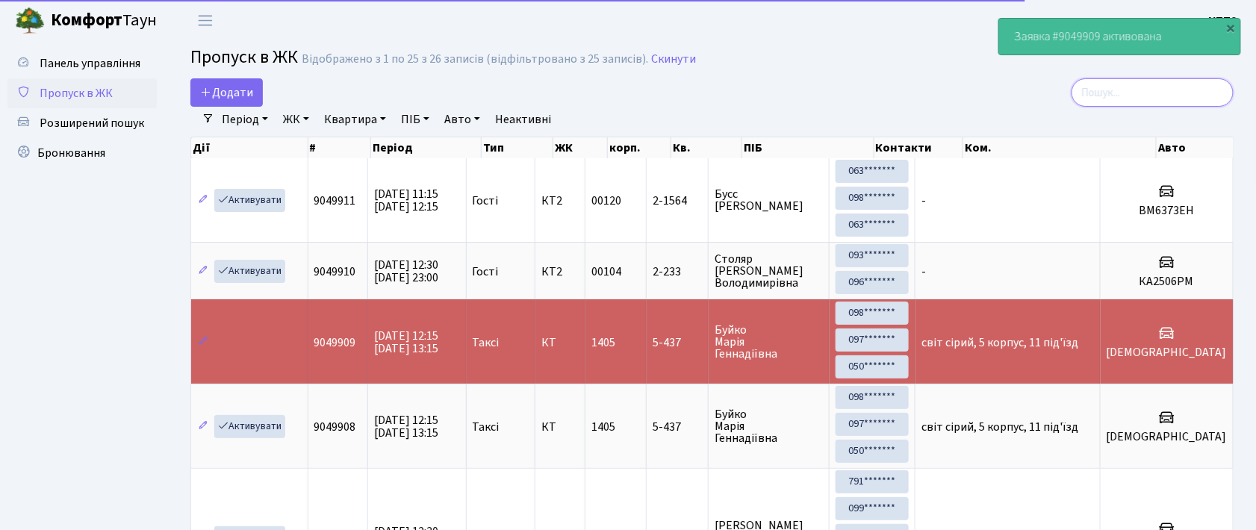
click at [1211, 88] on input "search" at bounding box center [1153, 92] width 162 height 28
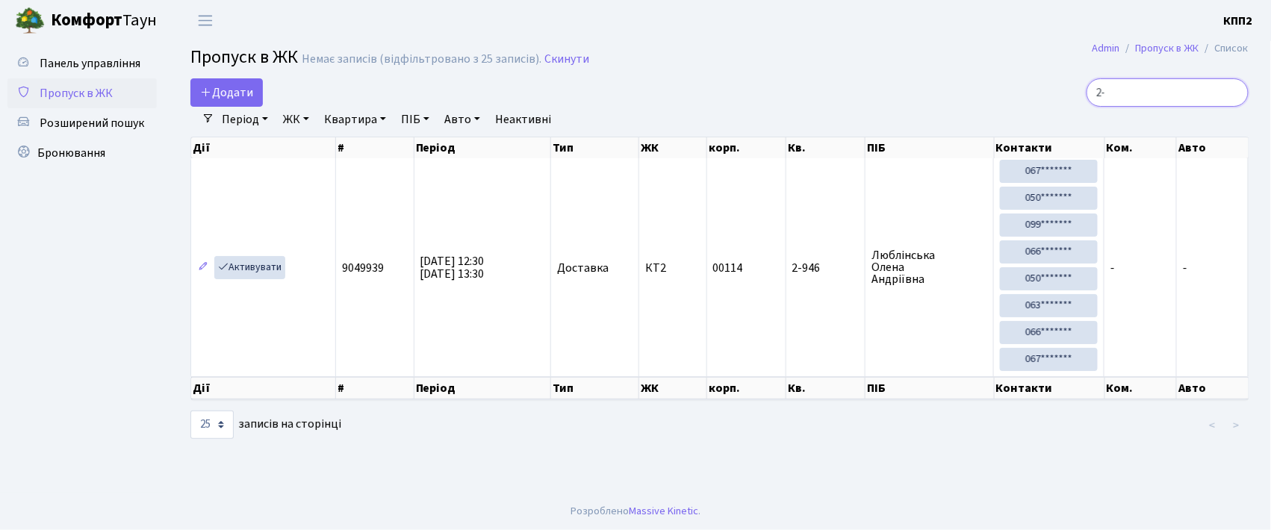
type input "2"
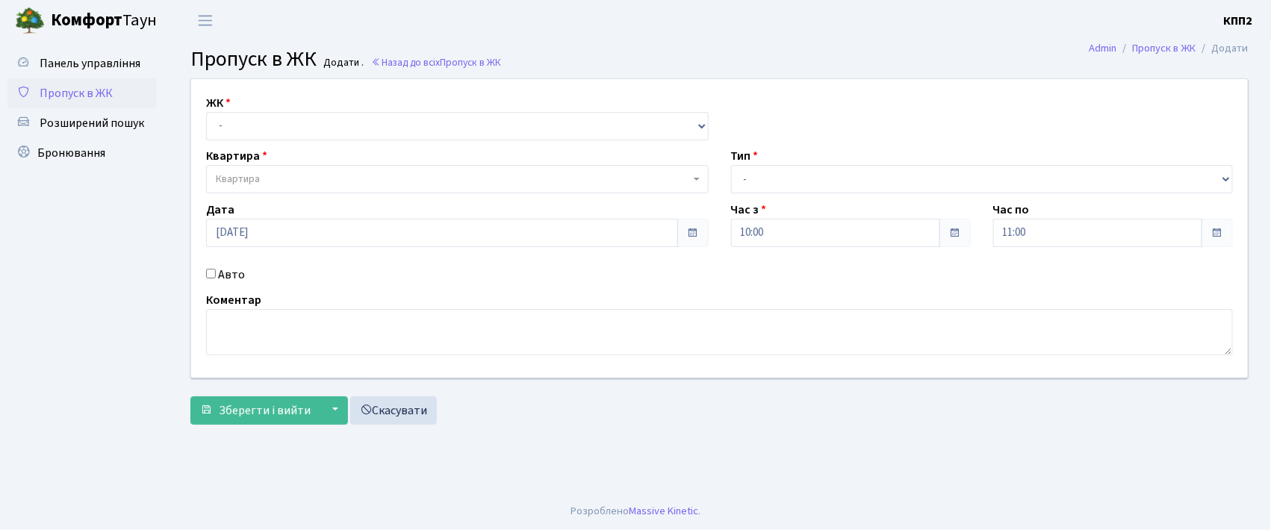
click at [207, 276] on input "Авто" at bounding box center [211, 274] width 10 height 10
checkbox input "true"
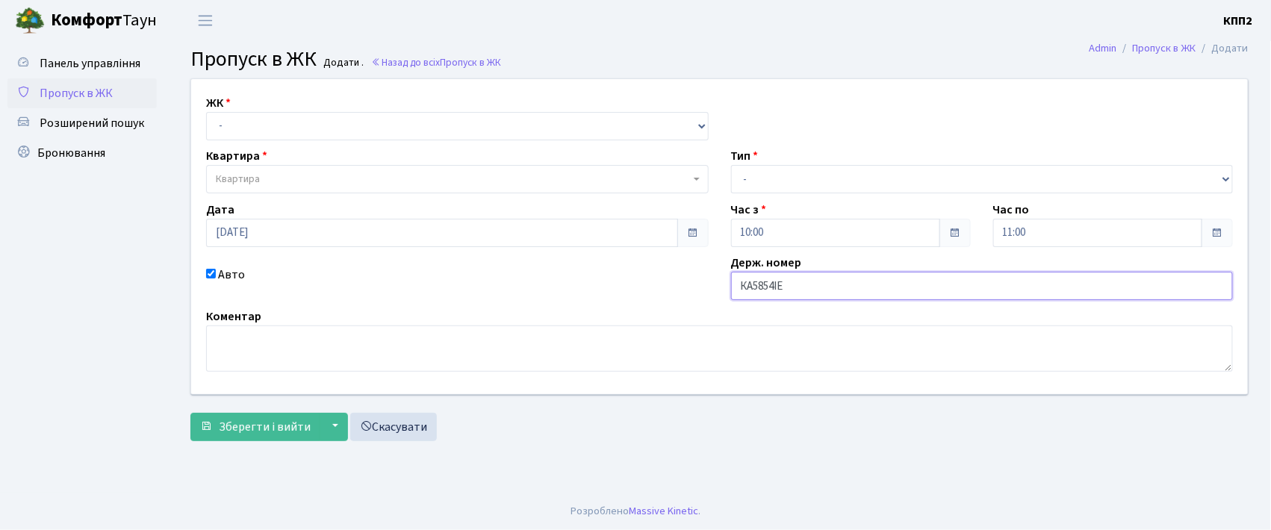
type input "КА5854ІЕ"
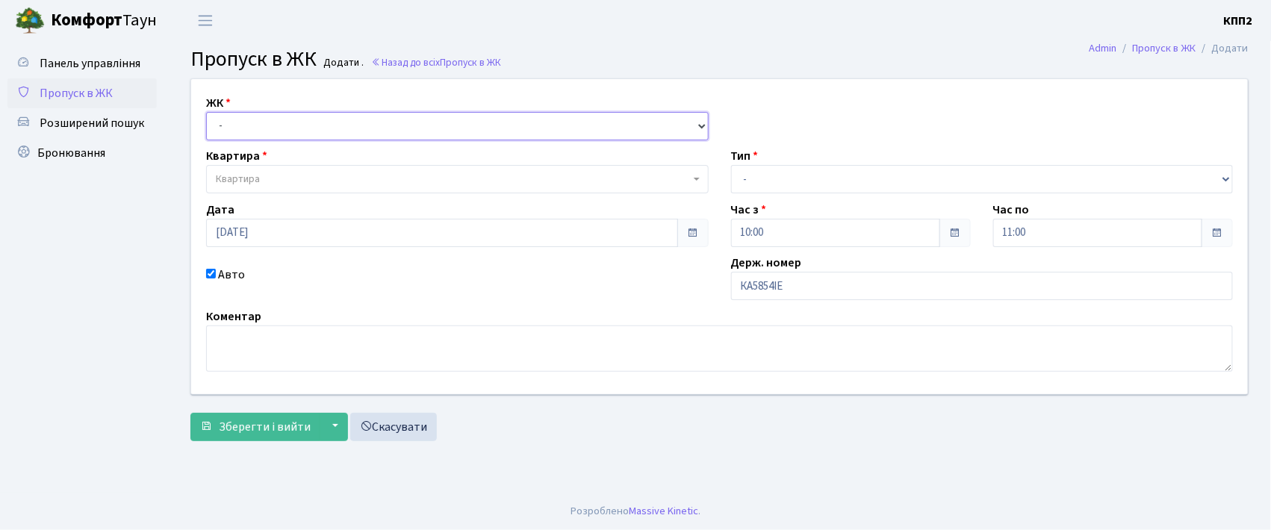
drag, startPoint x: 260, startPoint y: 120, endPoint x: 252, endPoint y: 158, distance: 38.8
click at [252, 158] on div "ЖК - КТ, вул. Регенераторна, 4 КТ2, просп. Соборності, 17 КТ3, вул. Березнева, …" at bounding box center [719, 236] width 1079 height 315
select select "302"
click at [206, 112] on select "- КТ, вул. Регенераторна, 4 КТ2, просп. Соборності, 17 КТ3, вул. Березнева, 16 …" at bounding box center [457, 126] width 503 height 28
select select
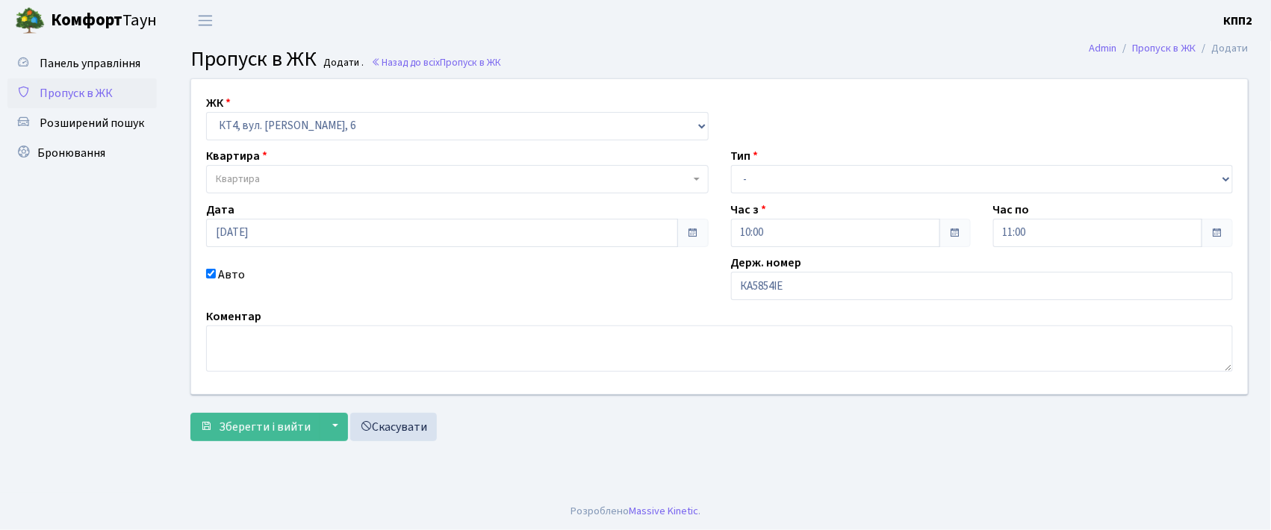
click at [237, 172] on span "Квартира" at bounding box center [238, 179] width 44 height 15
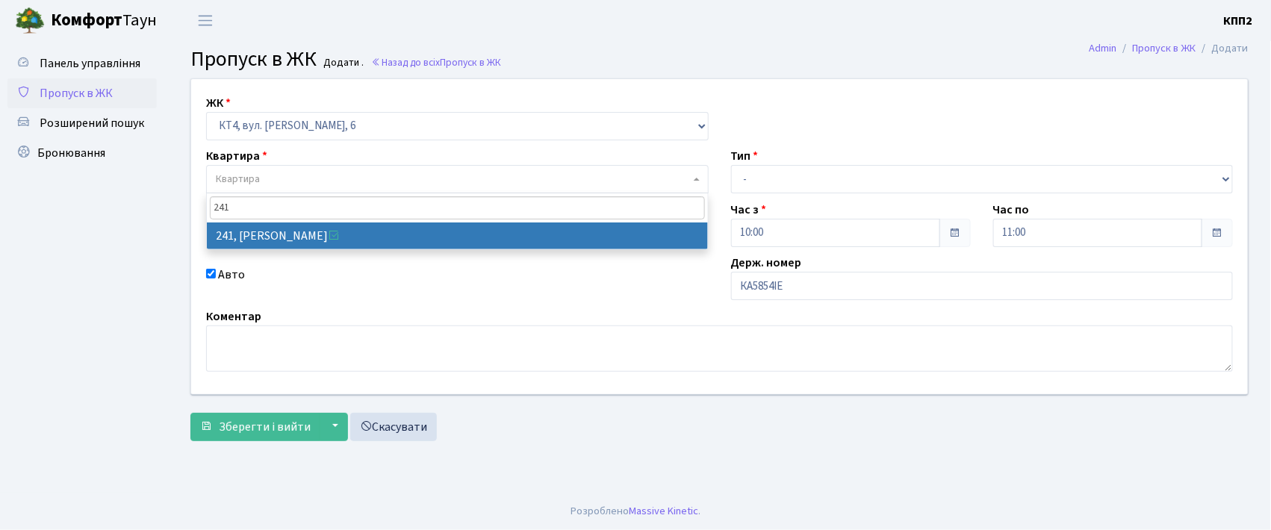
type input "241"
select select "16958"
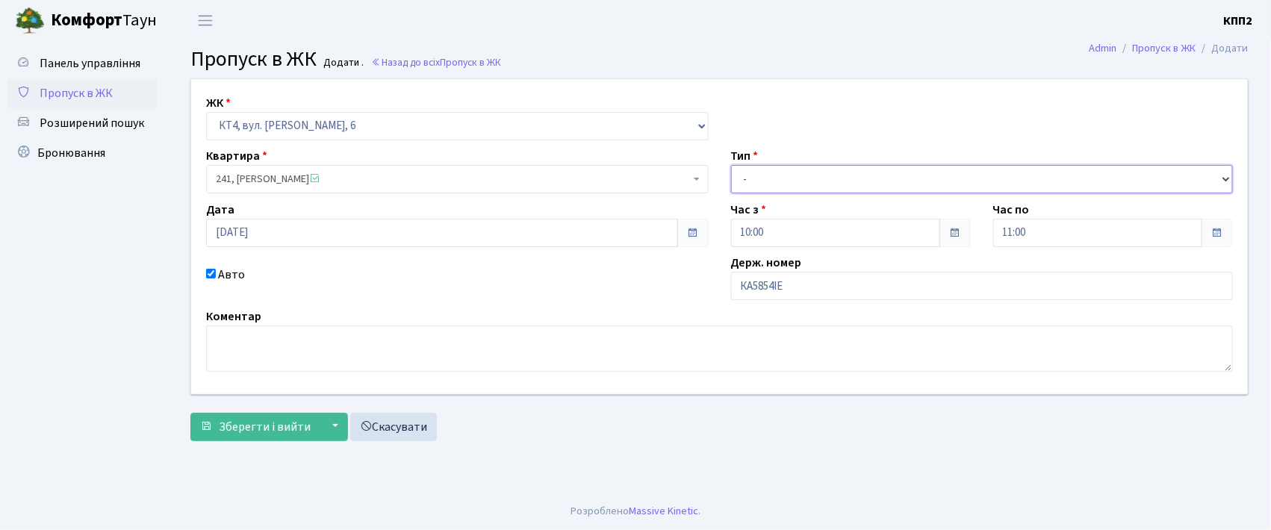
click at [757, 177] on select "- Доставка Таксі Гості Сервіс" at bounding box center [982, 179] width 503 height 28
select select "2"
click at [731, 165] on select "- Доставка Таксі Гості Сервіс" at bounding box center [982, 179] width 503 height 28
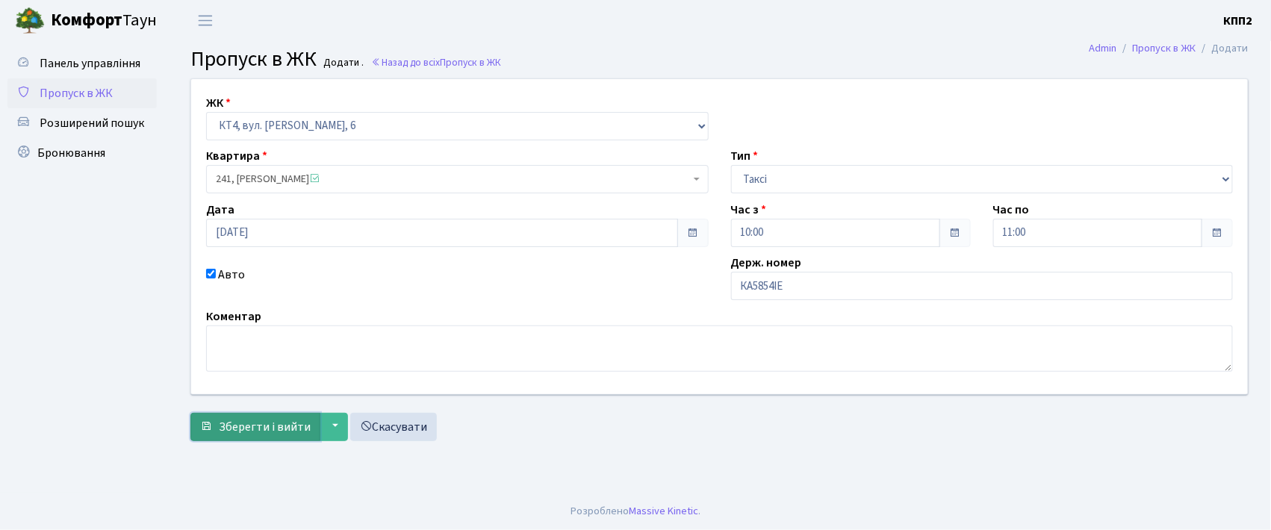
click at [255, 440] on button "Зберегти і вийти" at bounding box center [255, 427] width 130 height 28
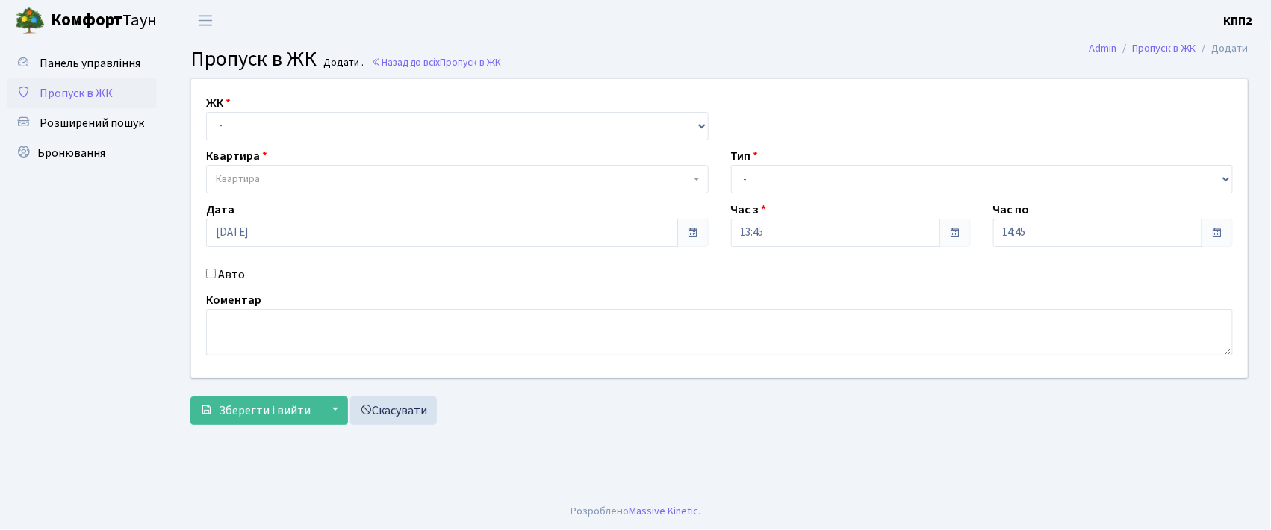
click at [209, 276] on input "Авто" at bounding box center [211, 274] width 10 height 10
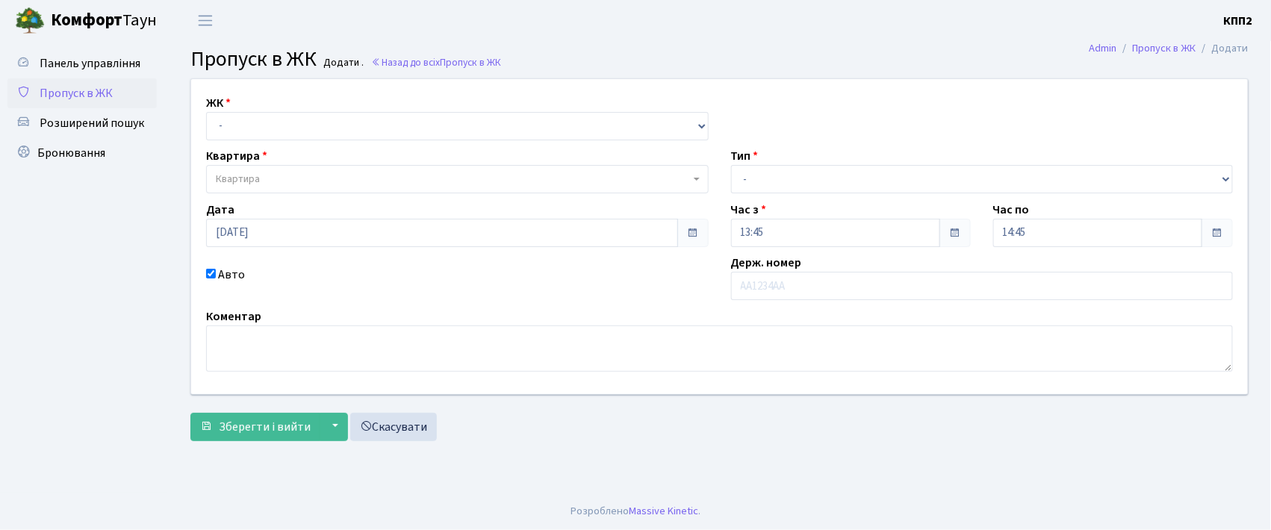
click at [209, 276] on input "Авто" at bounding box center [211, 274] width 10 height 10
checkbox input "false"
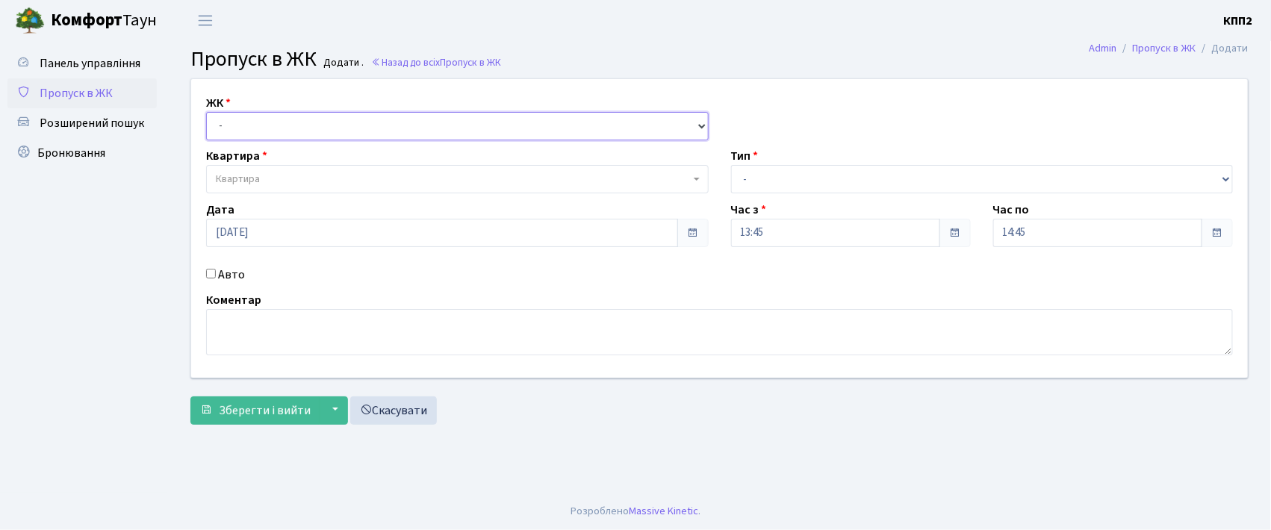
click at [224, 121] on select "- КТ, вул. Регенераторна, 4 КТ2, просп. [STREET_ADDRESS] [STREET_ADDRESS] [PERS…" at bounding box center [457, 126] width 503 height 28
select select "271"
click at [206, 112] on select "- КТ, вул. Регенераторна, 4 КТ2, просп. [STREET_ADDRESS] [STREET_ADDRESS] [PERS…" at bounding box center [457, 126] width 503 height 28
select select
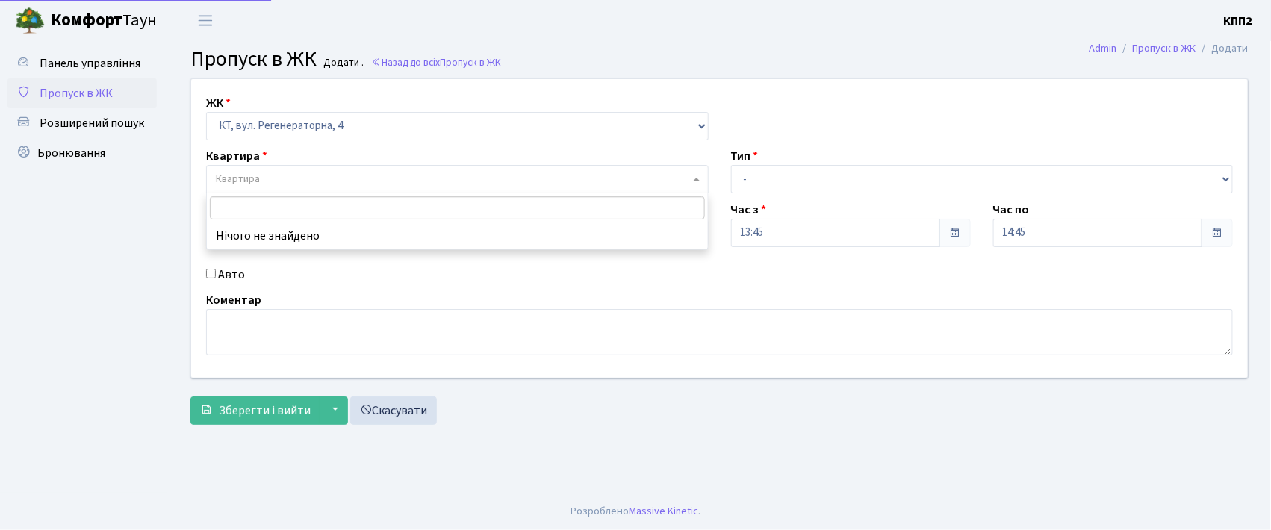
click at [234, 177] on span "Квартира" at bounding box center [238, 179] width 44 height 15
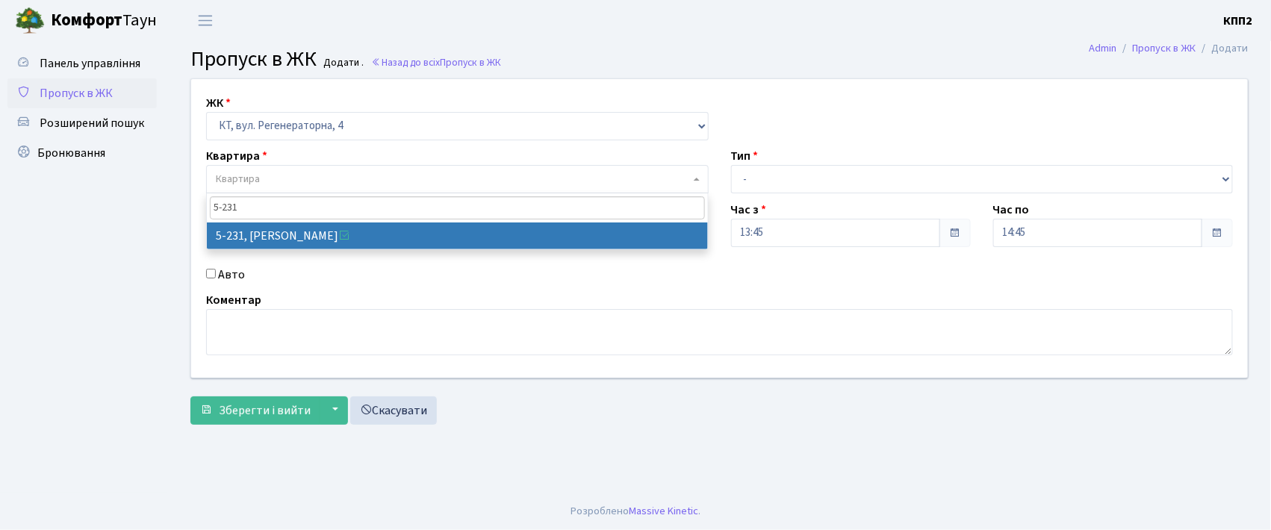
type input "5-231"
select select "2309"
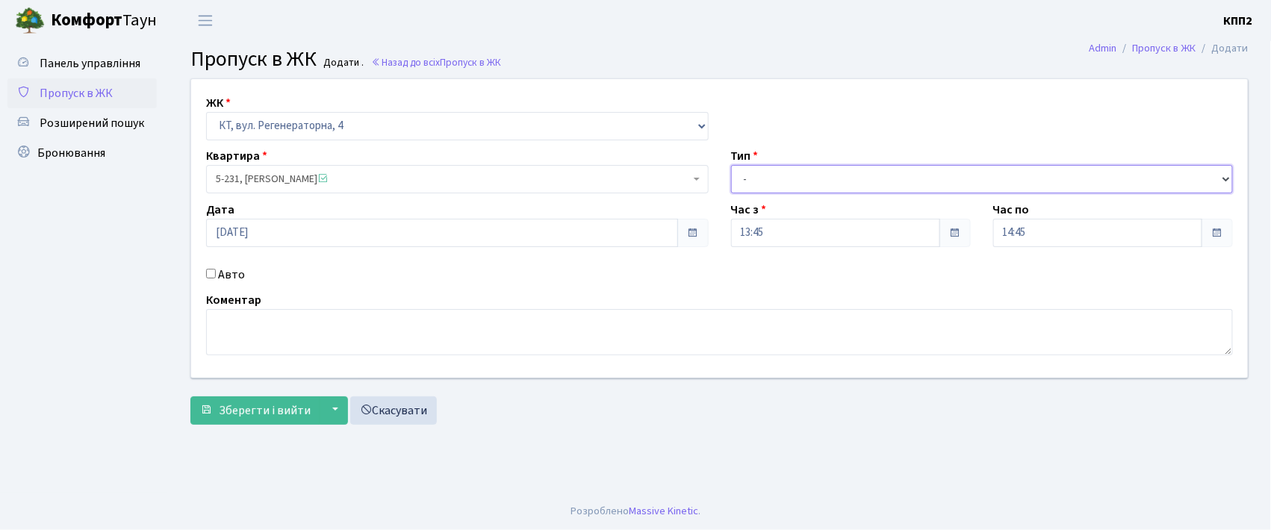
click at [765, 181] on select "- Доставка Таксі Гості Сервіс" at bounding box center [982, 179] width 503 height 28
select select "3"
click at [731, 165] on select "- Доставка Таксі Гості Сервіс" at bounding box center [982, 179] width 503 height 28
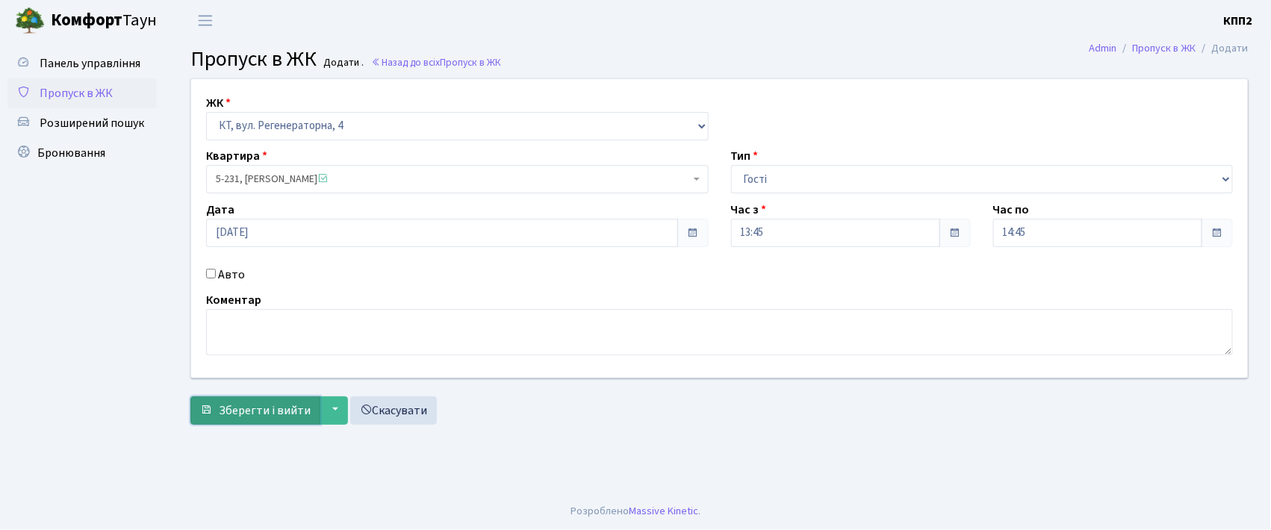
click at [269, 406] on span "Зберегти і вийти" at bounding box center [265, 411] width 92 height 16
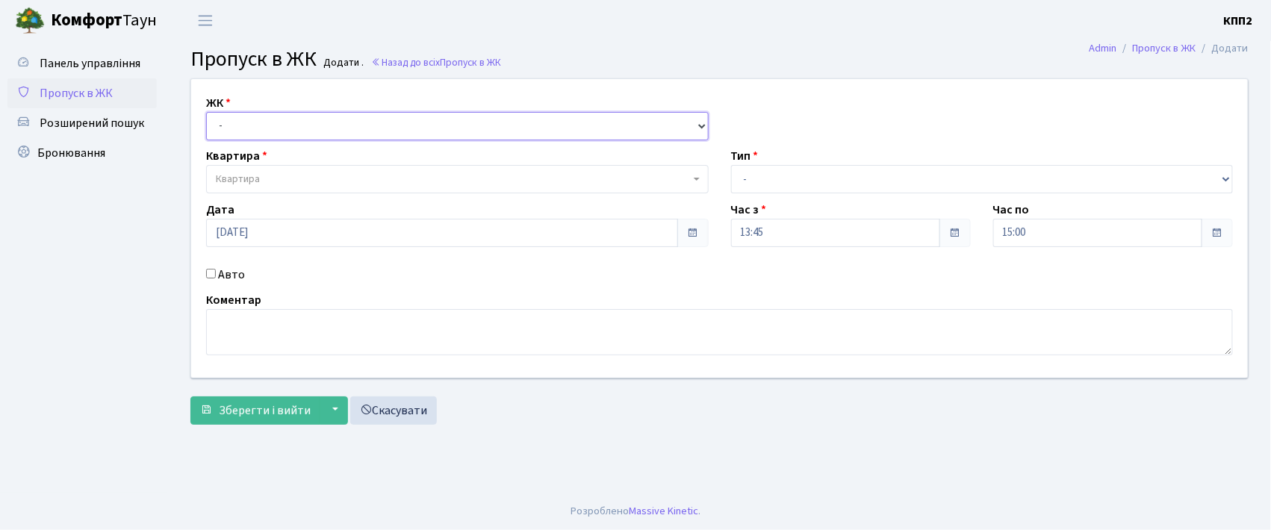
click at [226, 132] on select "- КТ, вул. Регенераторна, 4 КТ2, просп. [STREET_ADDRESS] [STREET_ADDRESS] [PERS…" at bounding box center [457, 126] width 503 height 28
select select "271"
click at [206, 112] on select "- КТ, вул. Регенераторна, 4 КТ2, просп. Соборності, 17 КТ3, вул. Березнева, 16 …" at bounding box center [457, 126] width 503 height 28
select select
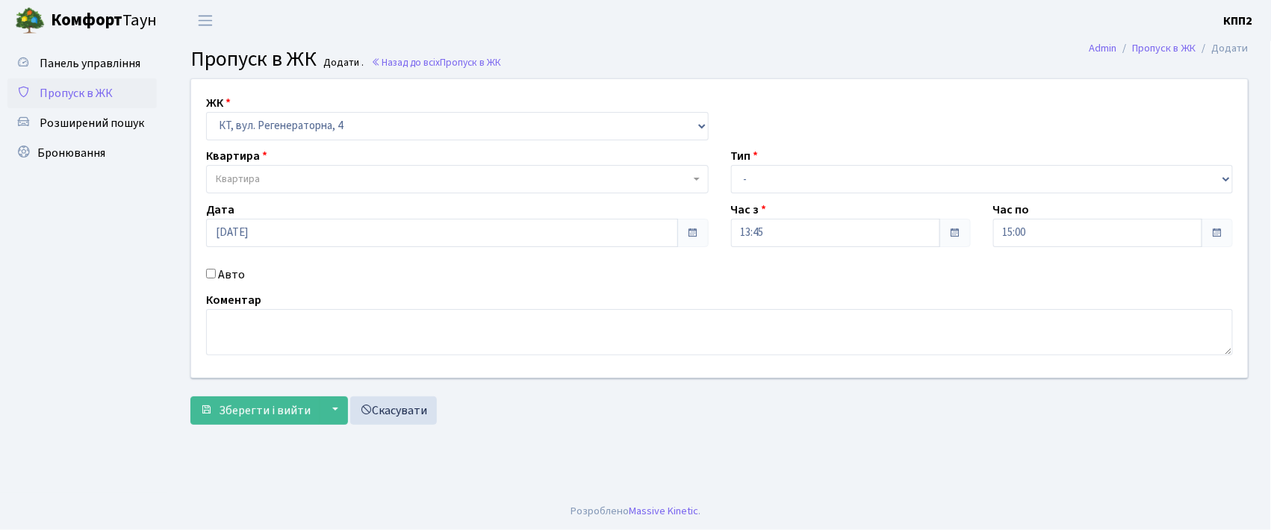
click at [225, 175] on span "Квартира" at bounding box center [238, 179] width 44 height 15
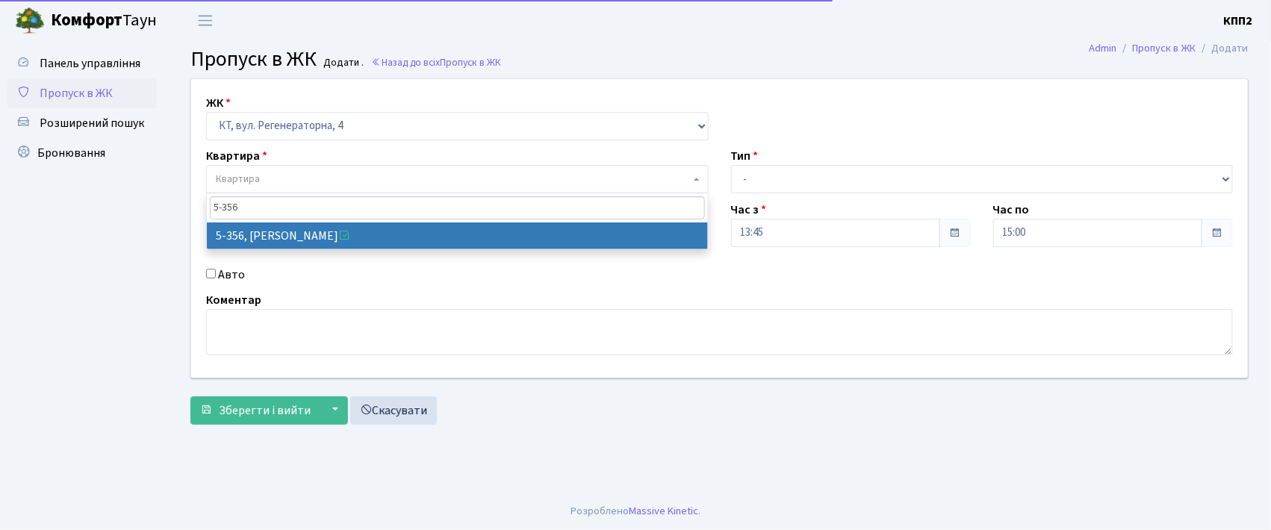
type input "5-356"
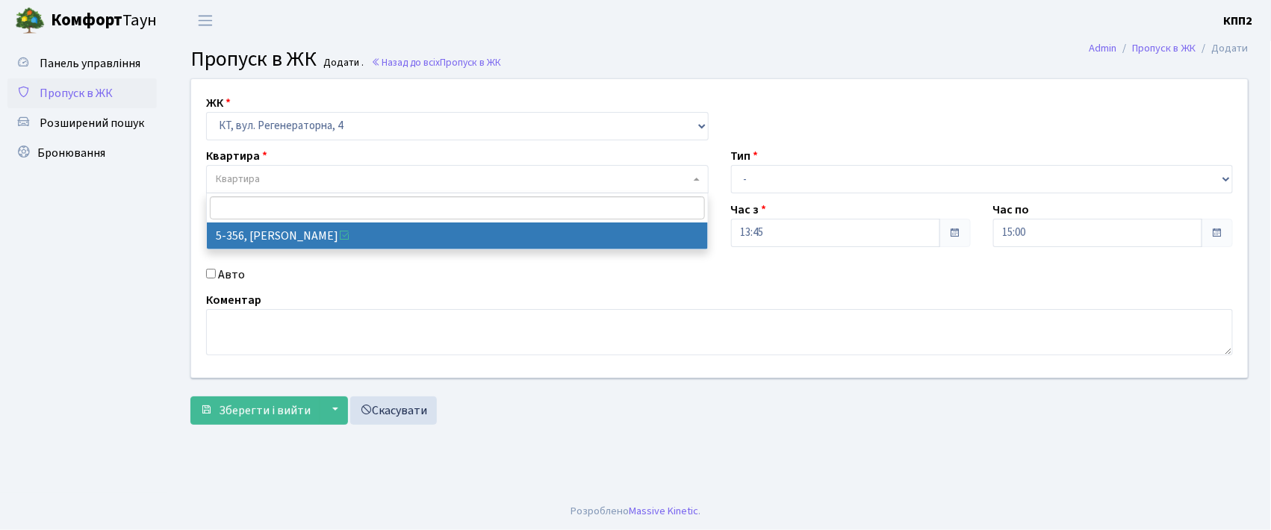
select select "2191"
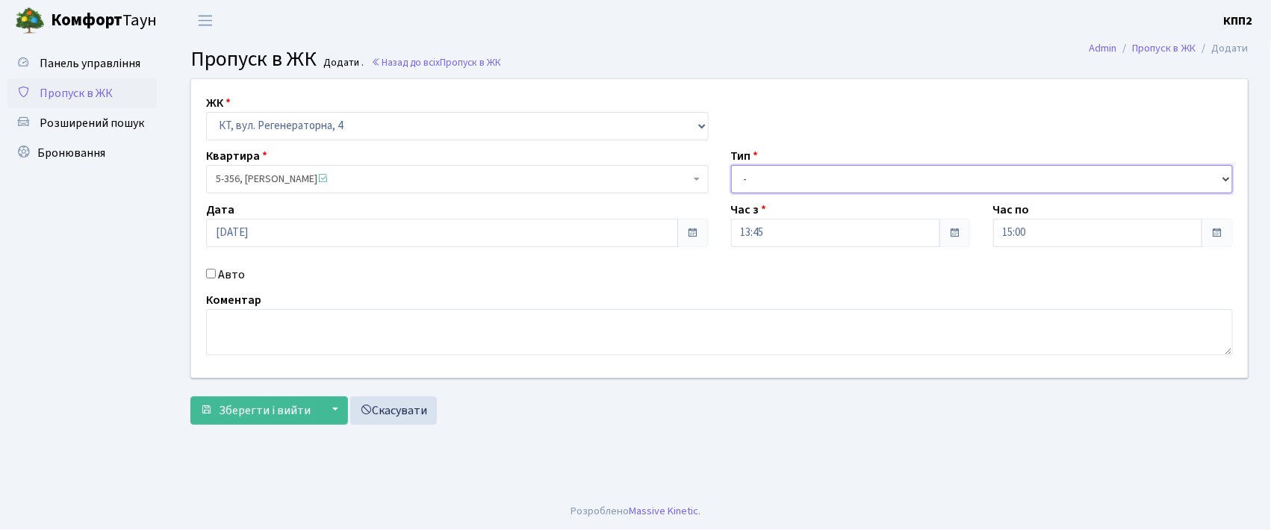
click at [738, 175] on select "- Доставка Таксі Гості Сервіс" at bounding box center [982, 179] width 503 height 28
select select "3"
click at [731, 165] on select "- Доставка Таксі Гості Сервіс" at bounding box center [982, 179] width 503 height 28
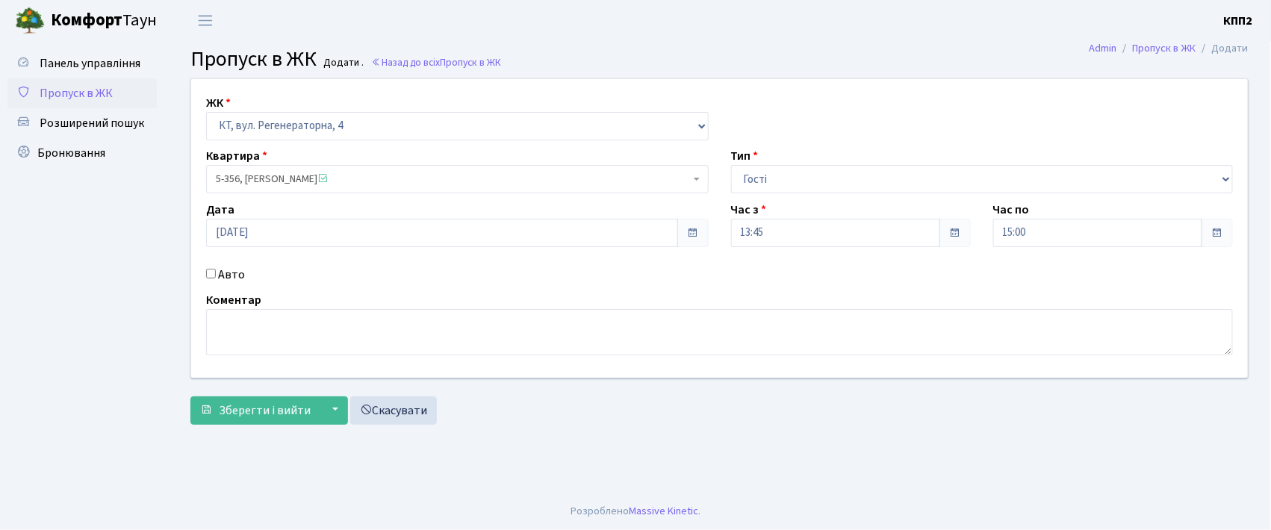
click at [211, 276] on input "Авто" at bounding box center [211, 274] width 10 height 10
checkbox input "true"
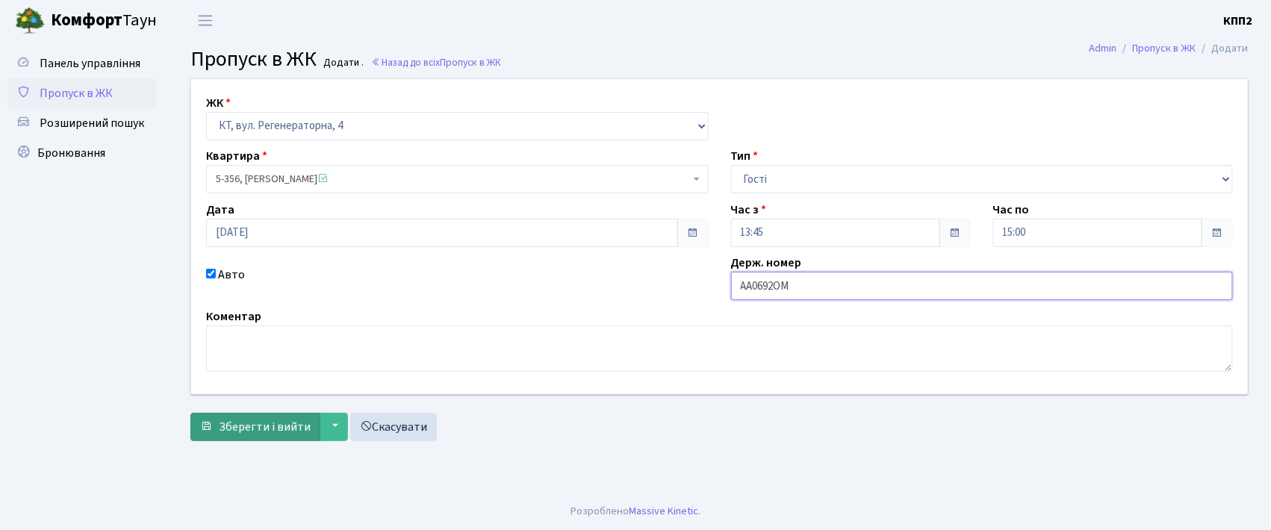
type input "АА0692ОМ"
click at [273, 417] on button "Зберегти і вийти" at bounding box center [255, 427] width 130 height 28
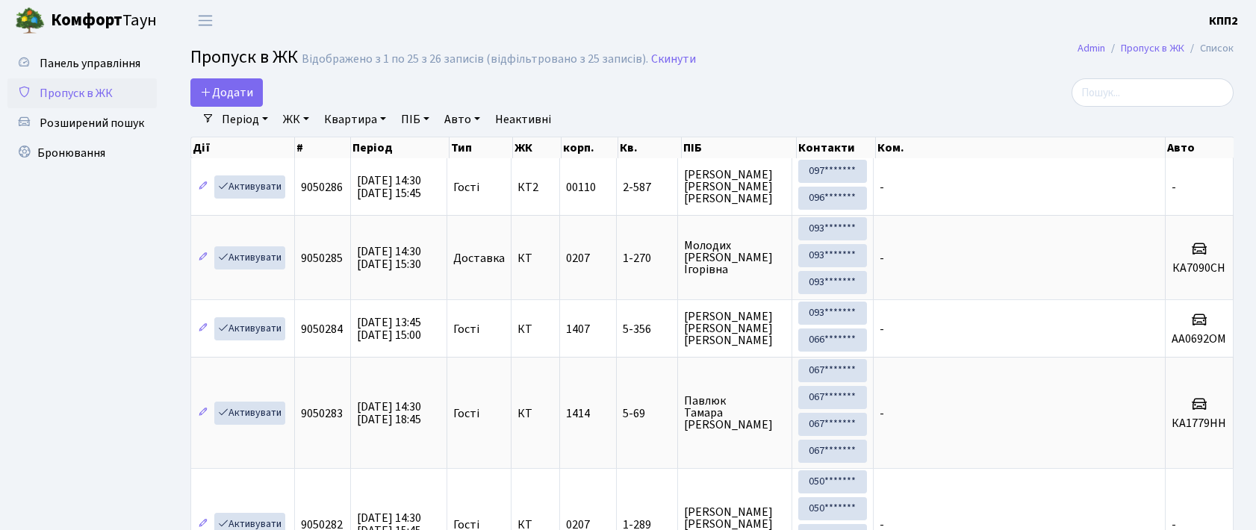
select select "25"
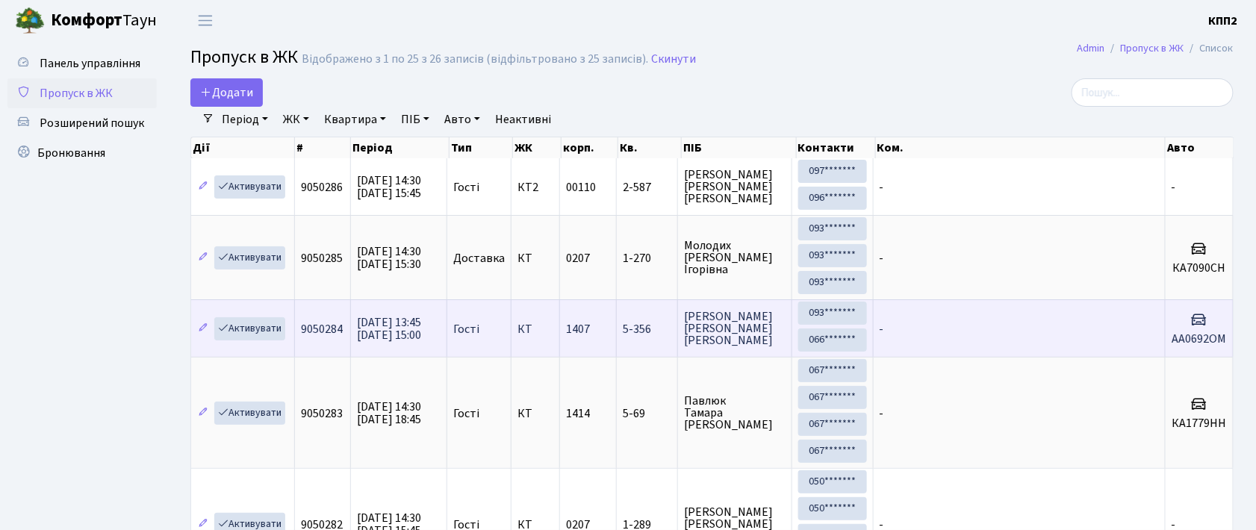
click at [989, 329] on td "-" at bounding box center [1020, 329] width 292 height 58
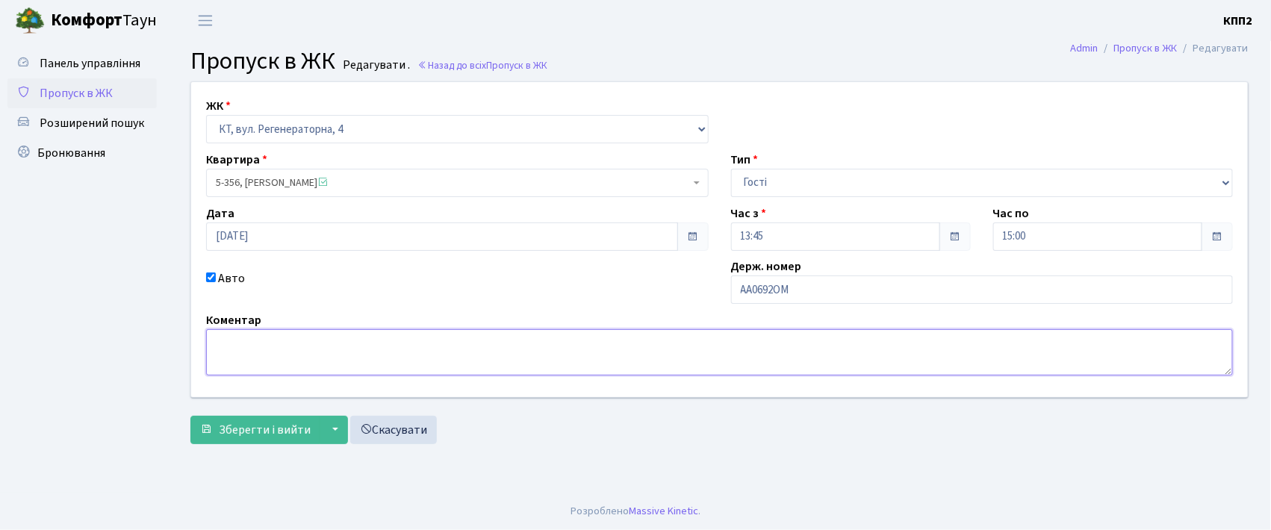
click at [240, 357] on textarea at bounding box center [719, 352] width 1027 height 46
type textarea "НА ЦІЛИЙ ДЕН Ь"
click at [288, 429] on span "Зберегти і вийти" at bounding box center [265, 430] width 92 height 16
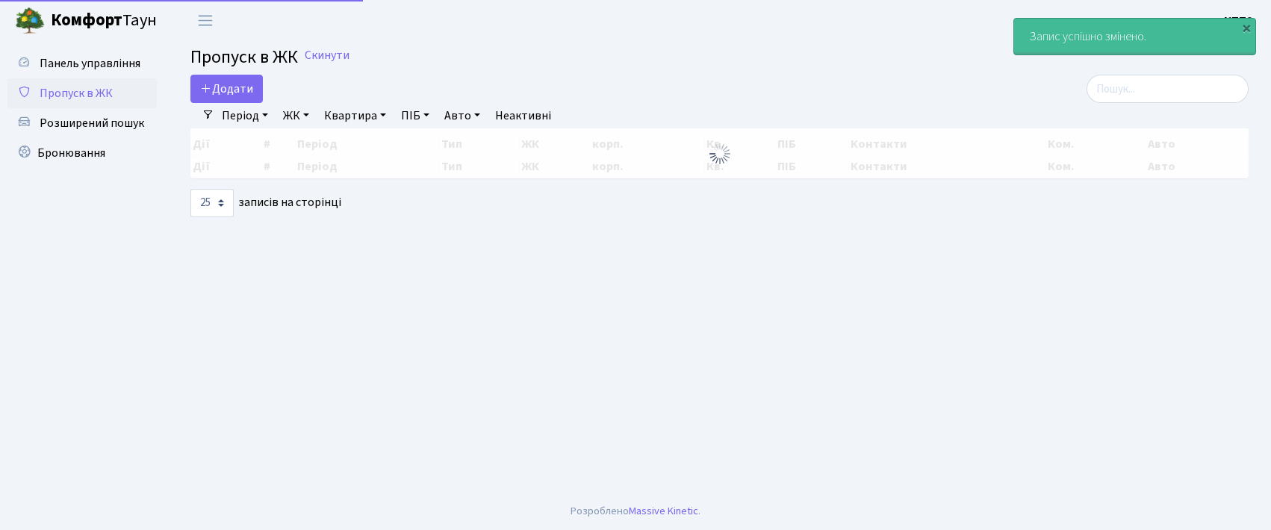
select select "25"
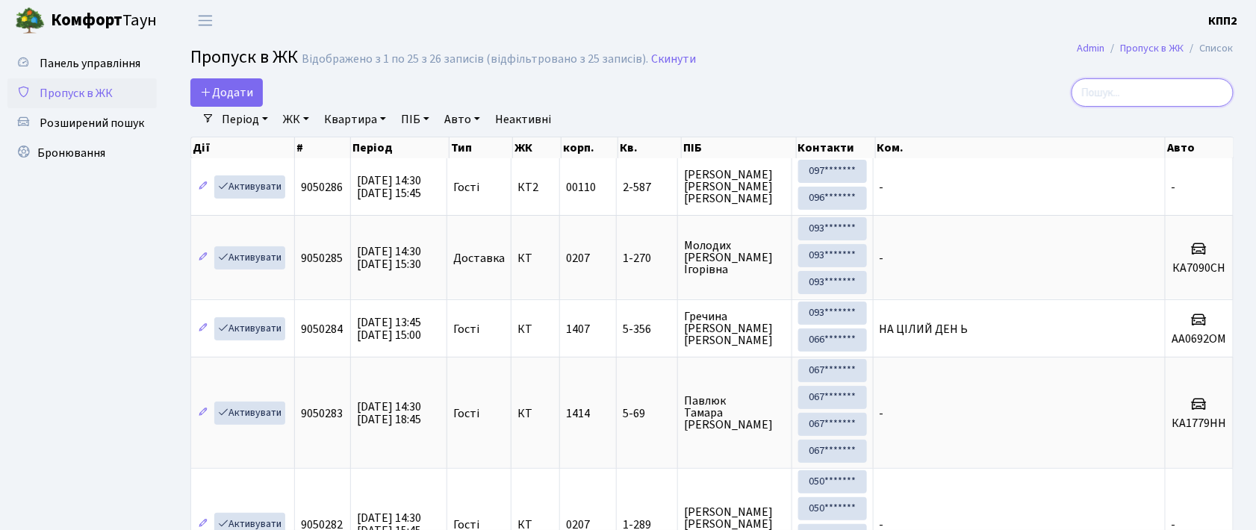
click at [1105, 93] on input "search" at bounding box center [1153, 92] width 162 height 28
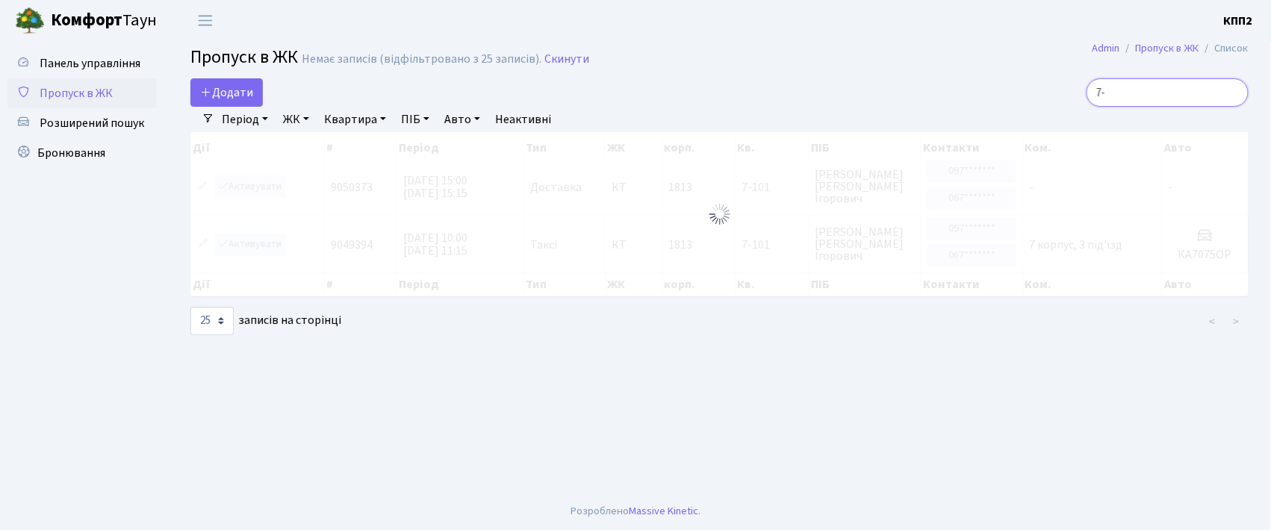
type input "7"
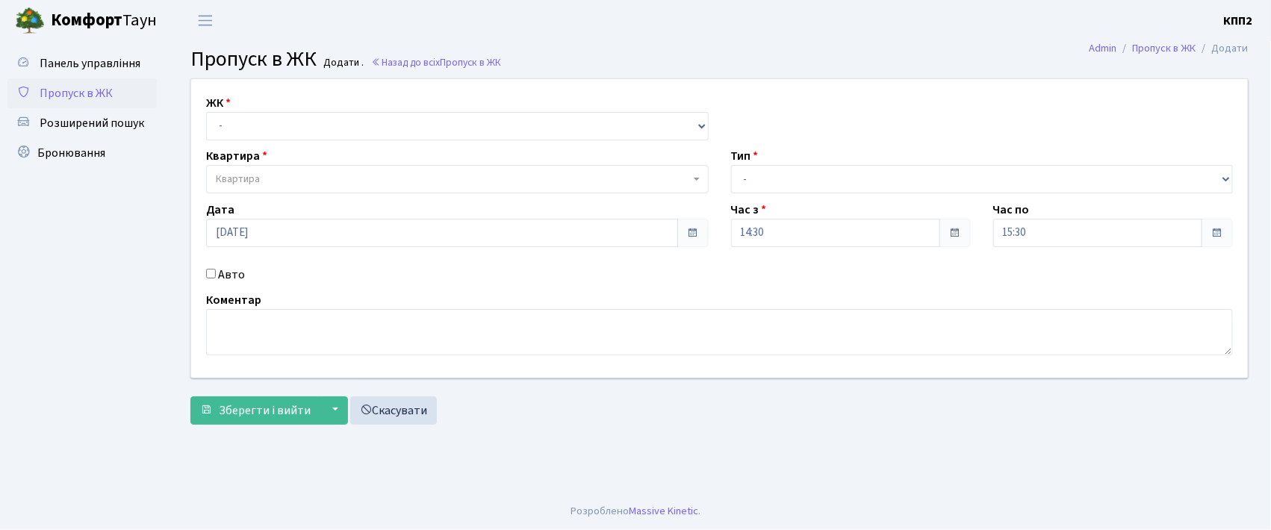
click at [208, 275] on input "Авто" at bounding box center [211, 274] width 10 height 10
checkbox input "true"
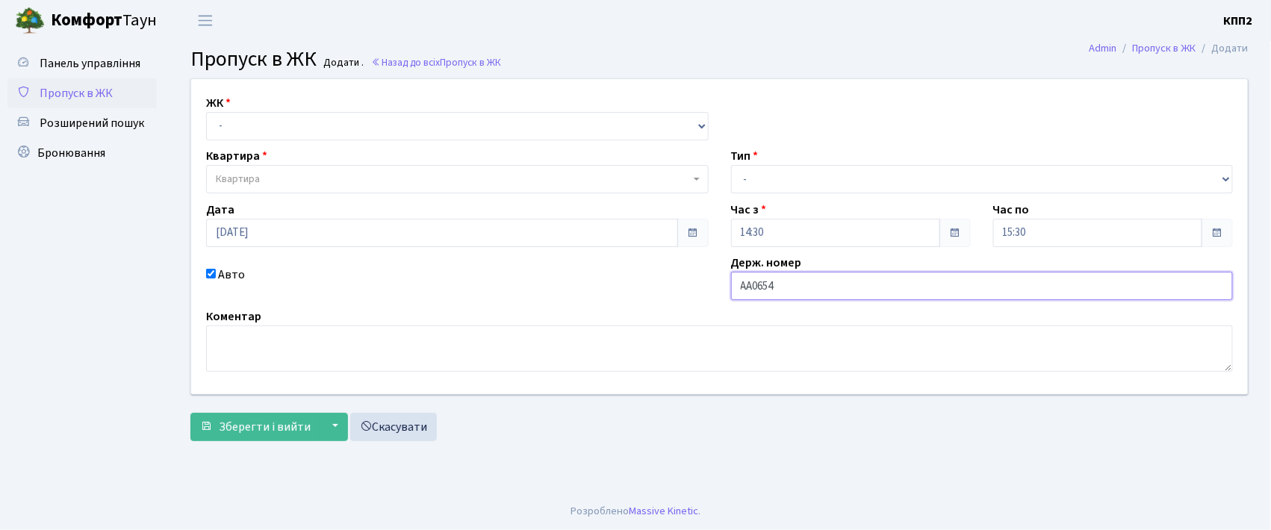
type input "АА0654МВ"
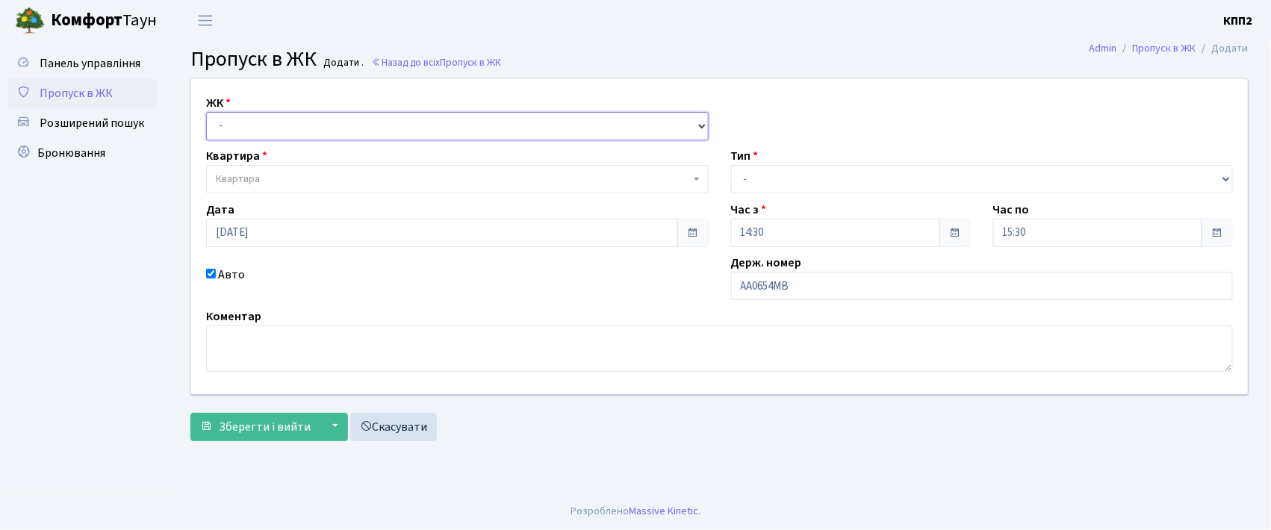
click at [257, 129] on select "- КТ, вул. Регенераторна, 4 КТ2, просп. [STREET_ADDRESS] [STREET_ADDRESS] [PERS…" at bounding box center [457, 126] width 503 height 28
select select "271"
click at [206, 112] on select "- КТ, вул. Регенераторна, 4 КТ2, просп. [STREET_ADDRESS] [STREET_ADDRESS] [PERS…" at bounding box center [457, 126] width 503 height 28
select select
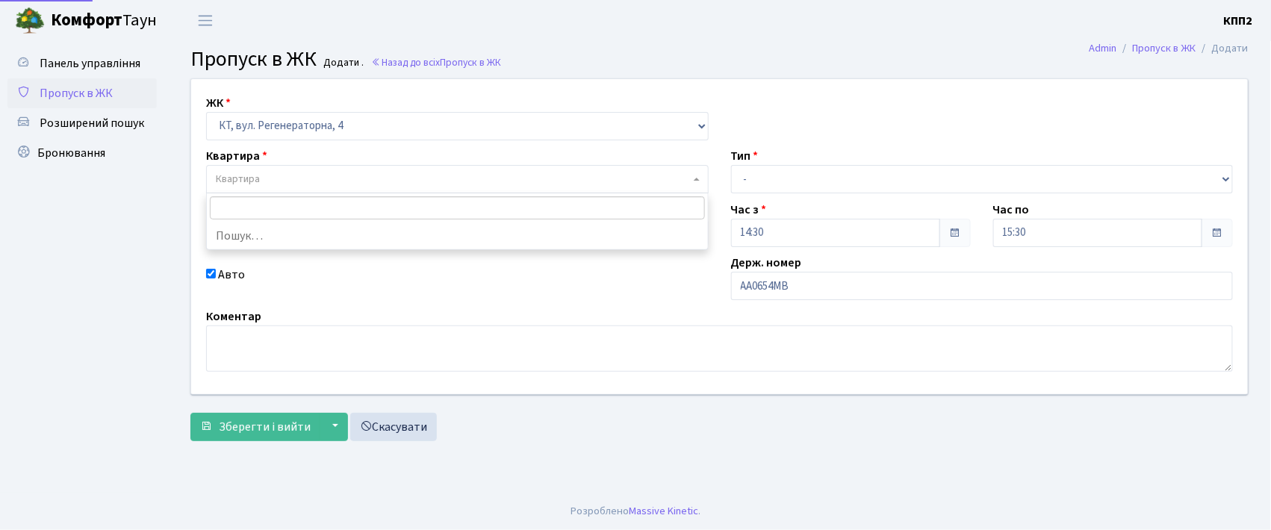
click at [269, 174] on span "Квартира" at bounding box center [453, 179] width 474 height 15
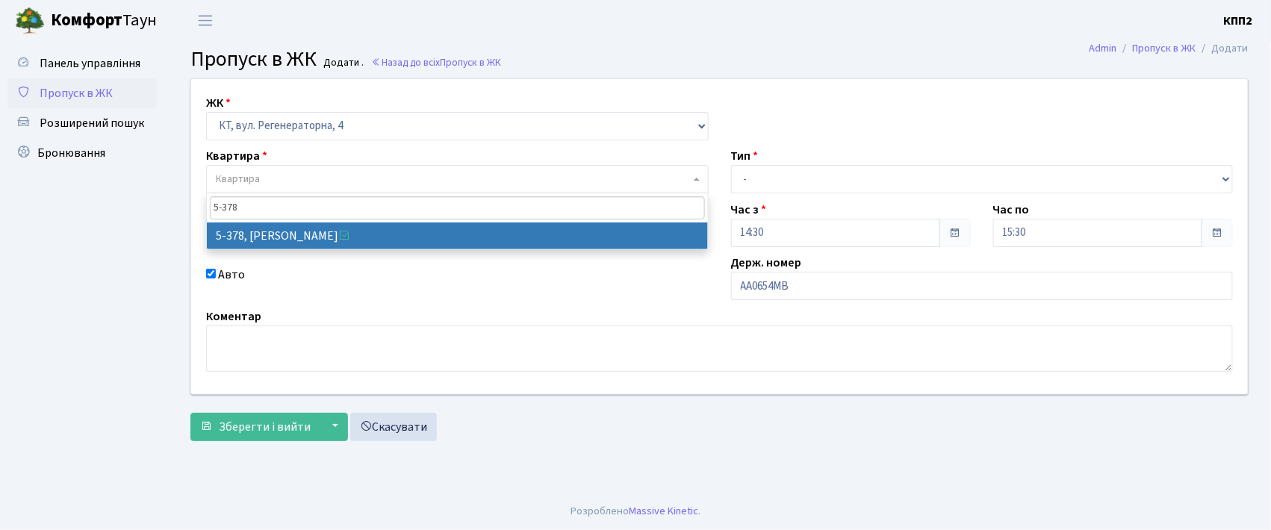
type input "5-378"
select select "2136"
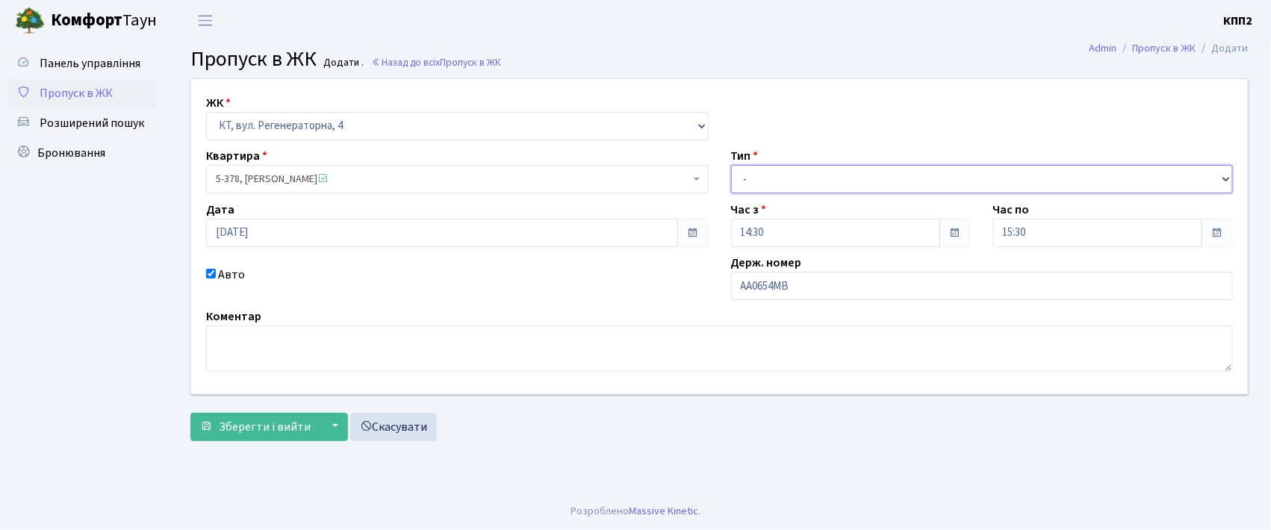
click at [753, 175] on select "- Доставка Таксі Гості Сервіс" at bounding box center [982, 179] width 503 height 28
select select "2"
click at [731, 165] on select "- Доставка Таксі Гості Сервіс" at bounding box center [982, 179] width 503 height 28
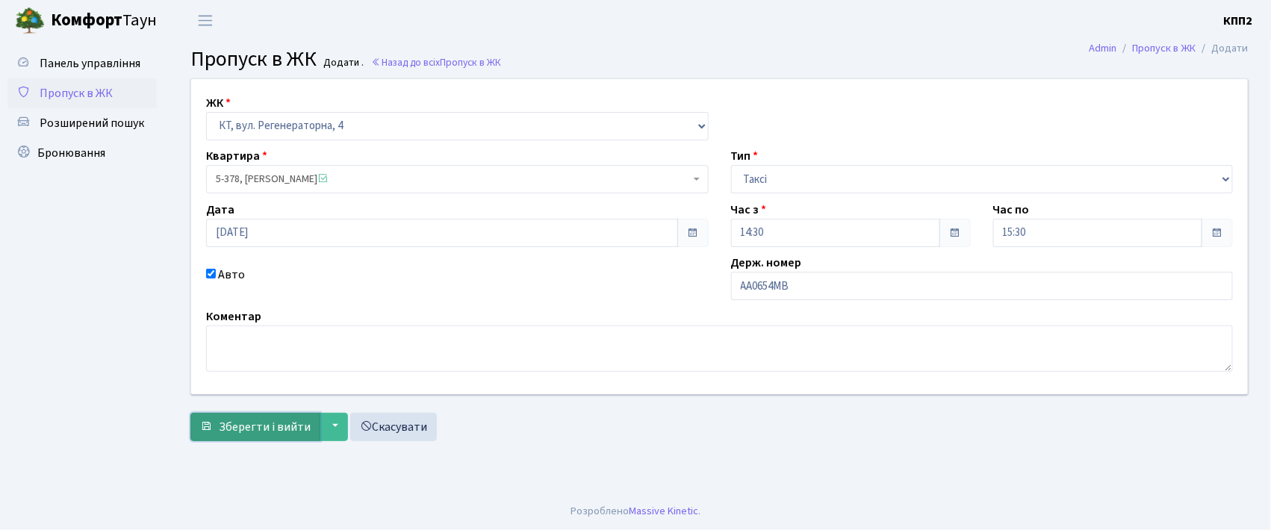
click at [264, 432] on span "Зберегти і вийти" at bounding box center [265, 427] width 92 height 16
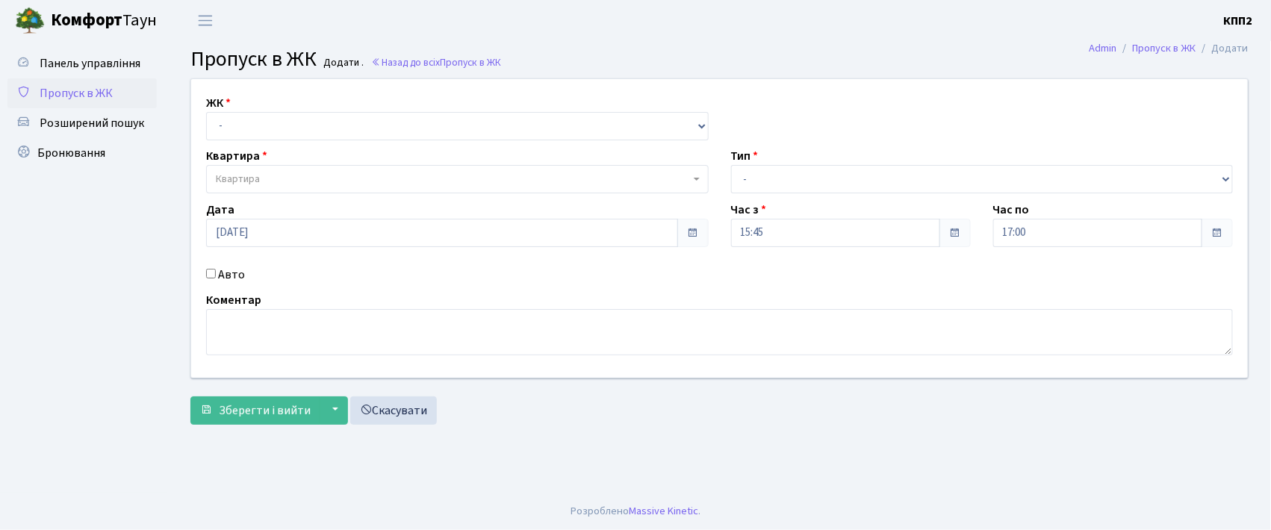
click at [210, 273] on input "Авто" at bounding box center [211, 274] width 10 height 10
checkbox input "true"
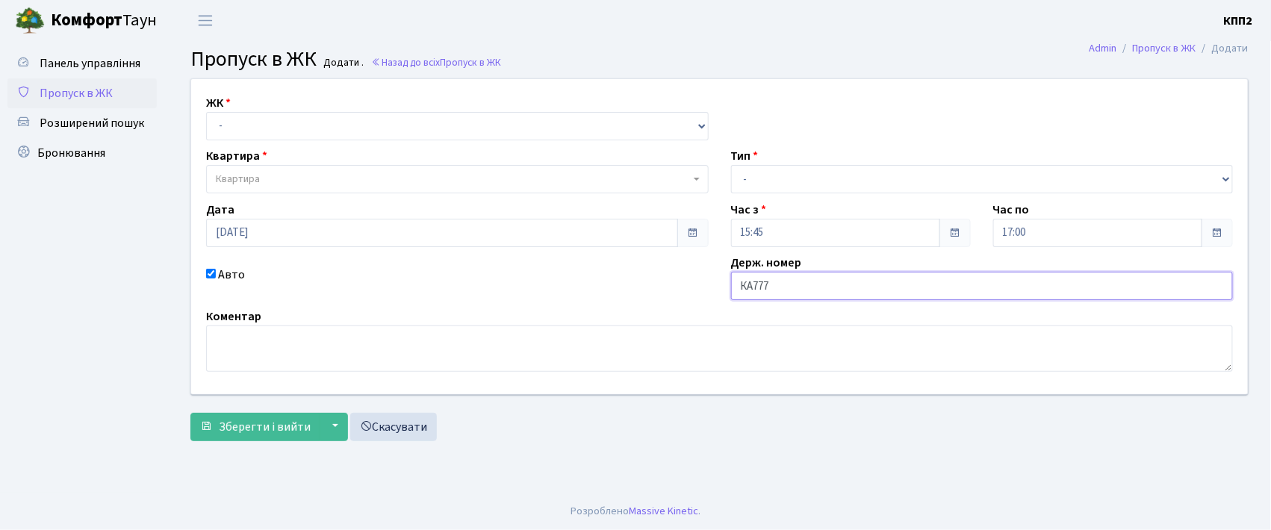
type input "КА7777РХ"
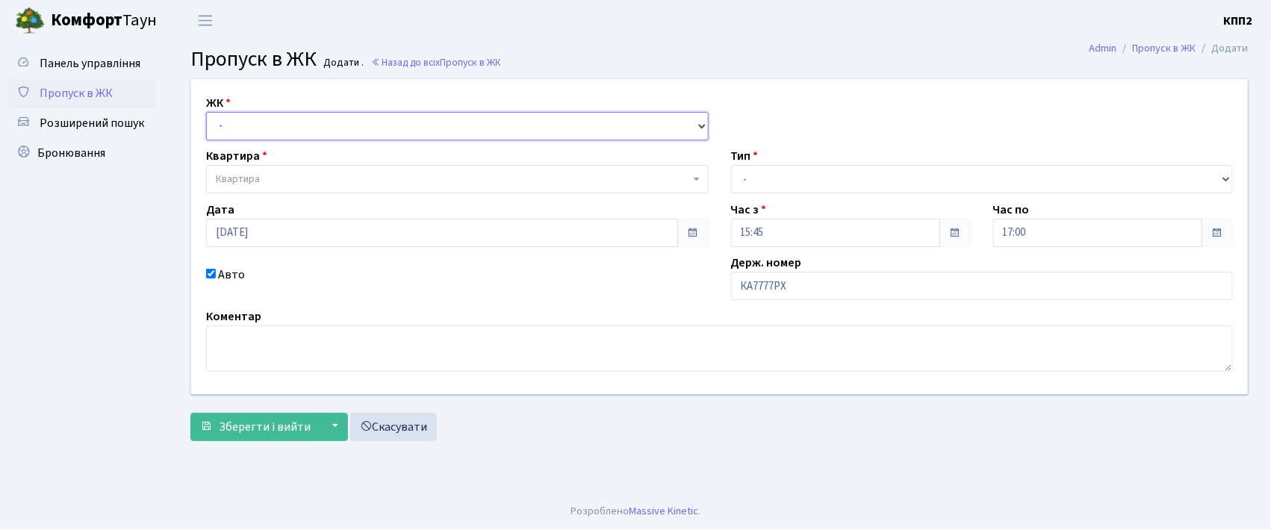
click at [238, 128] on select "- КТ, вул. Регенераторна, 4 КТ2, просп. Соборності, 17 КТ3, вул. Березнева, 16 …" at bounding box center [457, 126] width 503 height 28
select select "271"
click at [206, 112] on select "- КТ, вул. Регенераторна, 4 КТ2, просп. Соборності, 17 КТ3, вул. Березнева, 16 …" at bounding box center [457, 126] width 503 height 28
select select
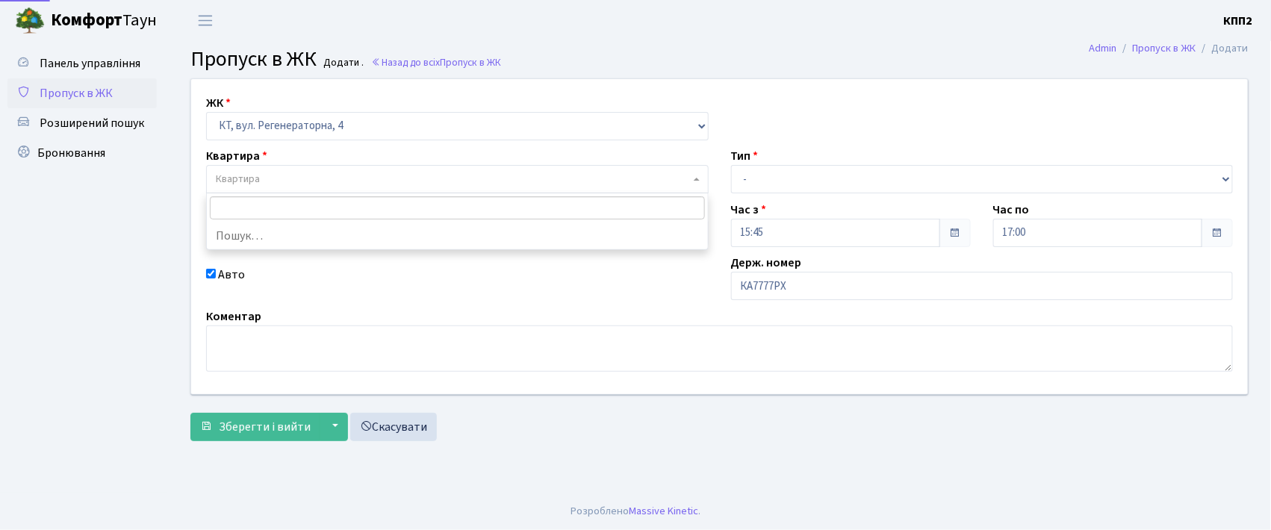
click at [258, 179] on span "Квартира" at bounding box center [238, 179] width 44 height 15
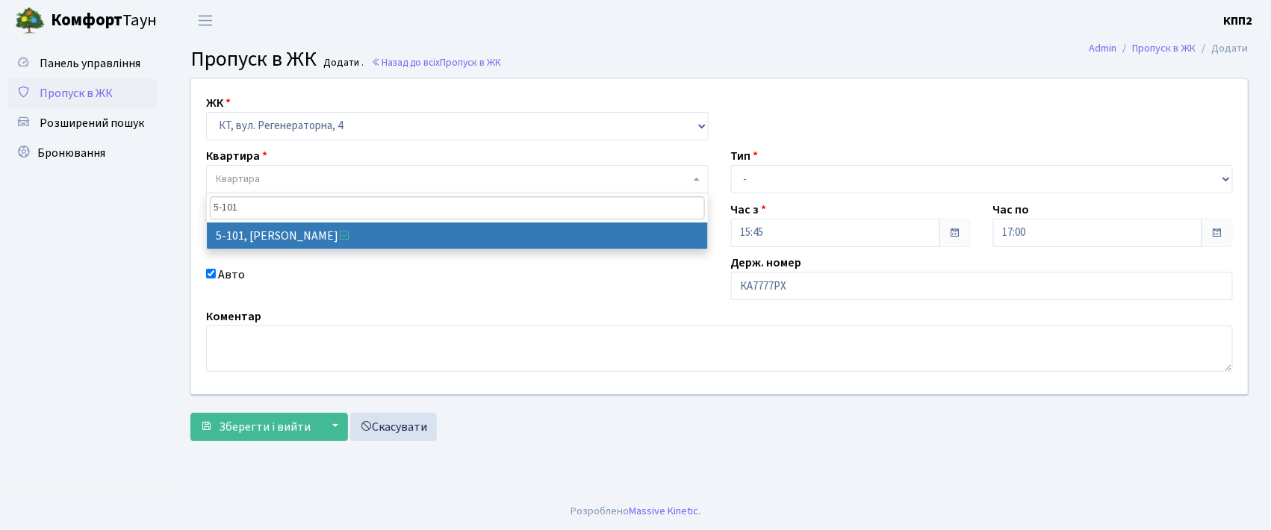
type input "5-101"
select select "2423"
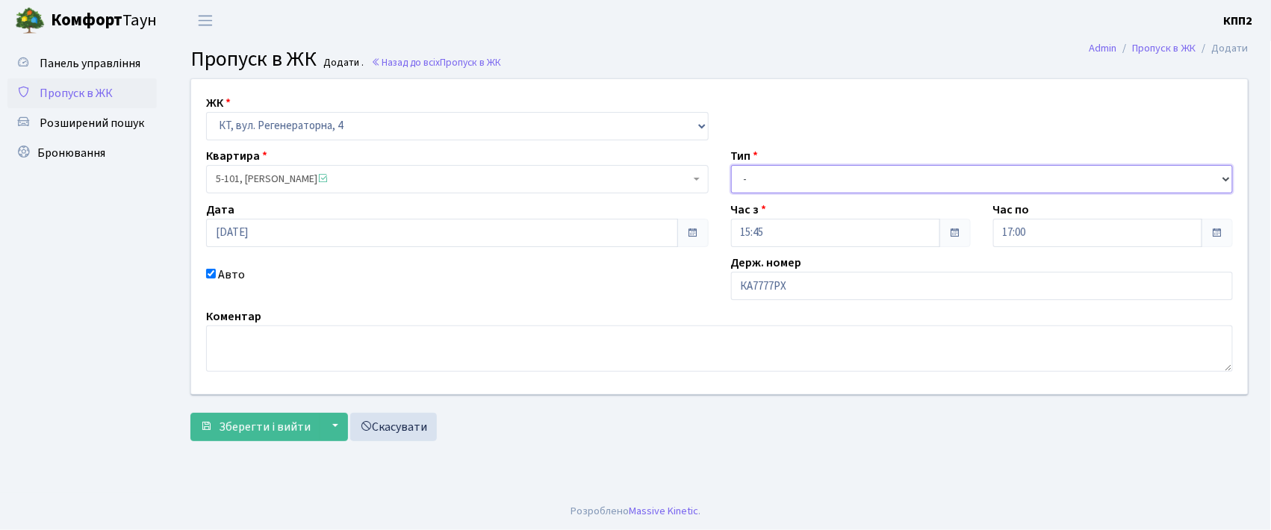
click at [763, 185] on select "- Доставка Таксі Гості Сервіс" at bounding box center [982, 179] width 503 height 28
select select "2"
click at [731, 165] on select "- Доставка Таксі Гості Сервіс" at bounding box center [982, 179] width 503 height 28
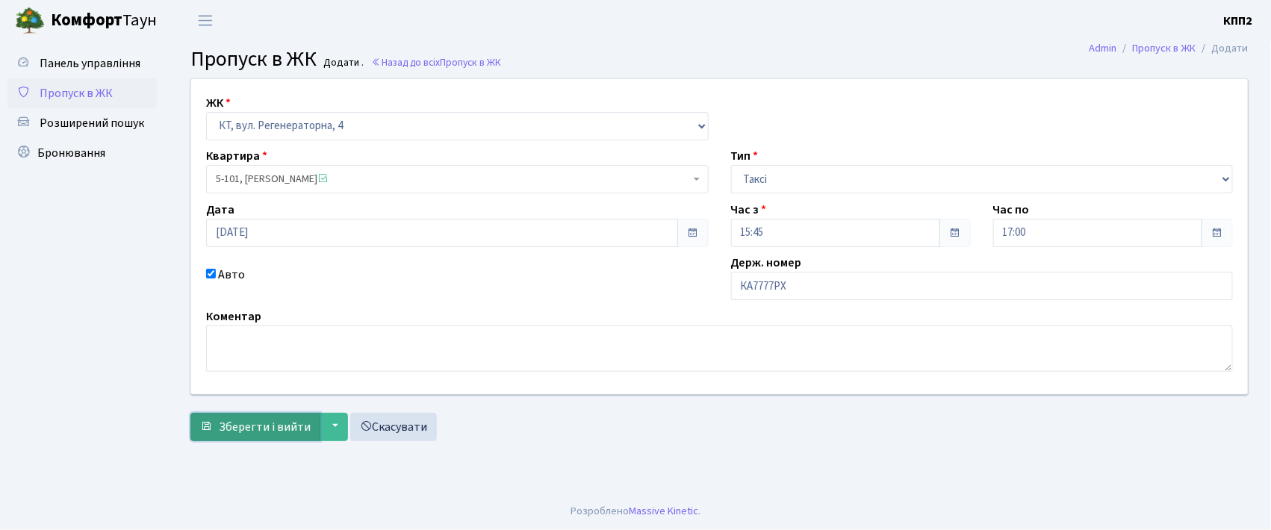
click at [255, 426] on span "Зберегти і вийти" at bounding box center [265, 427] width 92 height 16
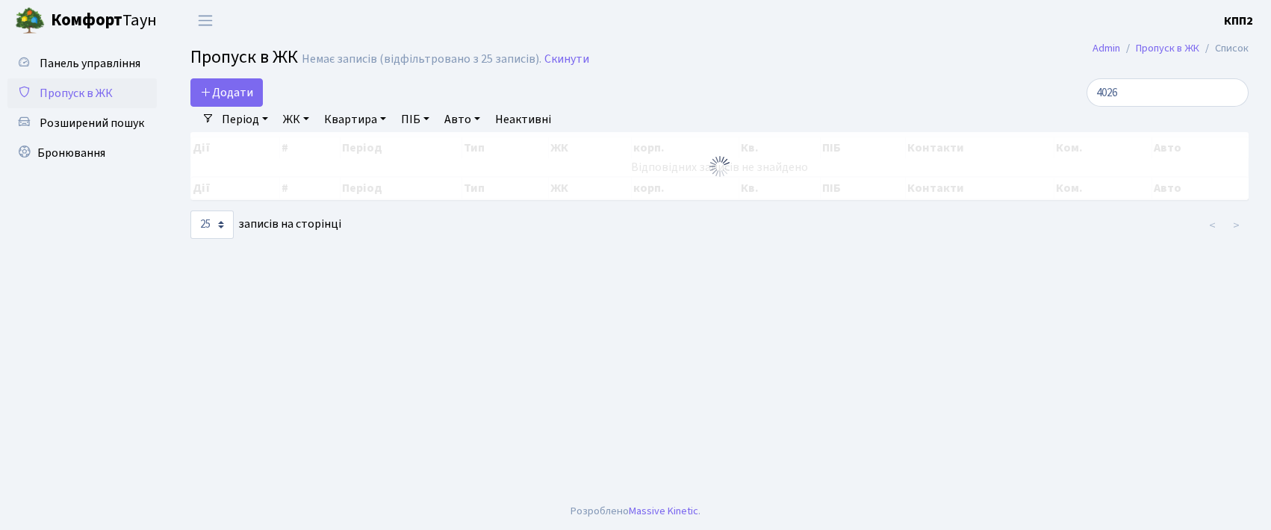
select select "25"
type input "4"
